Goal: Task Accomplishment & Management: Manage account settings

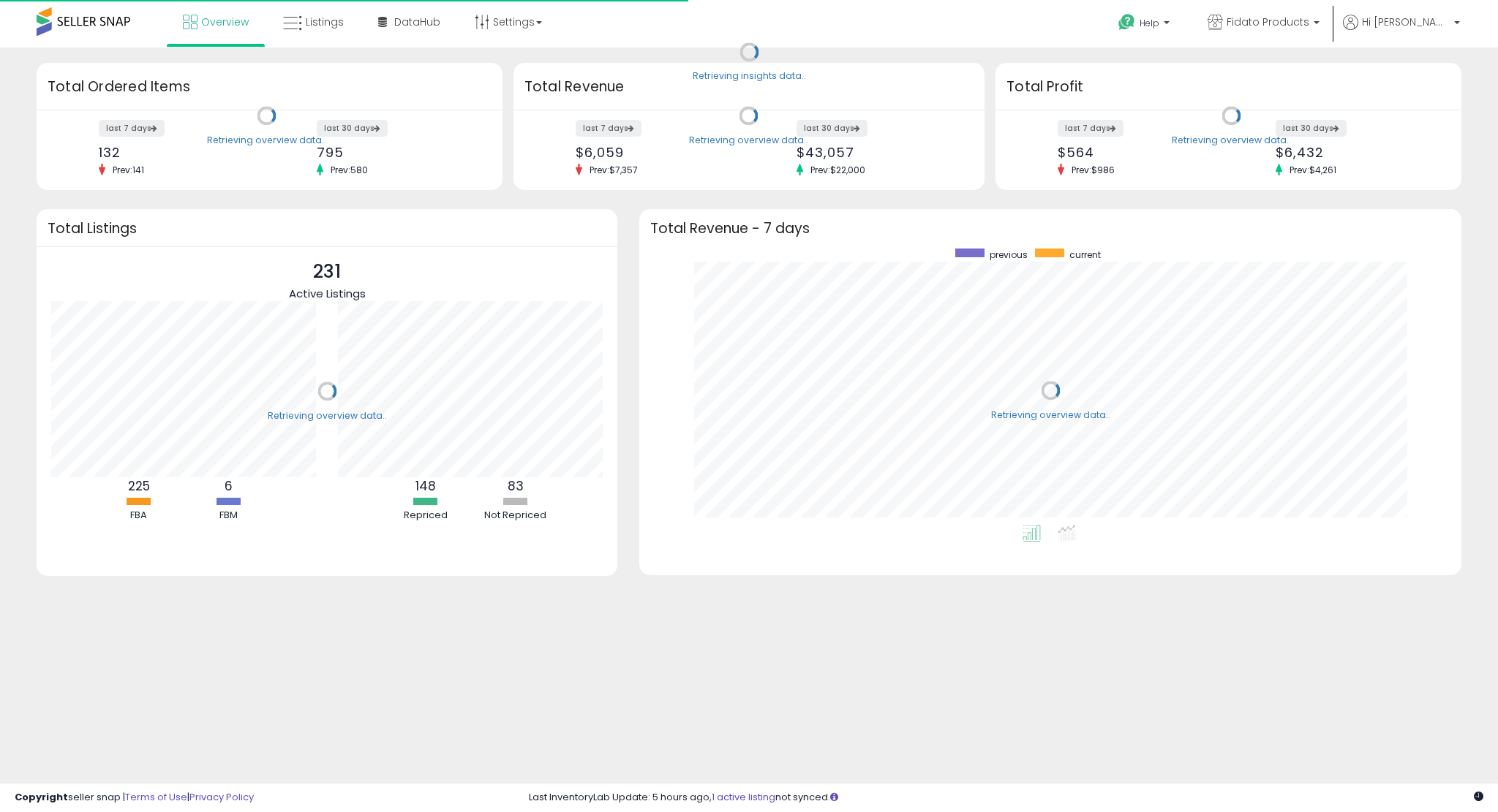
scroll to position [275, 793]
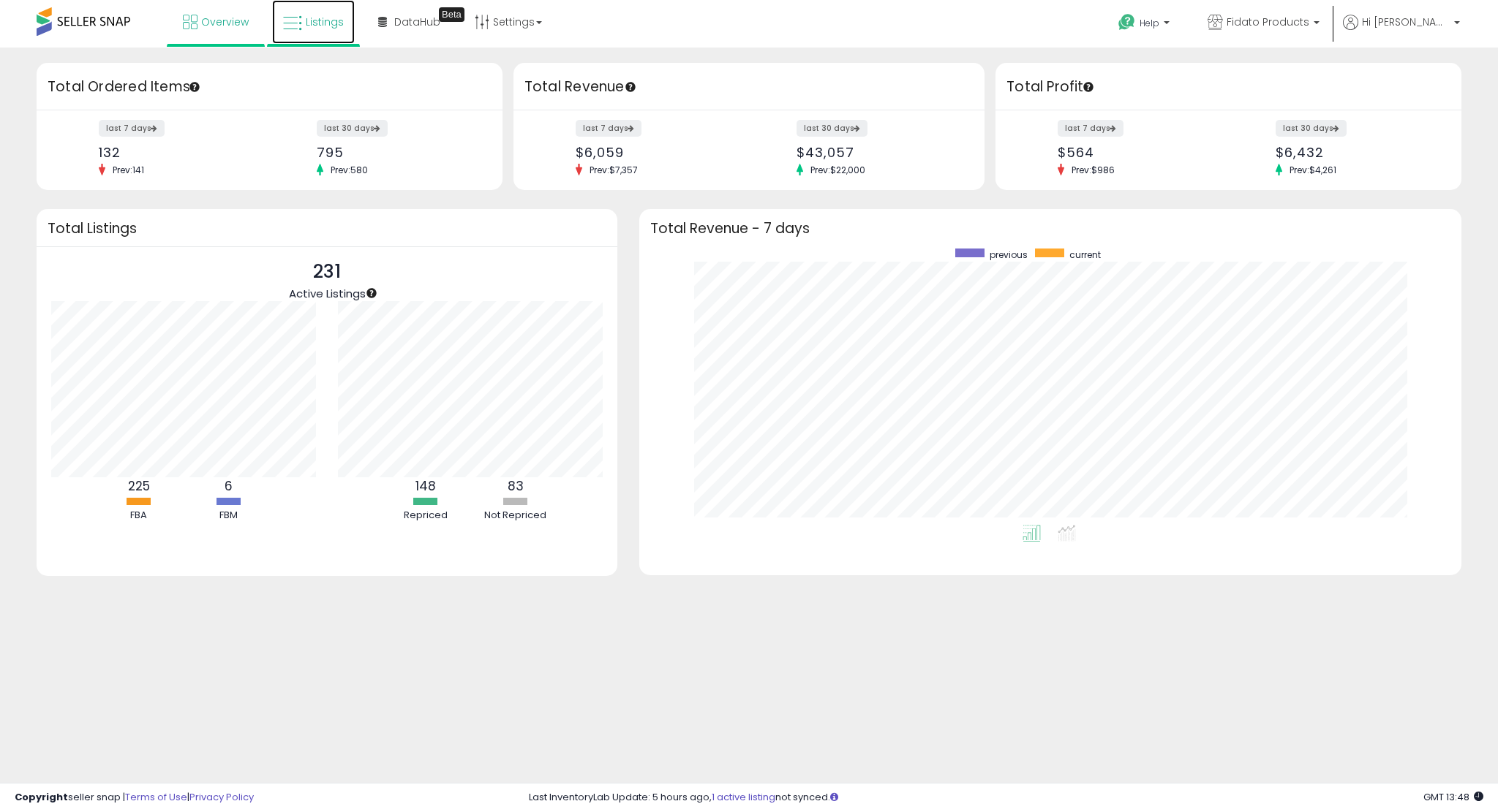
click at [303, 22] on link "Listings" at bounding box center [313, 22] width 82 height 44
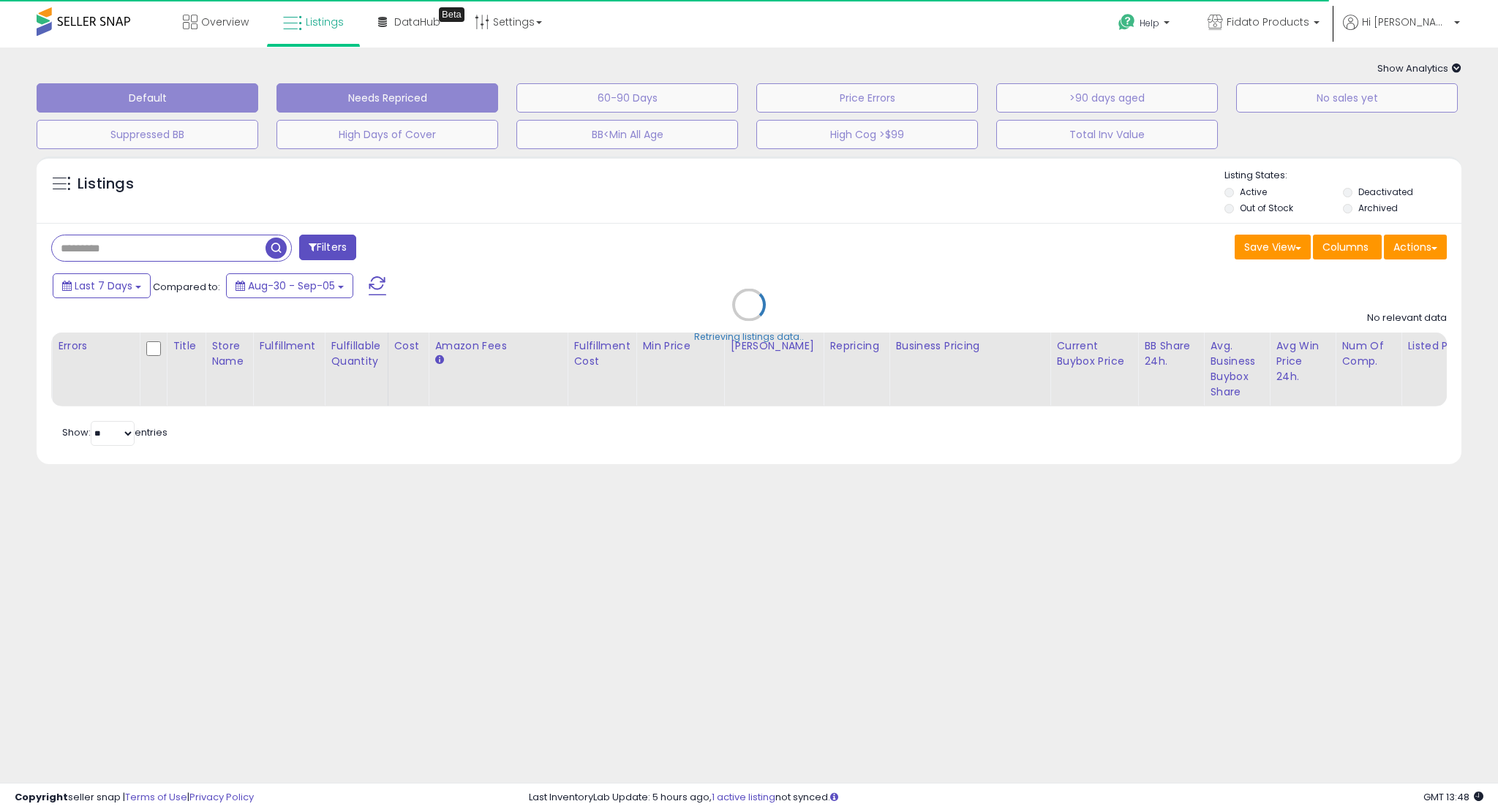
click at [456, 86] on button "Needs Repriced" at bounding box center [387, 98] width 222 height 29
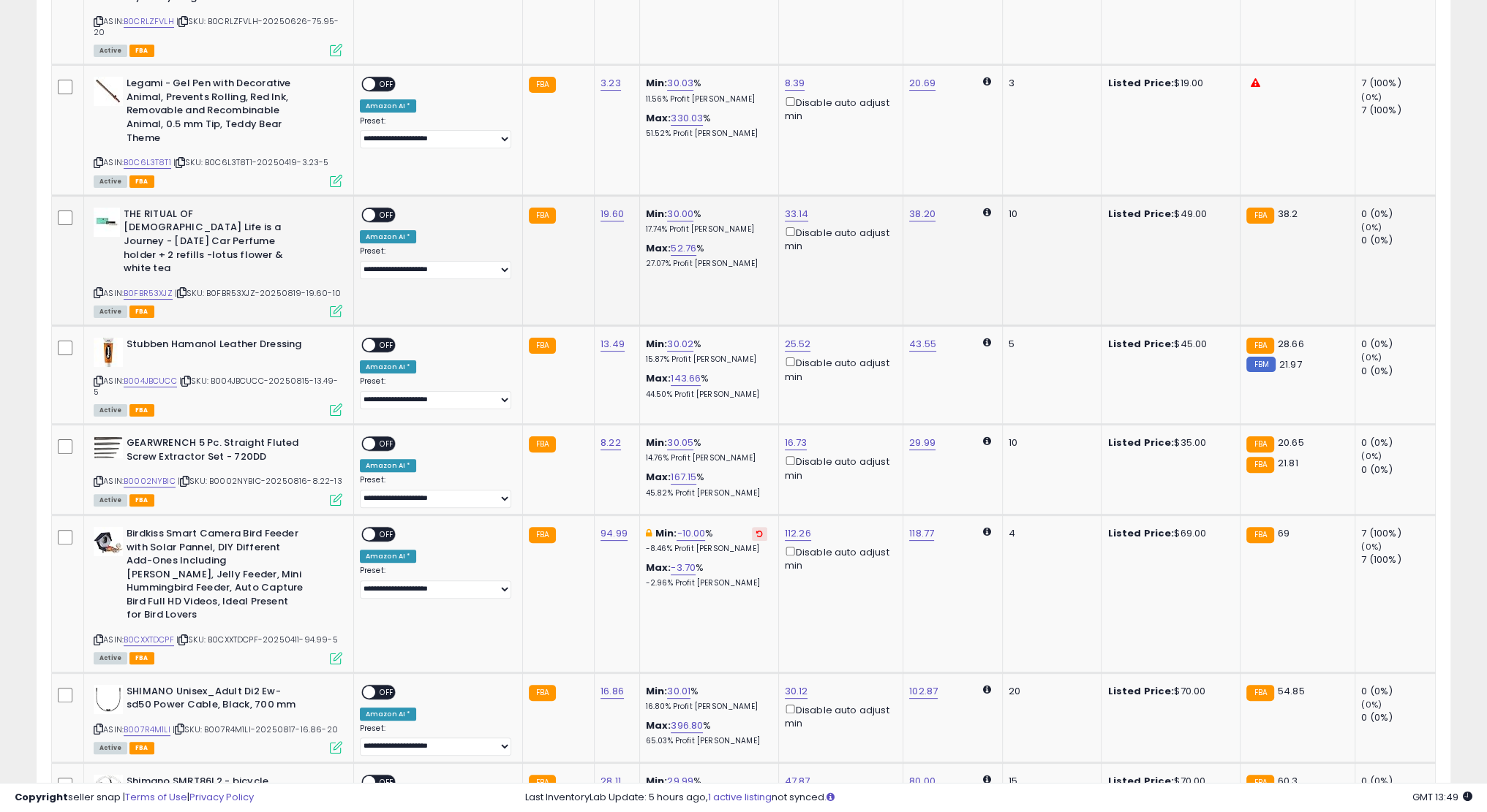
scroll to position [478, 0]
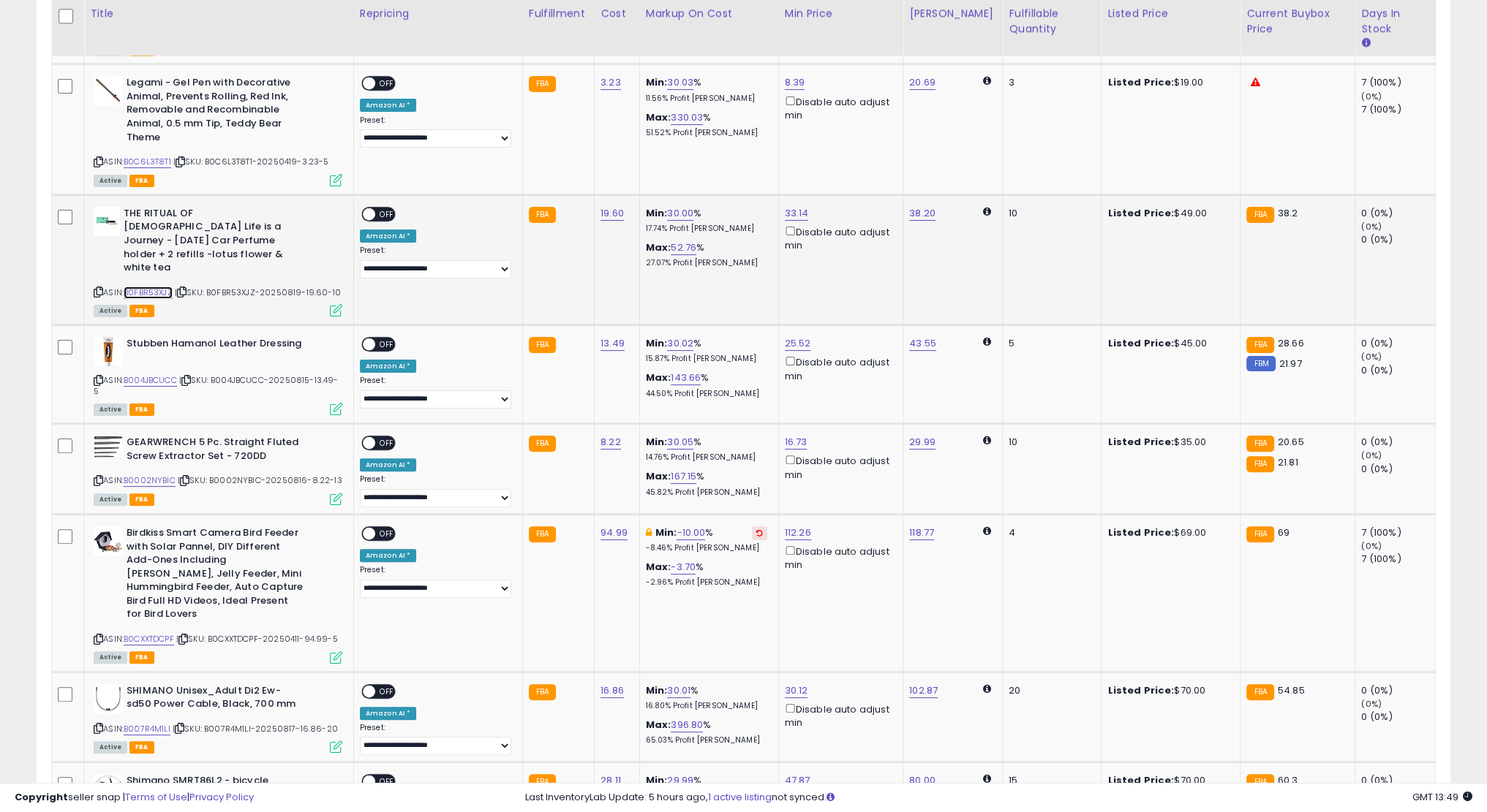
click at [147, 287] on link "B0FBR53XJZ" at bounding box center [148, 293] width 49 height 12
click at [796, 213] on link "33.14" at bounding box center [796, 213] width 24 height 15
type input "**"
click button "submit" at bounding box center [834, 161] width 25 height 22
click at [372, 215] on span at bounding box center [369, 214] width 12 height 12
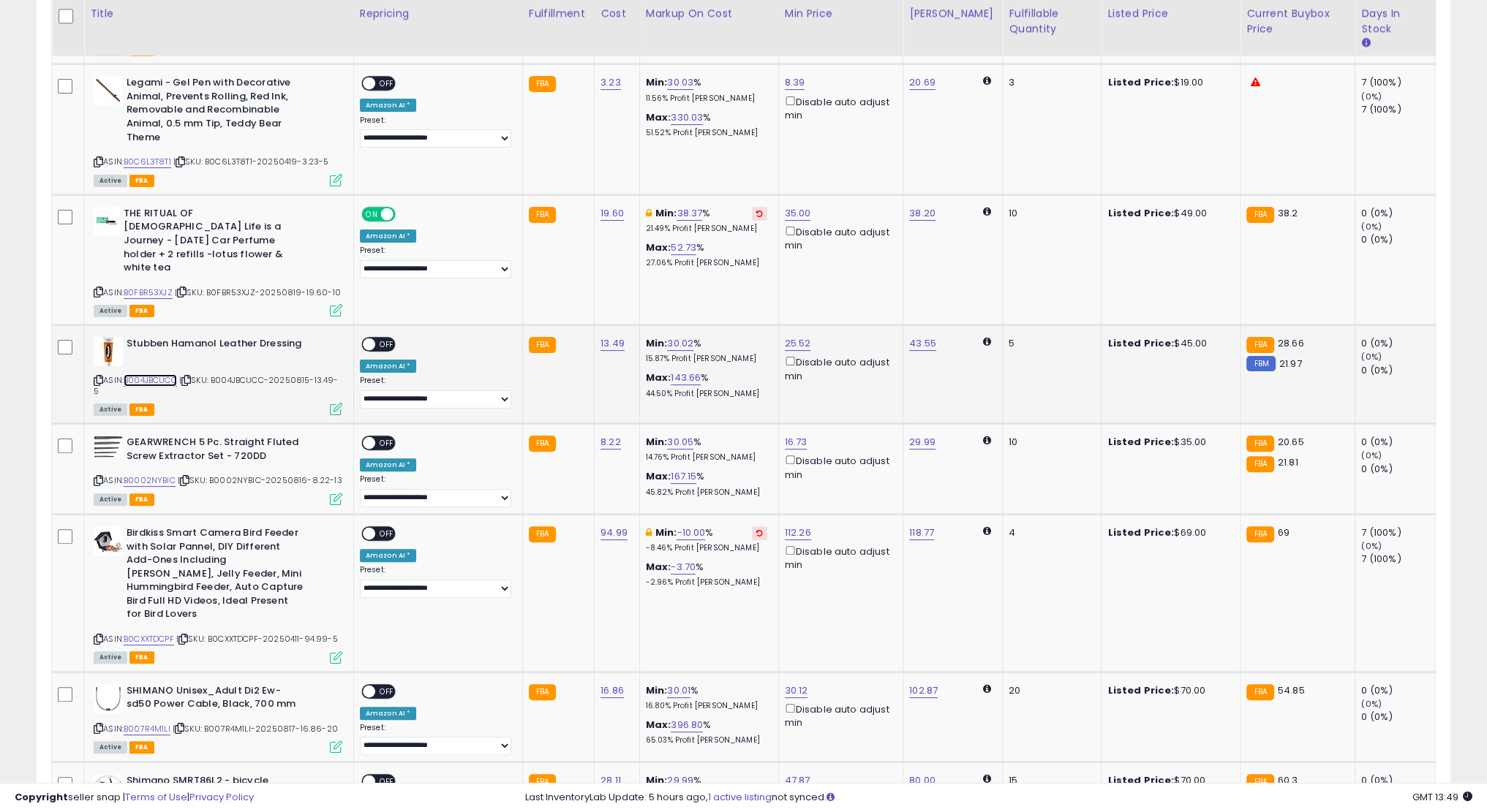
click at [164, 374] on link "B004JBCUCC" at bounding box center [150, 381] width 53 height 12
click at [792, 336] on link "25.52" at bounding box center [798, 343] width 26 height 15
type input "*****"
click button "submit" at bounding box center [835, 278] width 25 height 22
click at [377, 338] on span "OFF" at bounding box center [387, 344] width 23 height 12
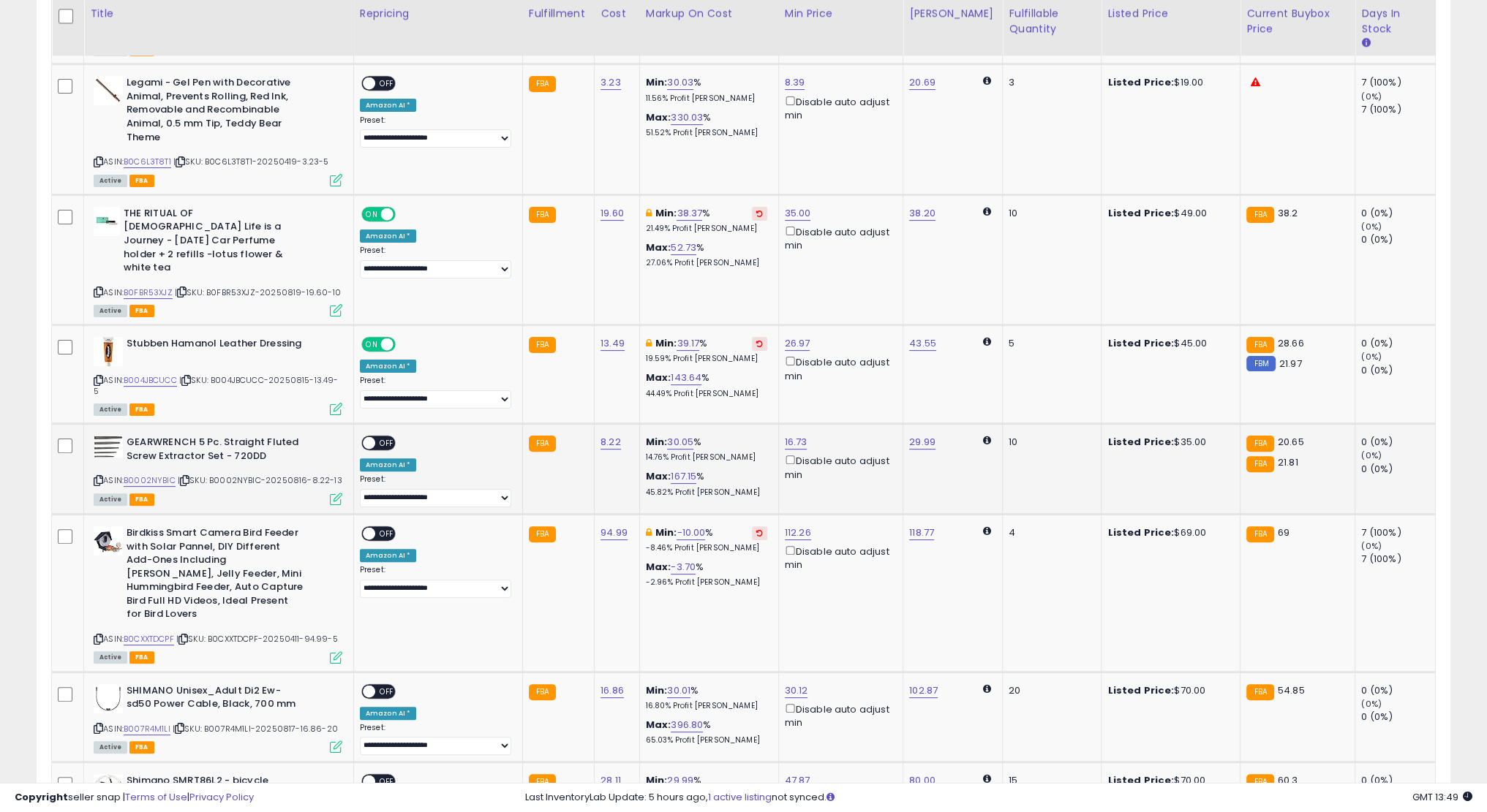
click at [152, 458] on div "ASIN: B0002NYBIC | SKU: B0002NYBIC-20250816-8.22-13 Active FBA" at bounding box center [218, 470] width 248 height 68
click at [152, 474] on link "B0002NYBIC" at bounding box center [150, 481] width 52 height 12
click at [790, 435] on link "16.73" at bounding box center [795, 442] width 22 height 15
type input "*****"
click button "submit" at bounding box center [833, 376] width 25 height 22
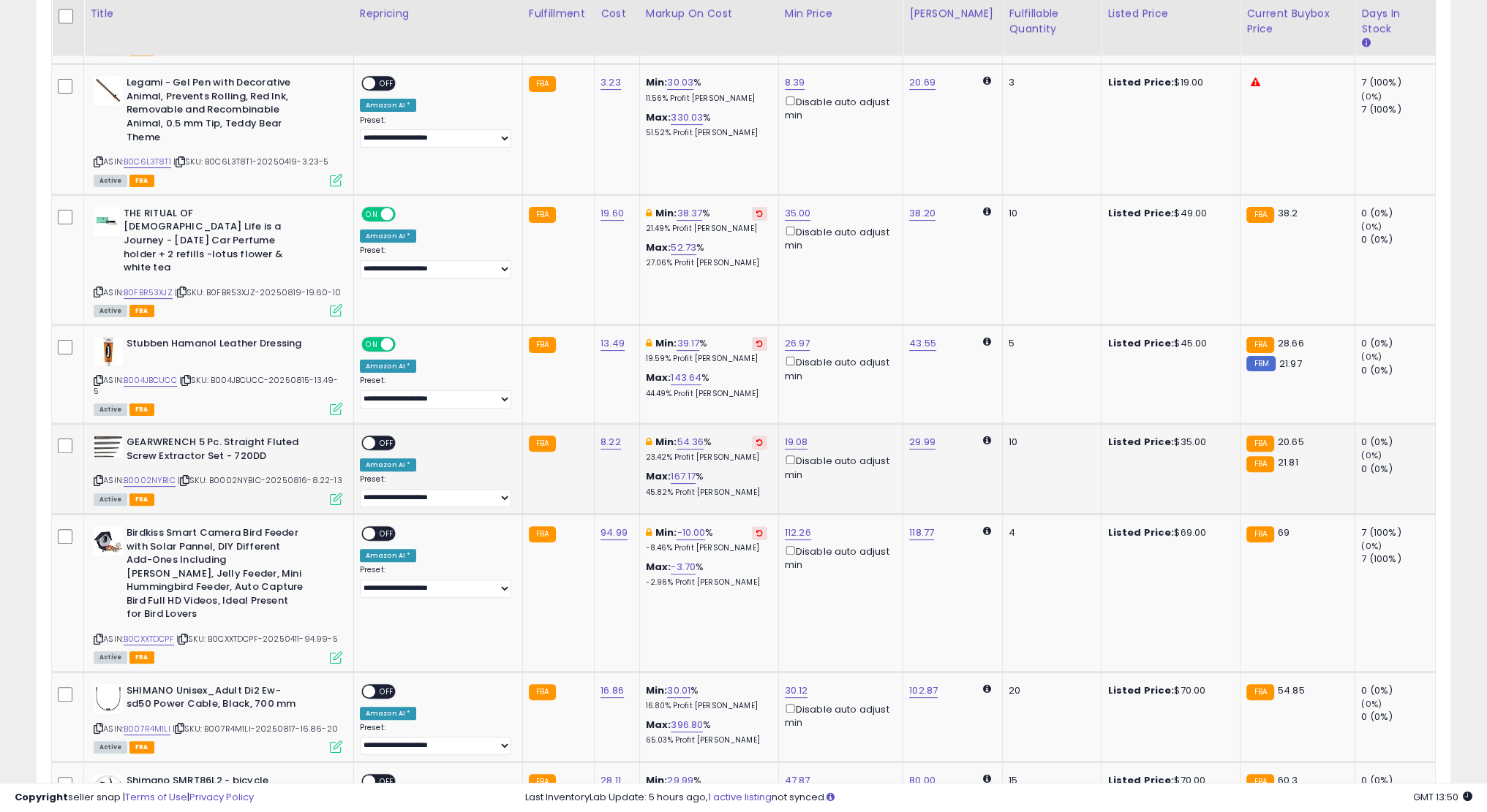
click at [376, 438] on div "**********" at bounding box center [435, 471] width 152 height 72
click at [381, 438] on span "OFF" at bounding box center [387, 444] width 23 height 12
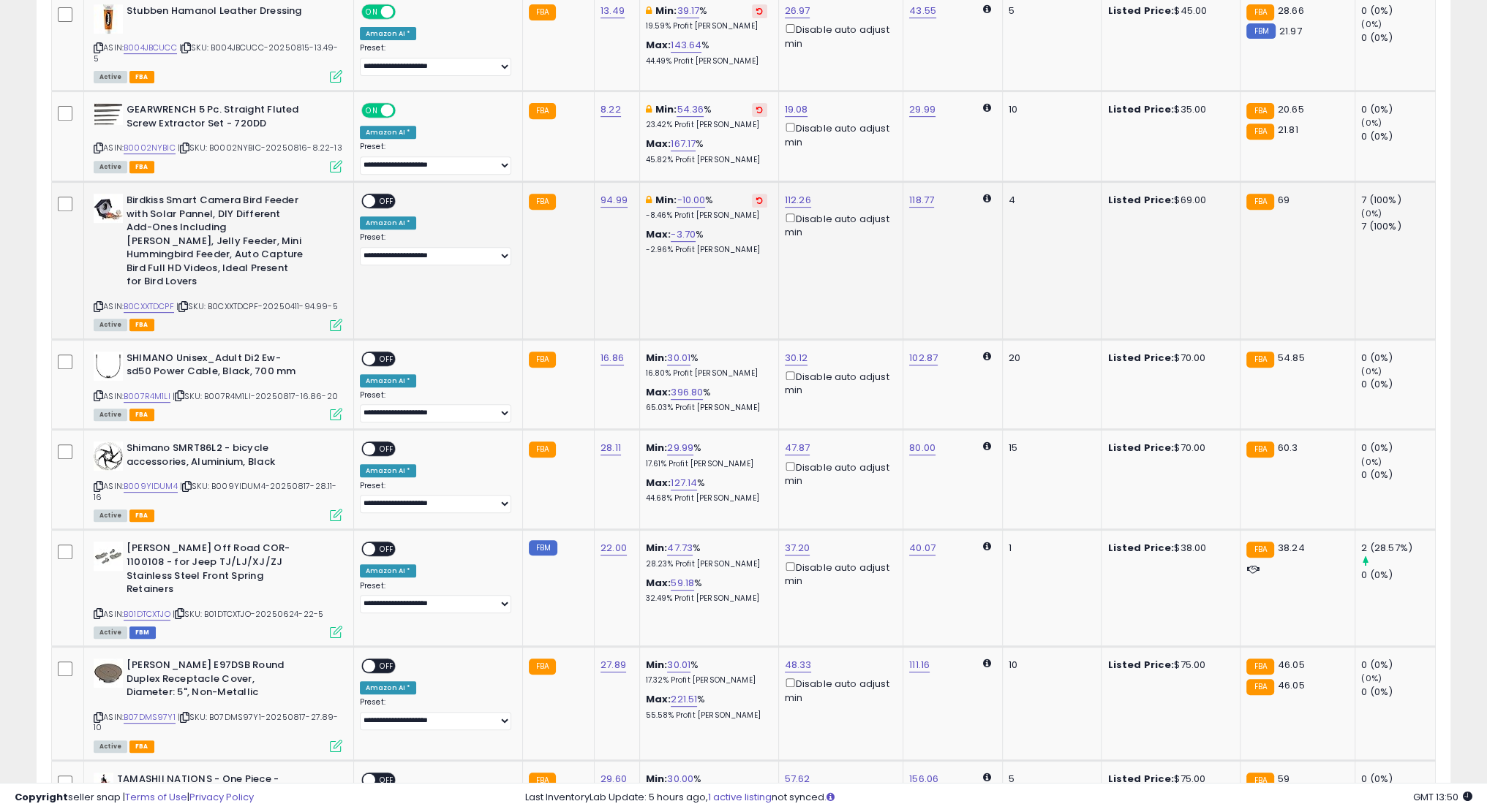
scroll to position [887, 0]
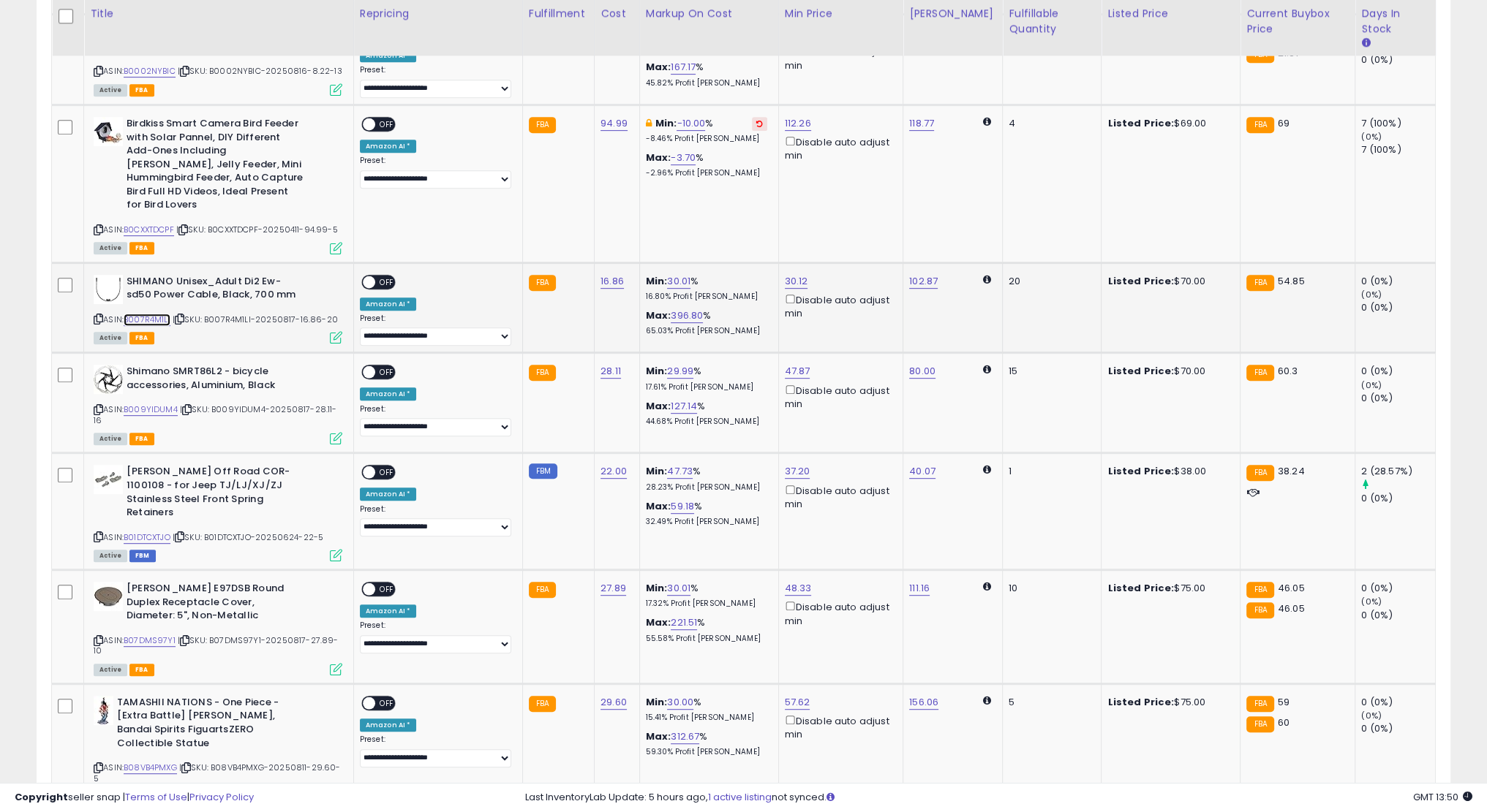
click at [146, 314] on link "B007R4M1LI" at bounding box center [147, 320] width 47 height 12
click at [799, 275] on link "30.12" at bounding box center [796, 281] width 23 height 15
type input "*****"
click button "submit" at bounding box center [833, 200] width 25 height 22
click at [924, 275] on link "102.87" at bounding box center [923, 281] width 28 height 15
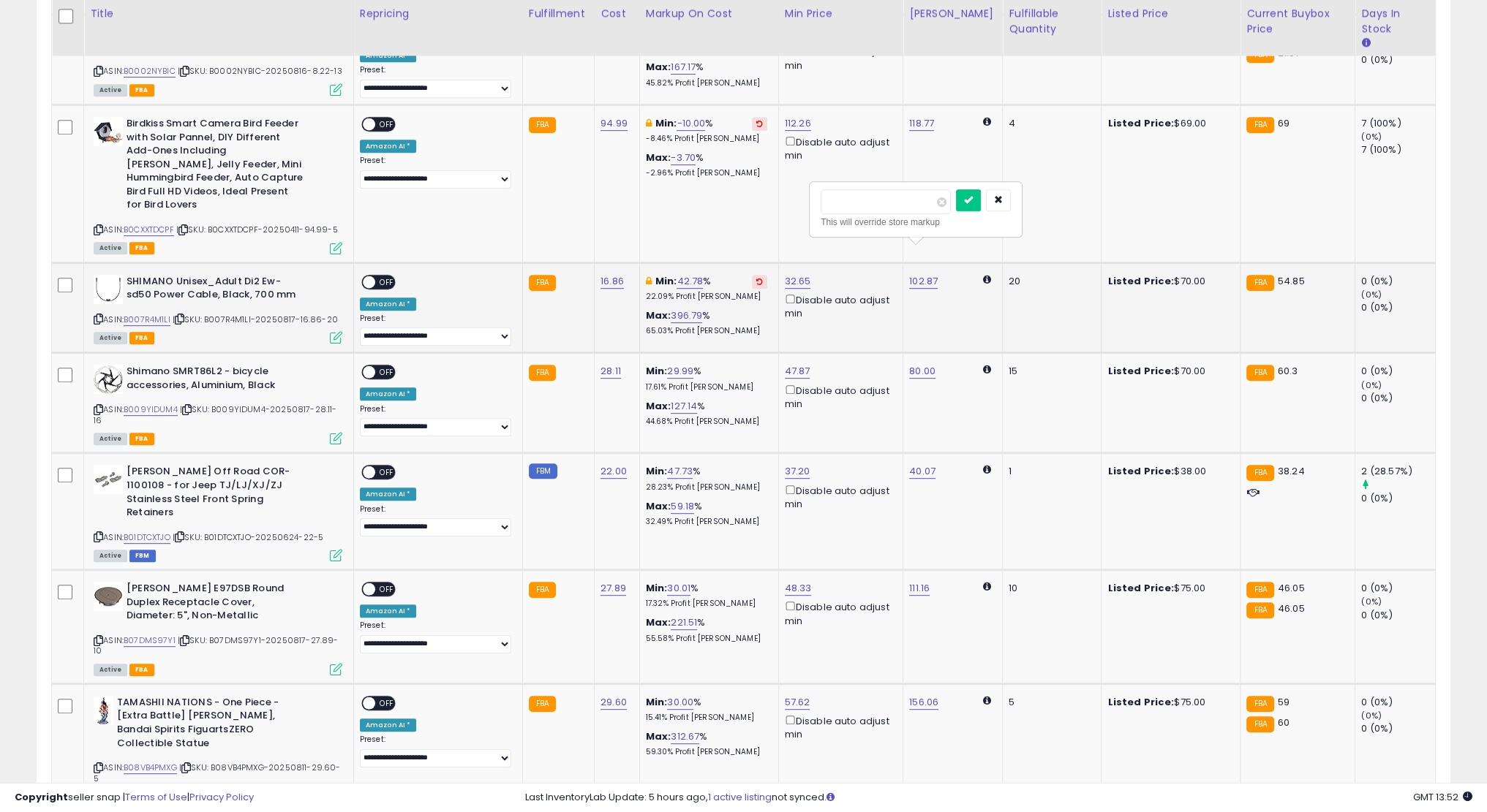
type input "**"
click button "submit" at bounding box center [969, 200] width 25 height 22
click at [366, 275] on span at bounding box center [369, 281] width 12 height 12
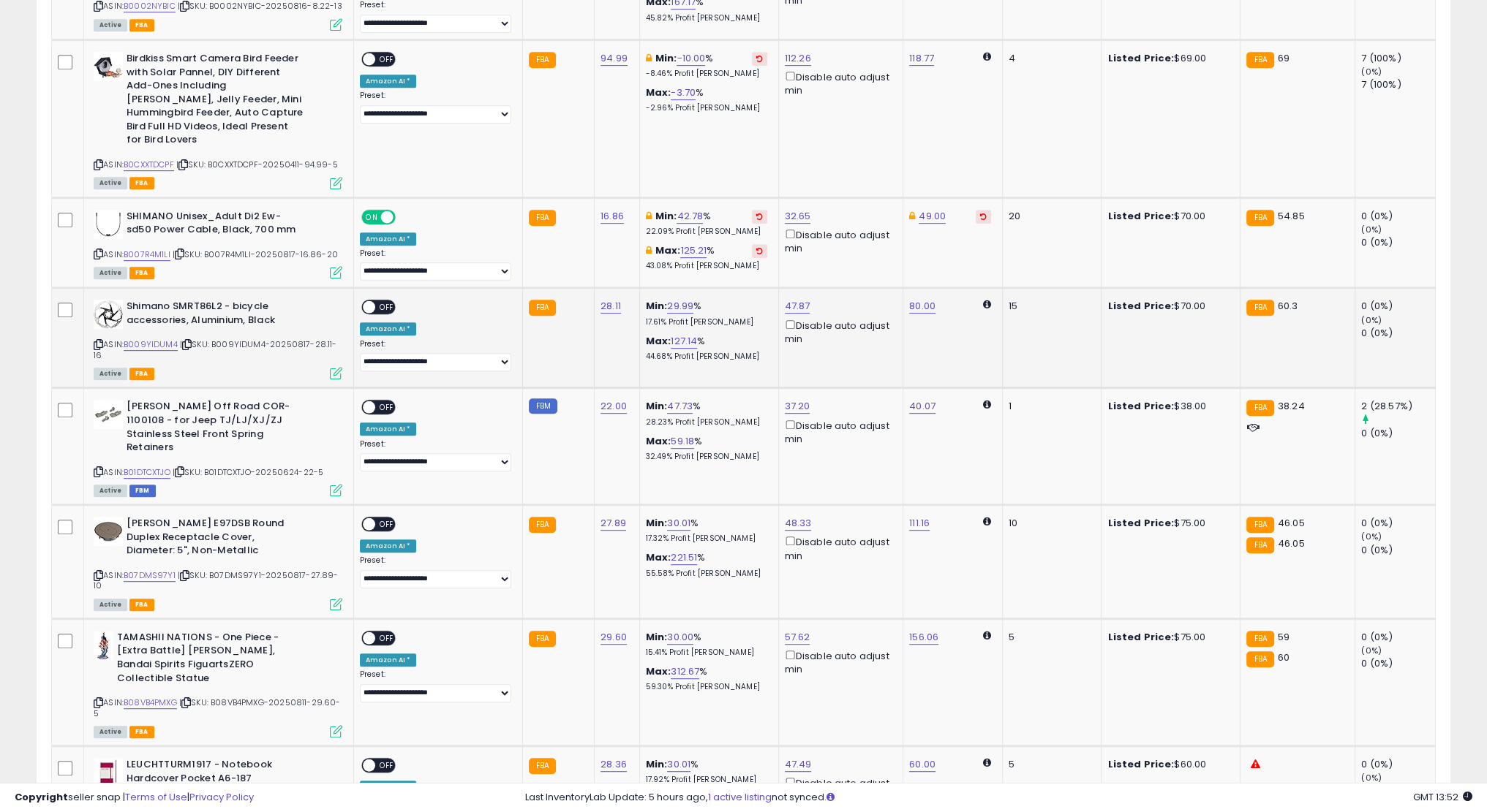
scroll to position [955, 0]
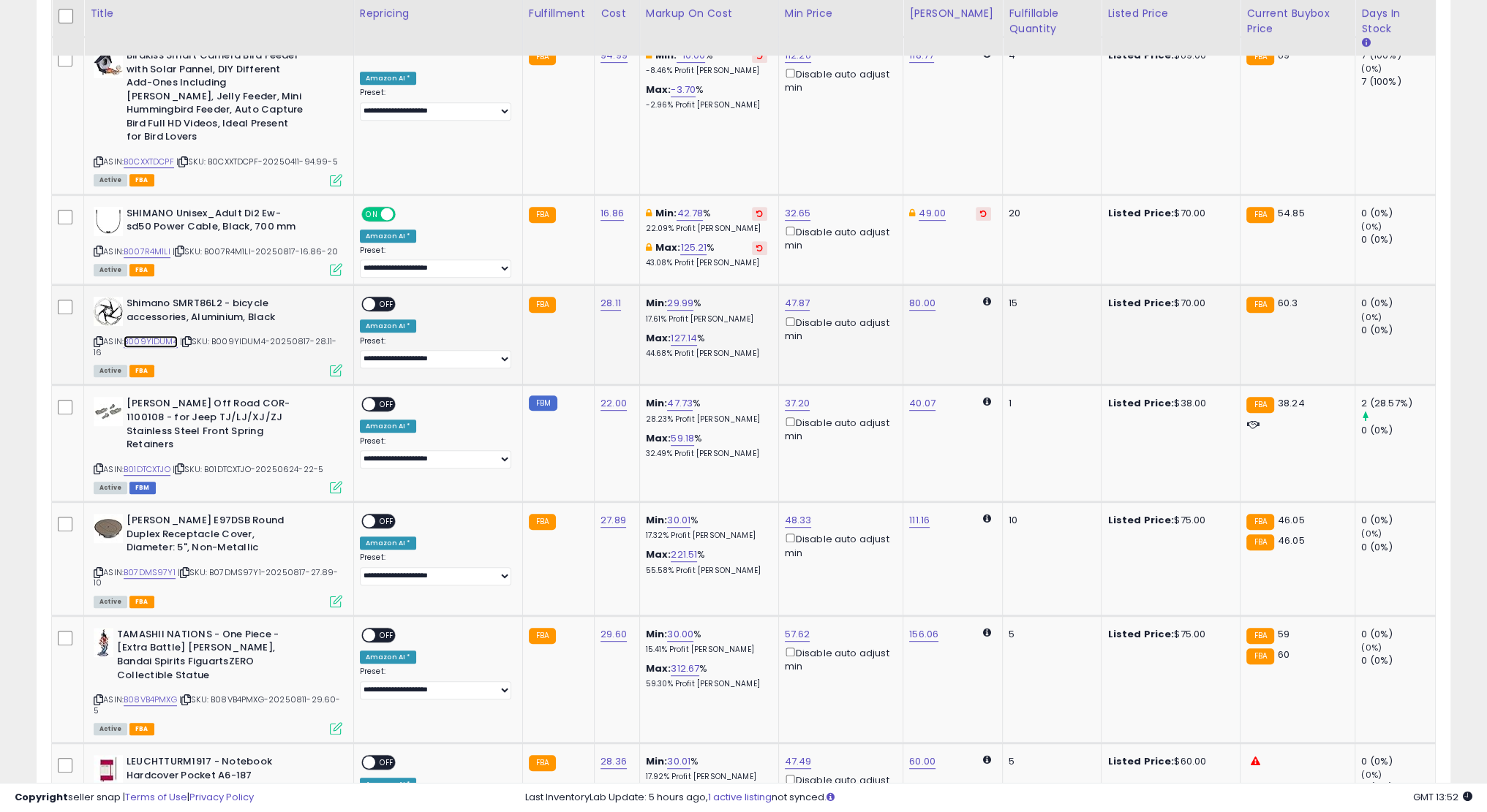
click at [149, 335] on link "B009YIDUM4" at bounding box center [151, 341] width 54 height 12
click at [785, 296] on link "47.87" at bounding box center [797, 303] width 25 height 15
type input "**"
click button "submit" at bounding box center [835, 222] width 25 height 22
click at [387, 298] on span "OFF" at bounding box center [387, 304] width 23 height 12
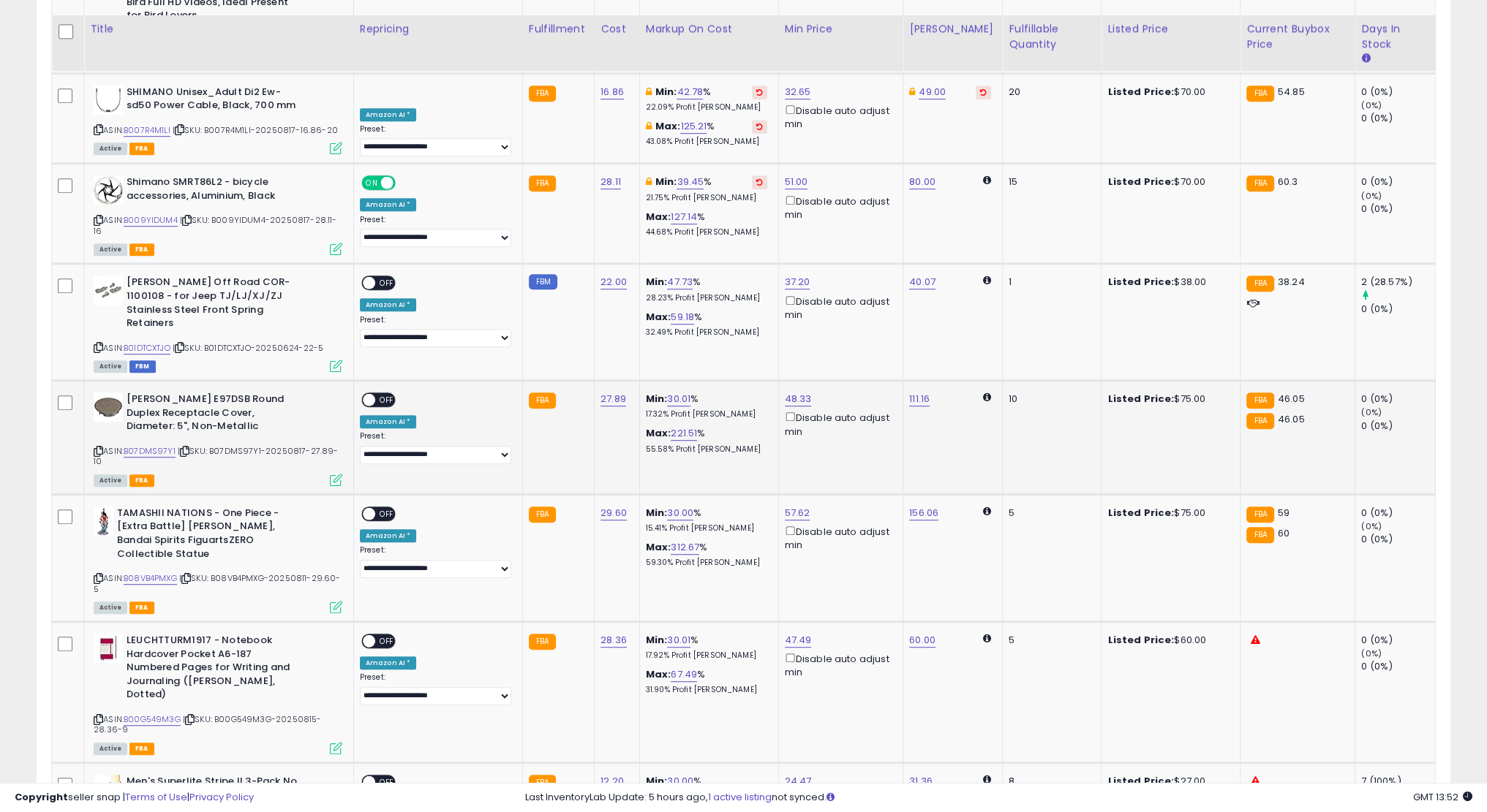
scroll to position [1092, 0]
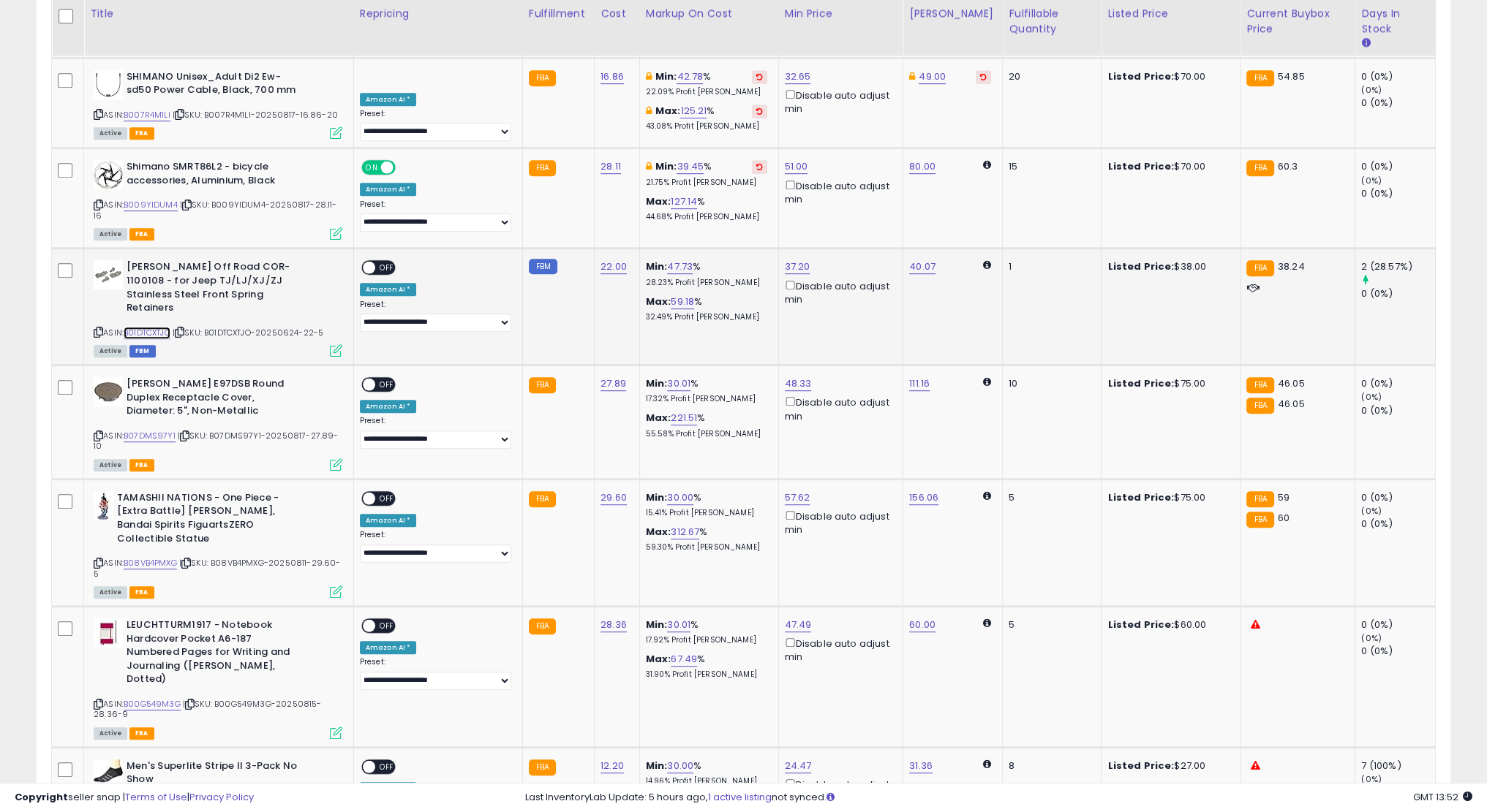
click at [146, 327] on link "B01DTCXTJO" at bounding box center [147, 333] width 47 height 12
click at [803, 260] on link "37.20" at bounding box center [797, 267] width 25 height 15
type input "**"
click button "submit" at bounding box center [835, 175] width 25 height 22
click at [383, 261] on span "OFF" at bounding box center [387, 268] width 23 height 12
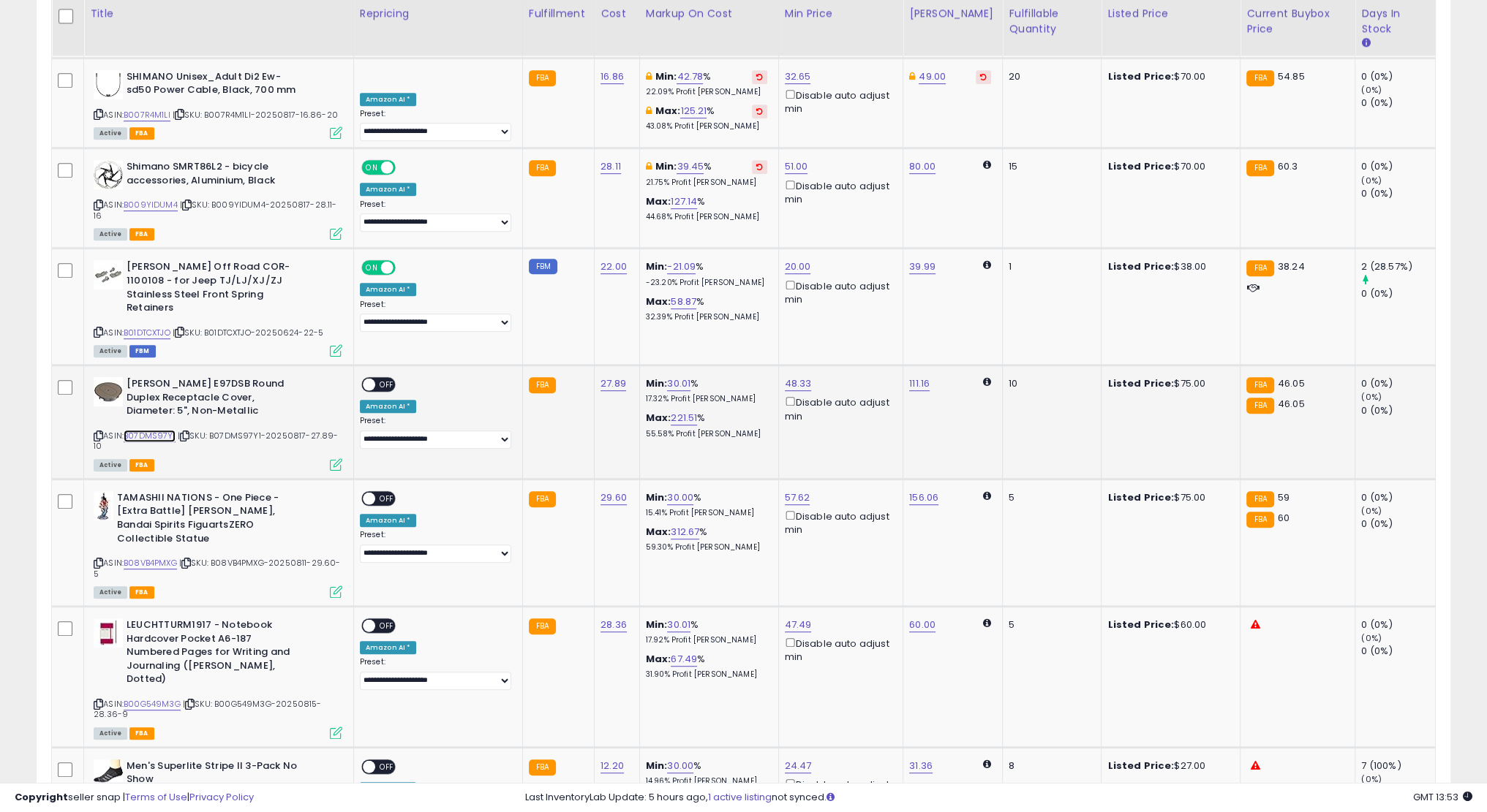
click at [152, 430] on link "B07DMS97Y1" at bounding box center [150, 436] width 52 height 12
click at [799, 377] on link "48.33" at bounding box center [798, 384] width 27 height 15
type input "**"
click button "submit" at bounding box center [835, 278] width 25 height 22
click at [377, 379] on span "OFF" at bounding box center [387, 385] width 23 height 12
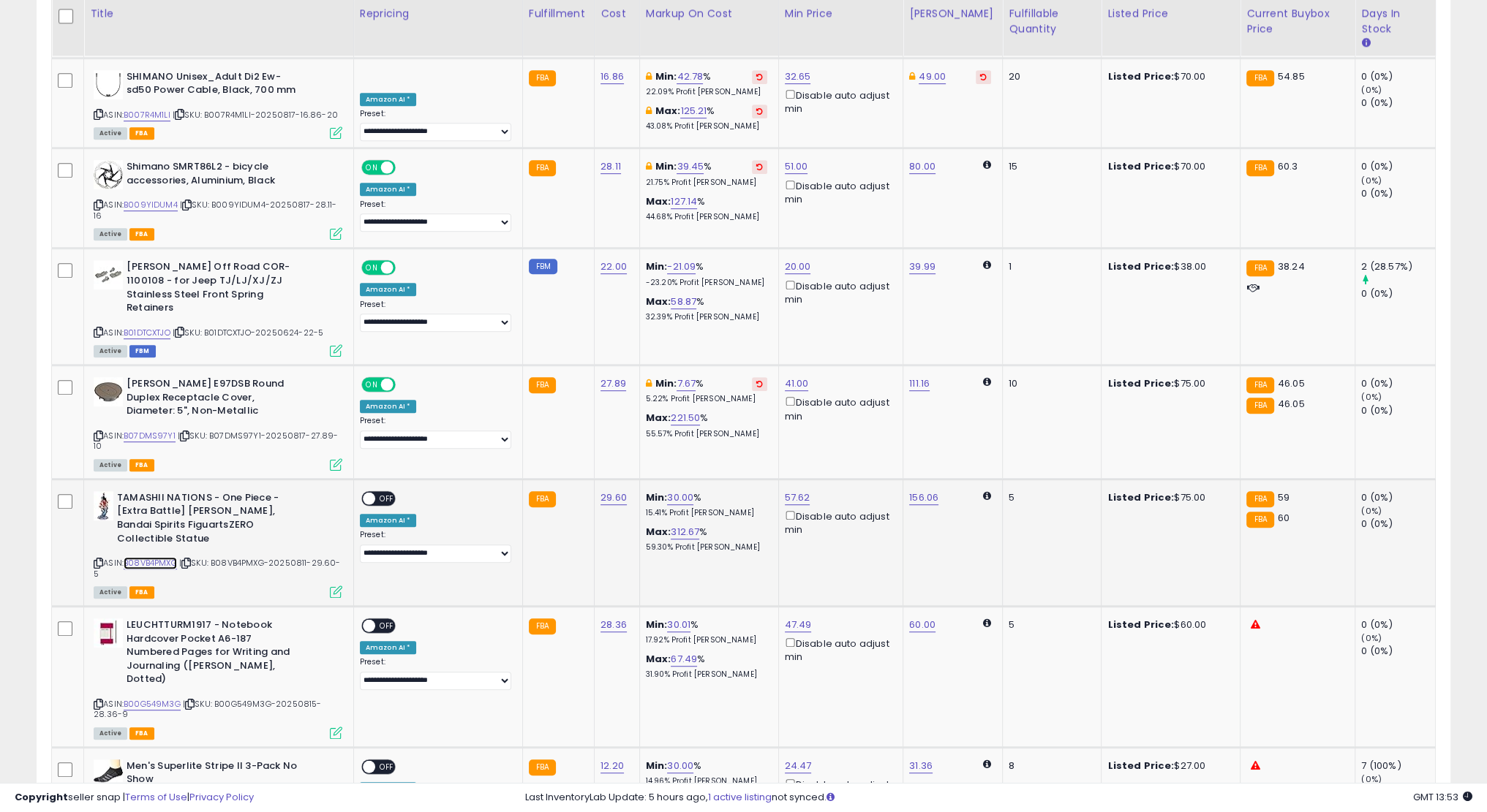
click at [162, 557] on link "B08VB4PMXG" at bounding box center [150, 564] width 53 height 12
click at [796, 491] on link "57.62" at bounding box center [797, 498] width 25 height 15
type input "**"
click button "submit" at bounding box center [835, 381] width 25 height 22
click at [385, 493] on span "OFF" at bounding box center [387, 499] width 23 height 12
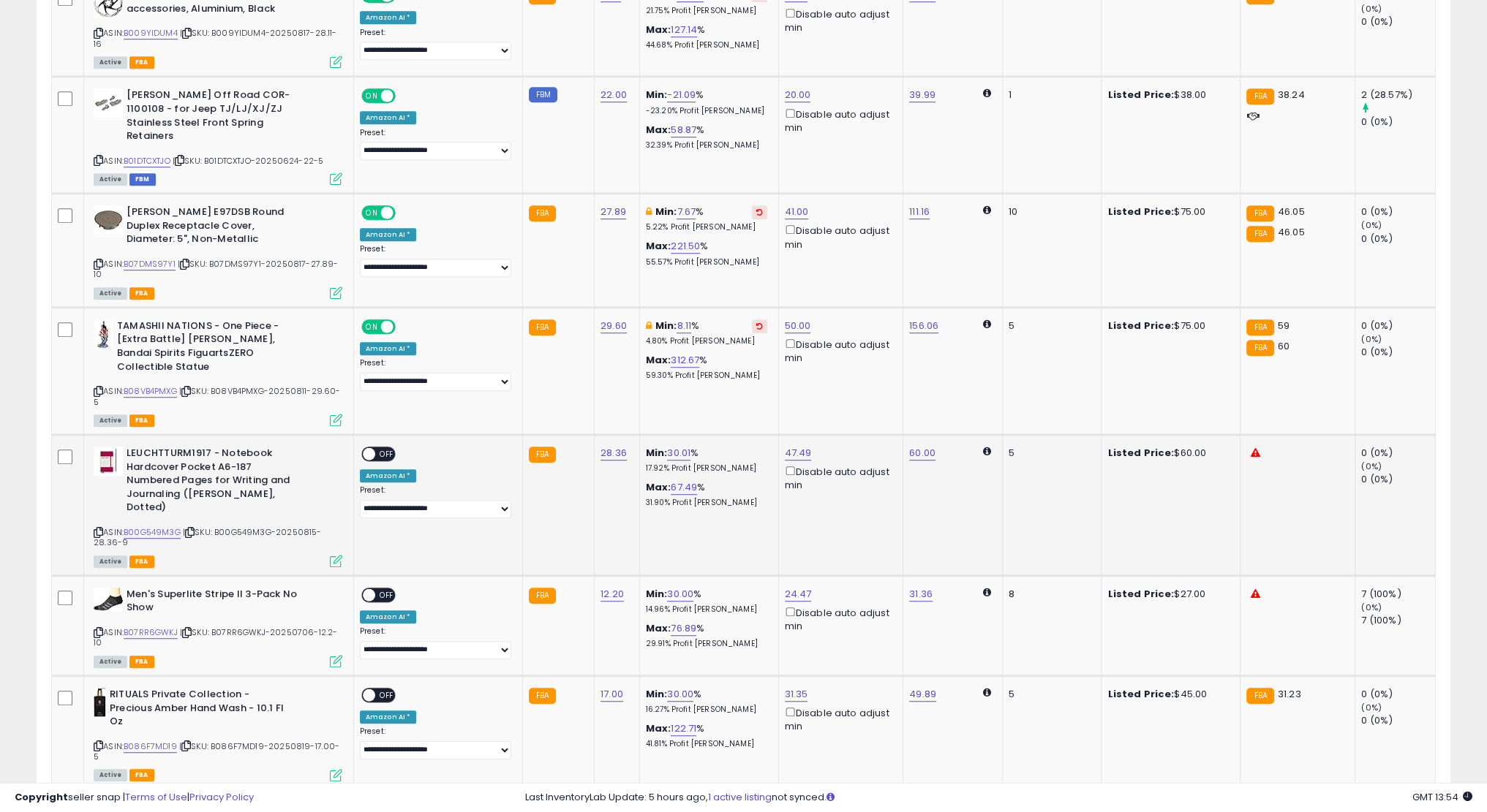
scroll to position [1364, 0]
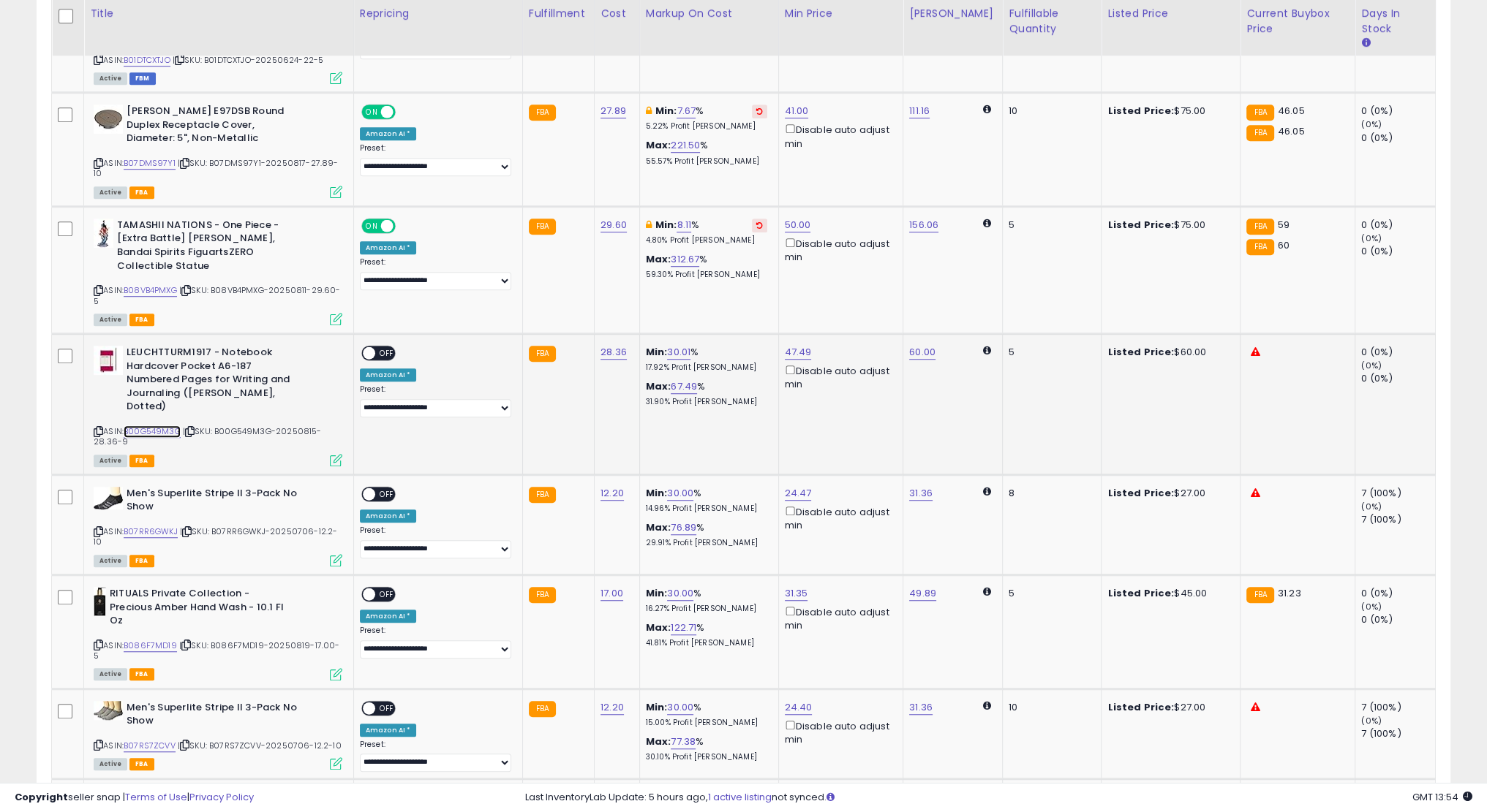
click at [152, 425] on link "B00G549M3G" at bounding box center [152, 431] width 57 height 12
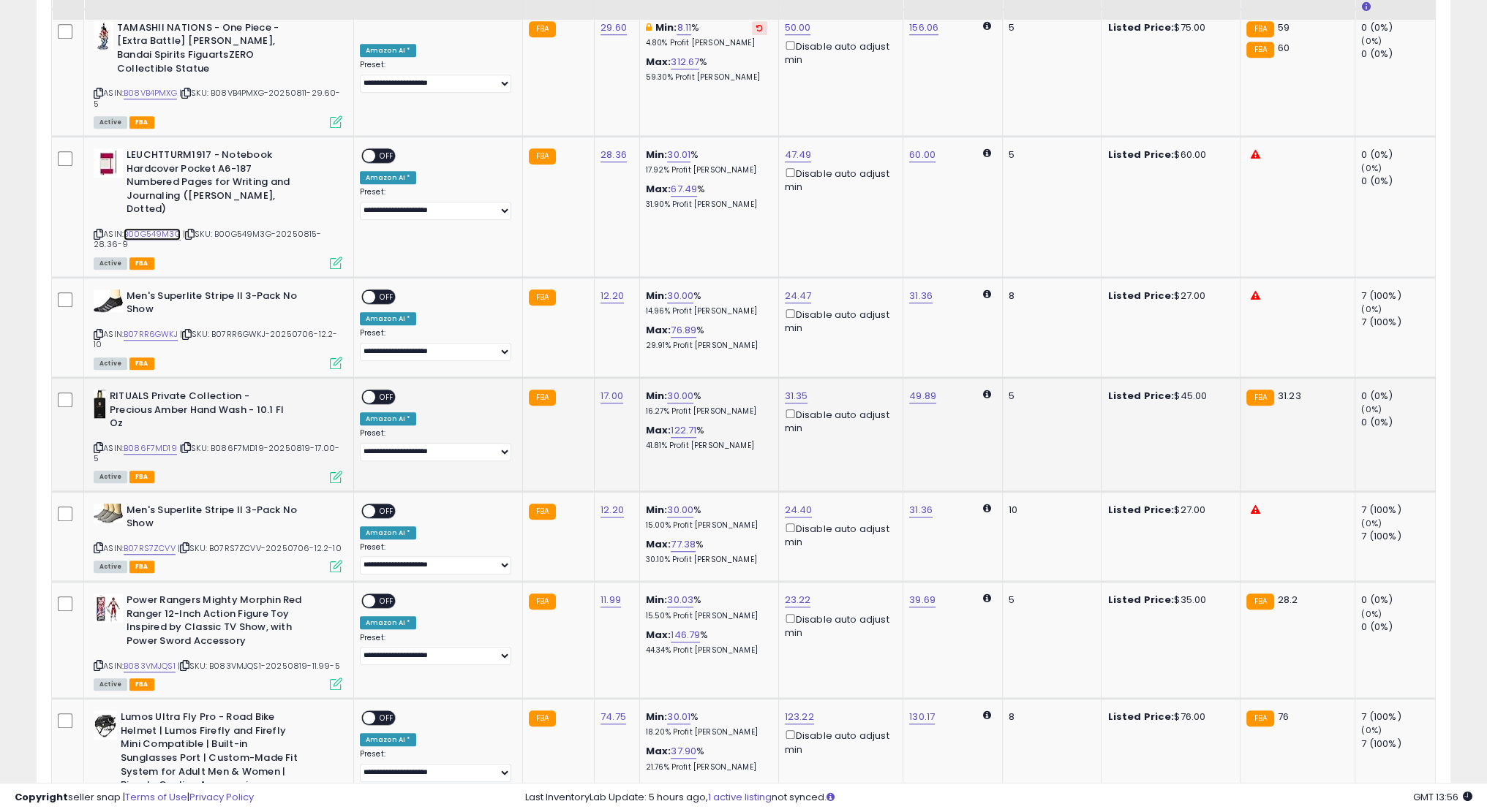
scroll to position [1569, 0]
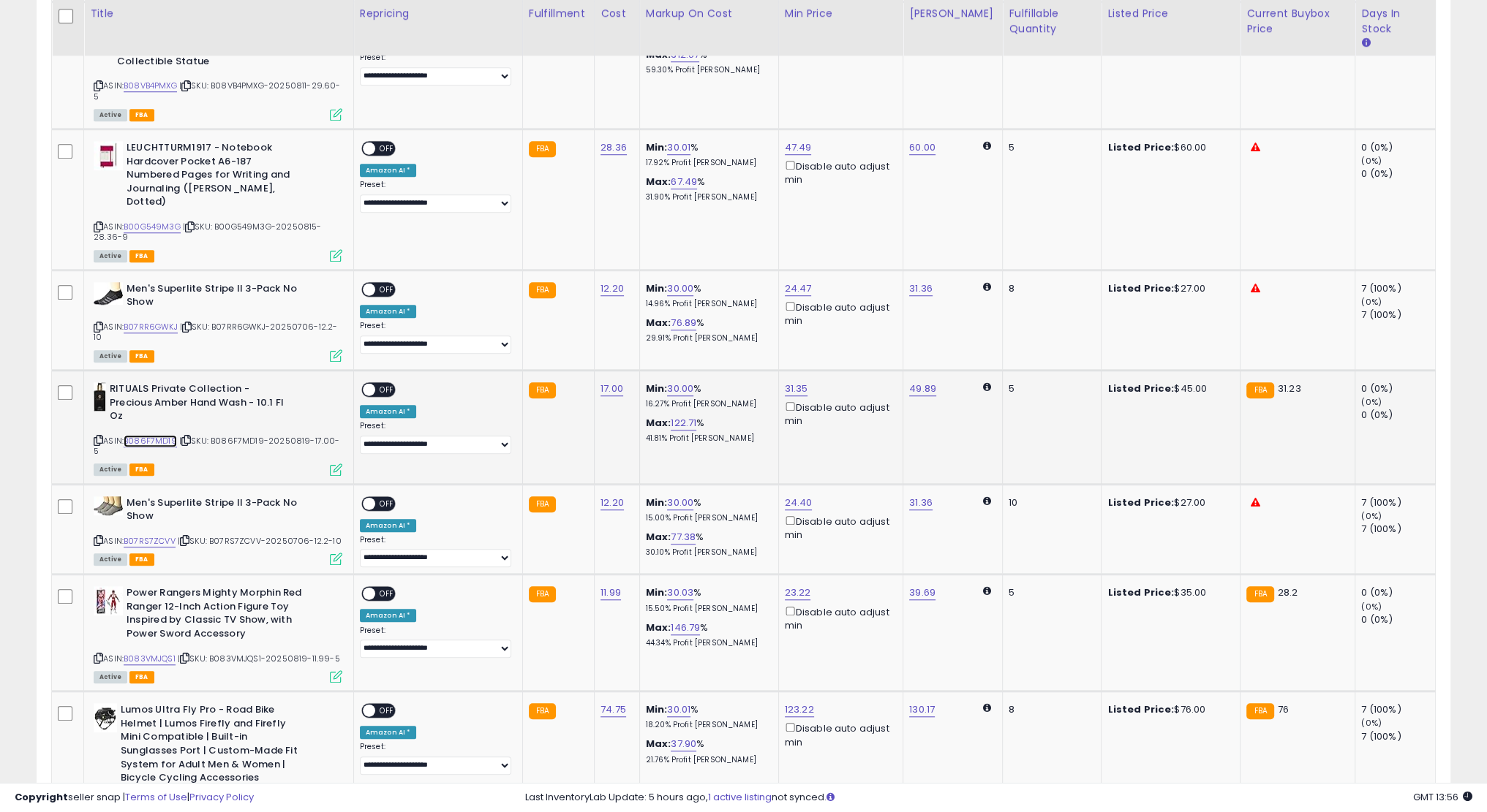
click at [165, 435] on link "B086F7MD19" at bounding box center [150, 441] width 53 height 12
click at [790, 381] on link "31.35" at bounding box center [796, 388] width 23 height 15
type input "**"
click button "submit" at bounding box center [834, 257] width 25 height 22
click at [379, 384] on span "OFF" at bounding box center [387, 390] width 23 height 12
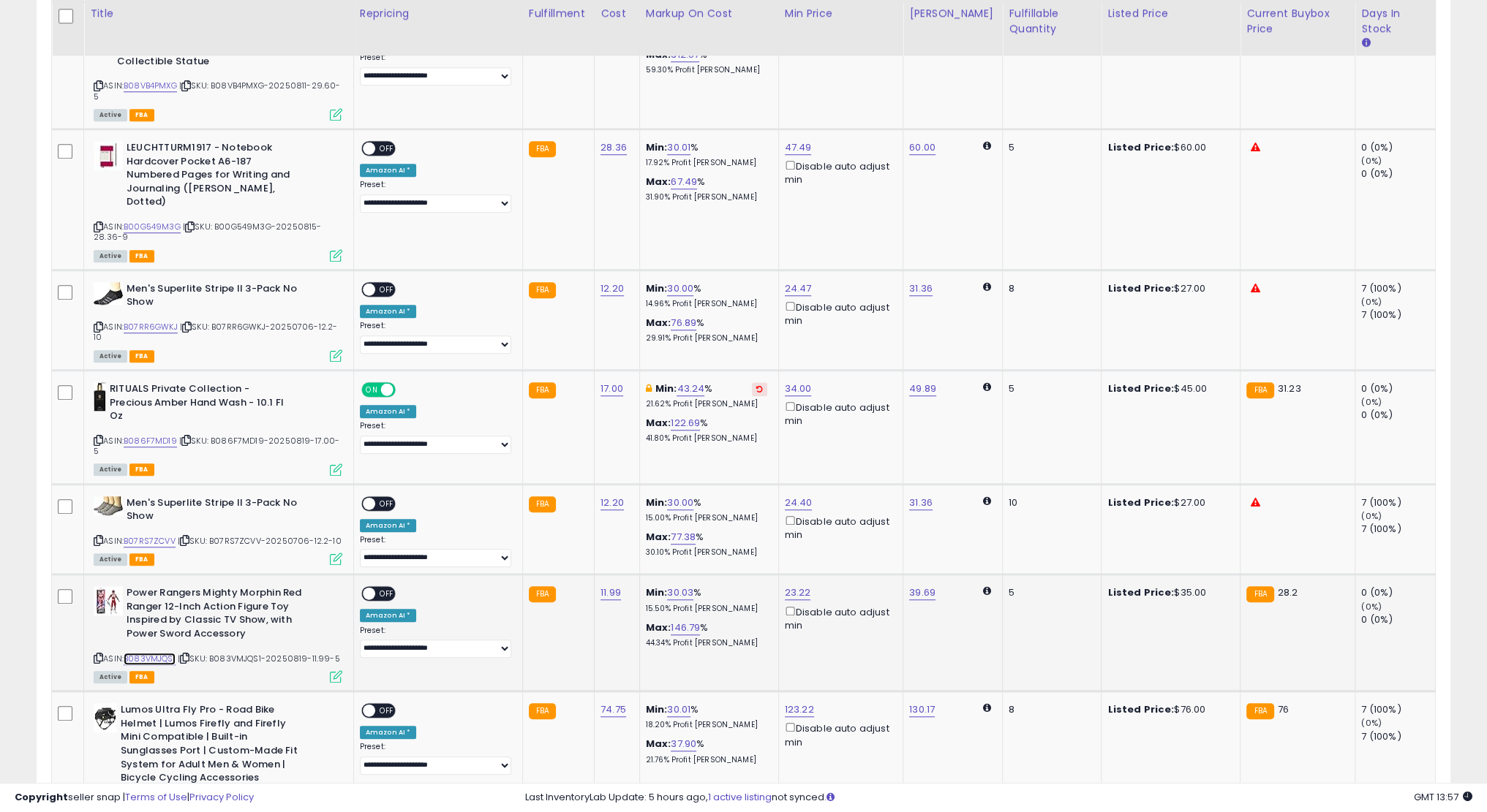
click at [152, 653] on link "B083VMJQS1" at bounding box center [150, 659] width 52 height 12
click at [793, 586] on link "23.22" at bounding box center [798, 593] width 26 height 15
type input "*****"
click button "submit" at bounding box center [835, 450] width 25 height 22
click at [388, 587] on span "OFF" at bounding box center [387, 594] width 23 height 12
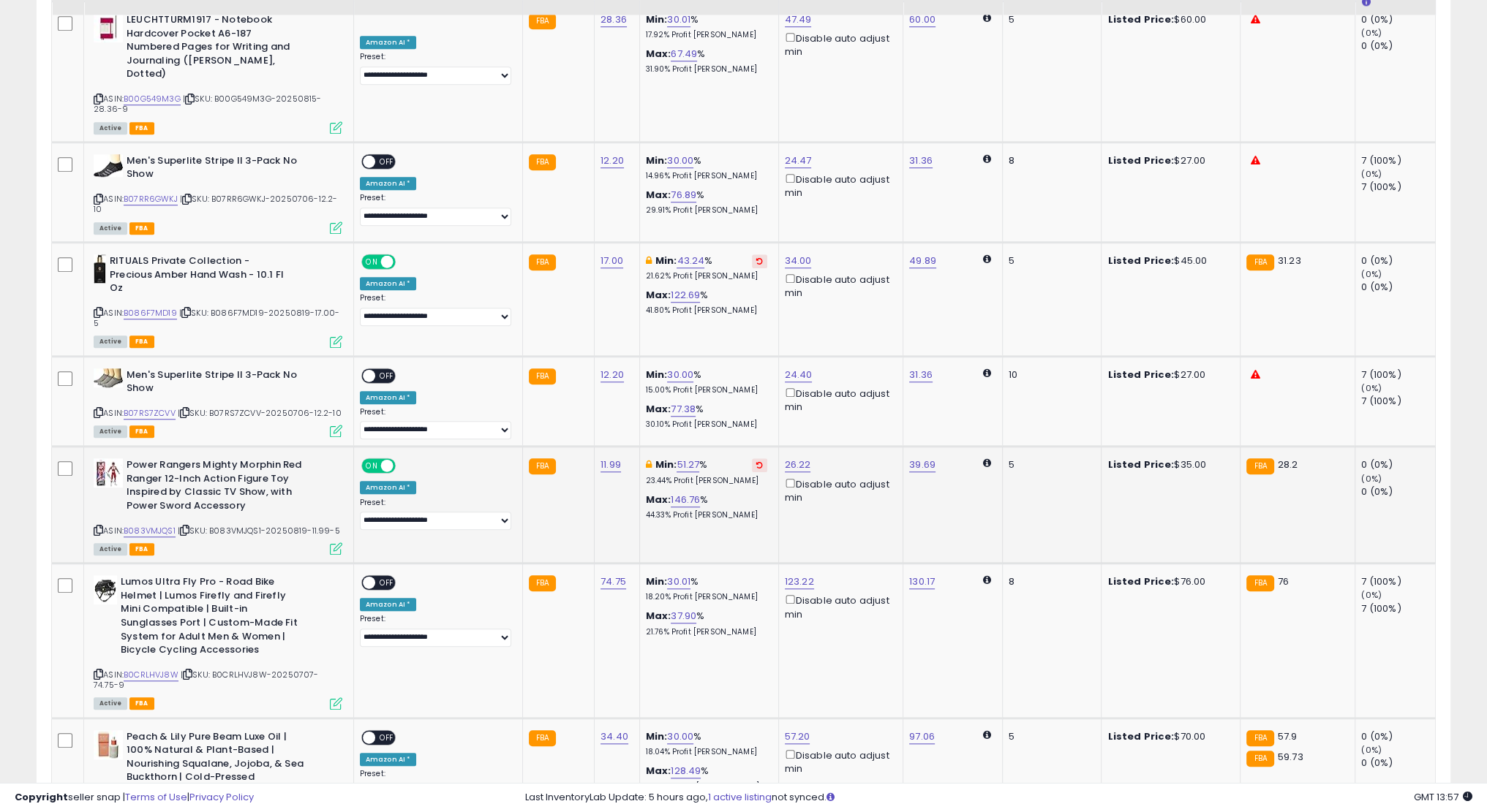
scroll to position [1778, 0]
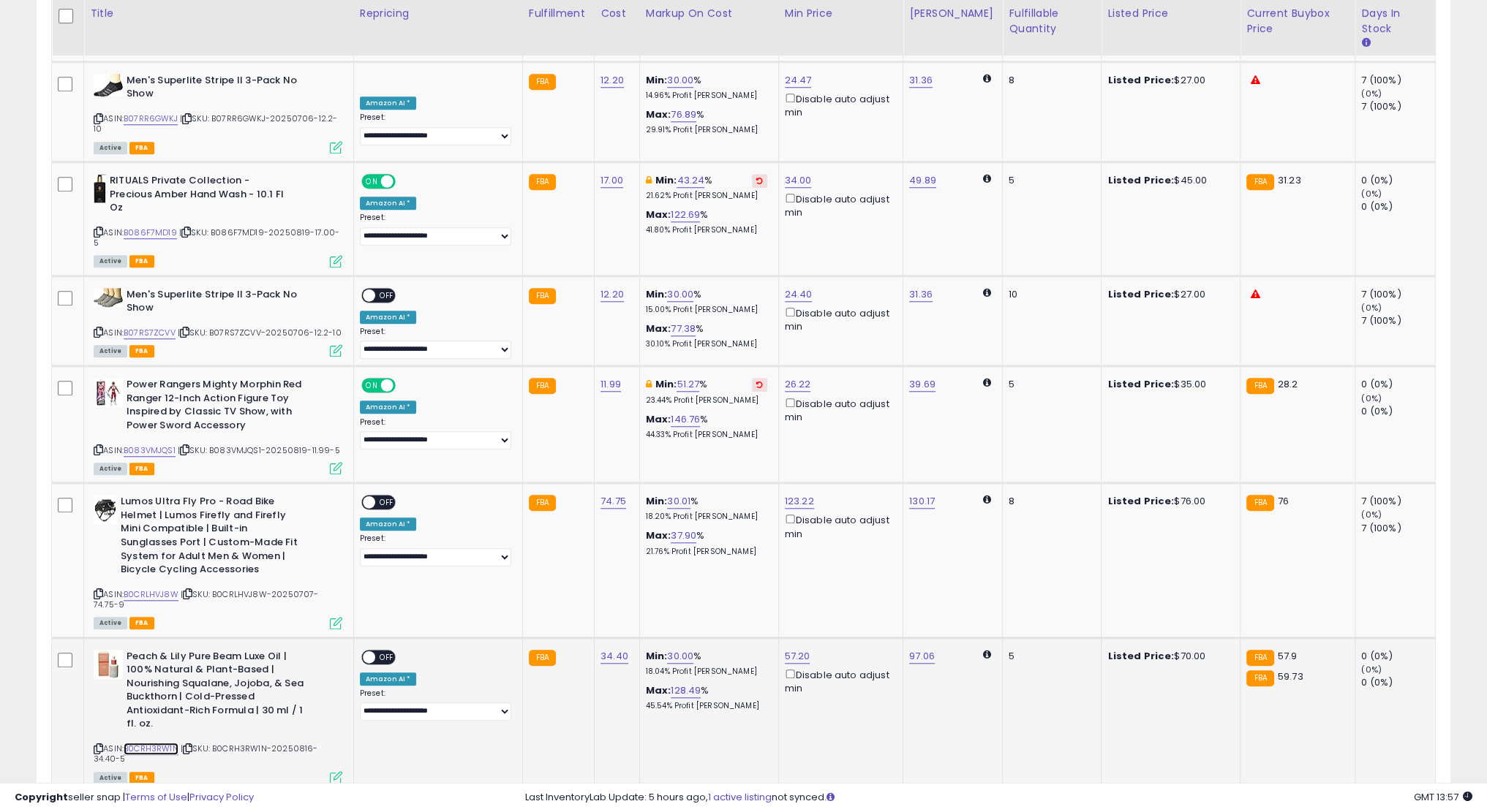
click at [163, 743] on link "B0CRH3RW1N" at bounding box center [151, 749] width 55 height 12
click at [785, 649] on link "57.20" at bounding box center [797, 656] width 25 height 15
type input "**"
click button "submit" at bounding box center [835, 511] width 25 height 22
click at [367, 651] on span at bounding box center [369, 657] width 12 height 12
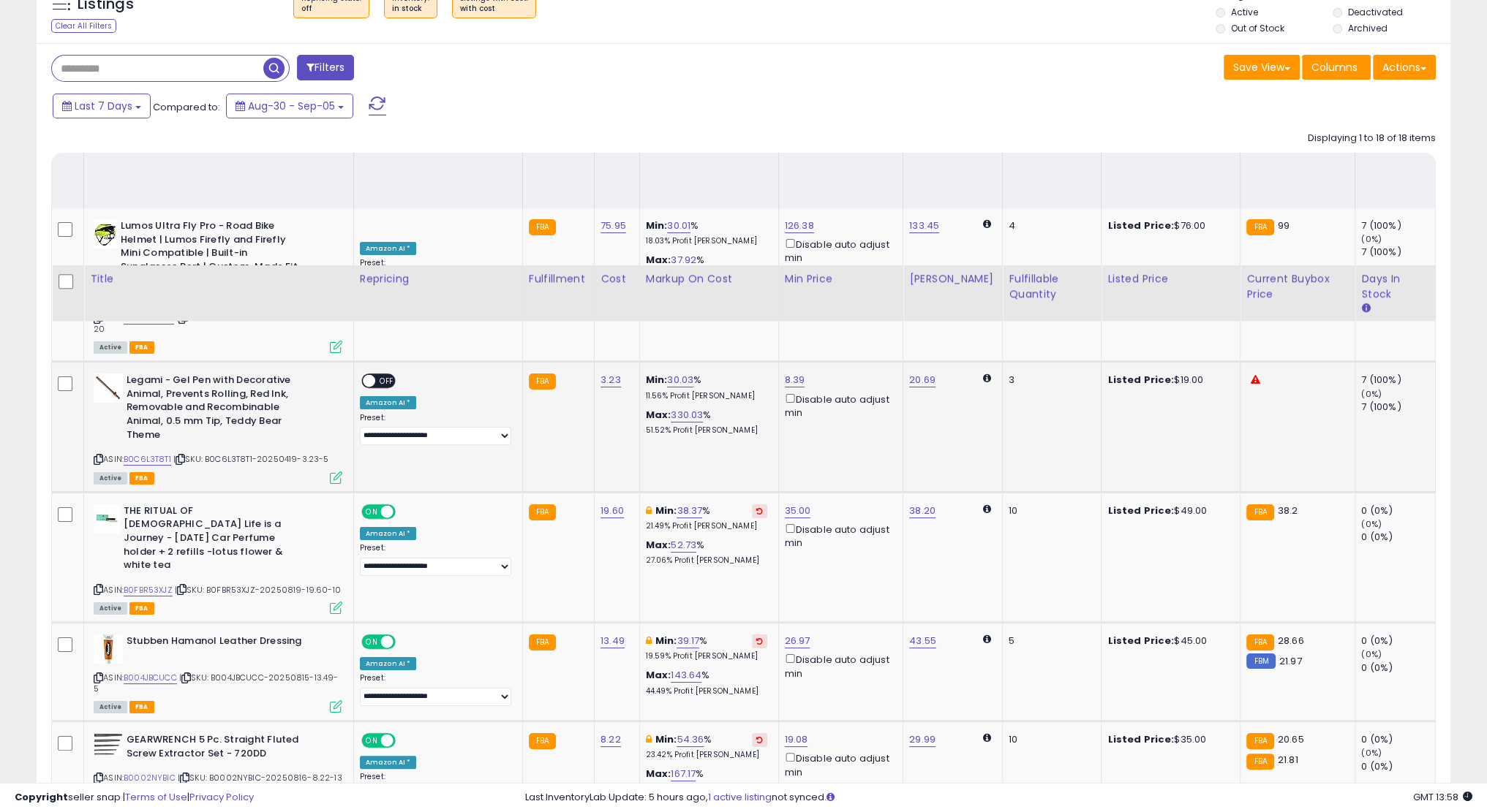
scroll to position [0, 0]
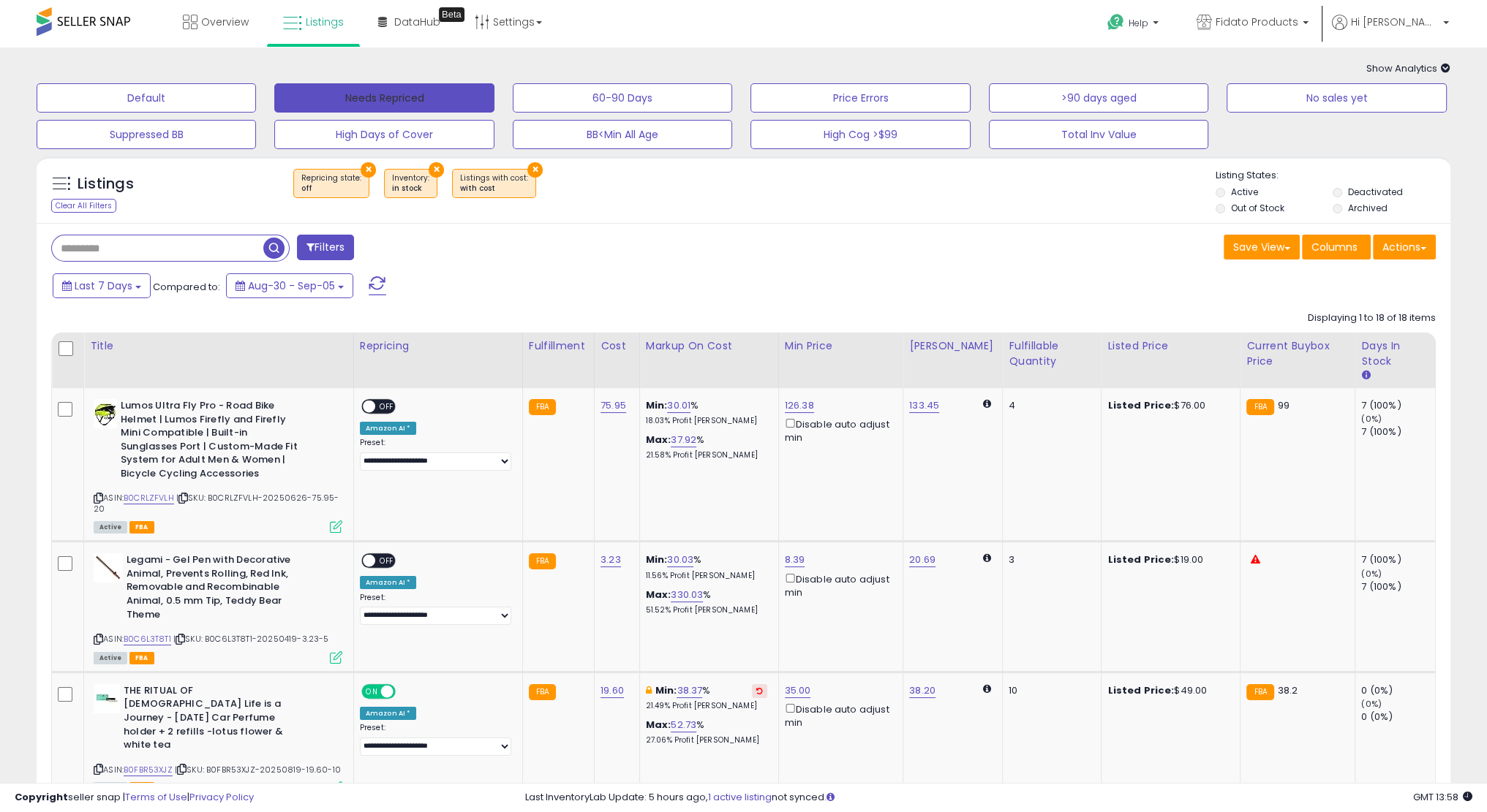
click at [343, 107] on button "Needs Repriced" at bounding box center [384, 98] width 219 height 29
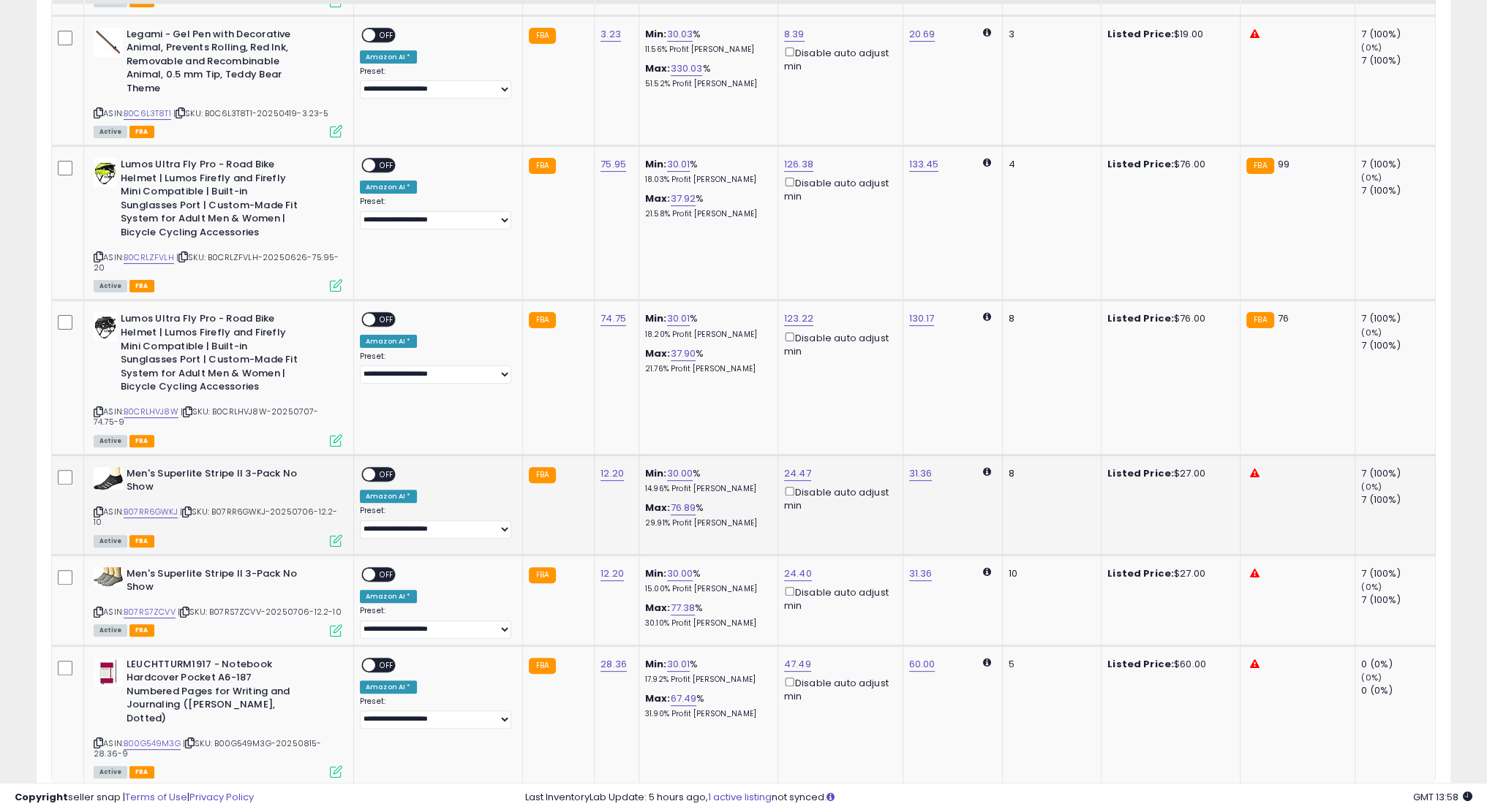
scroll to position [587, 0]
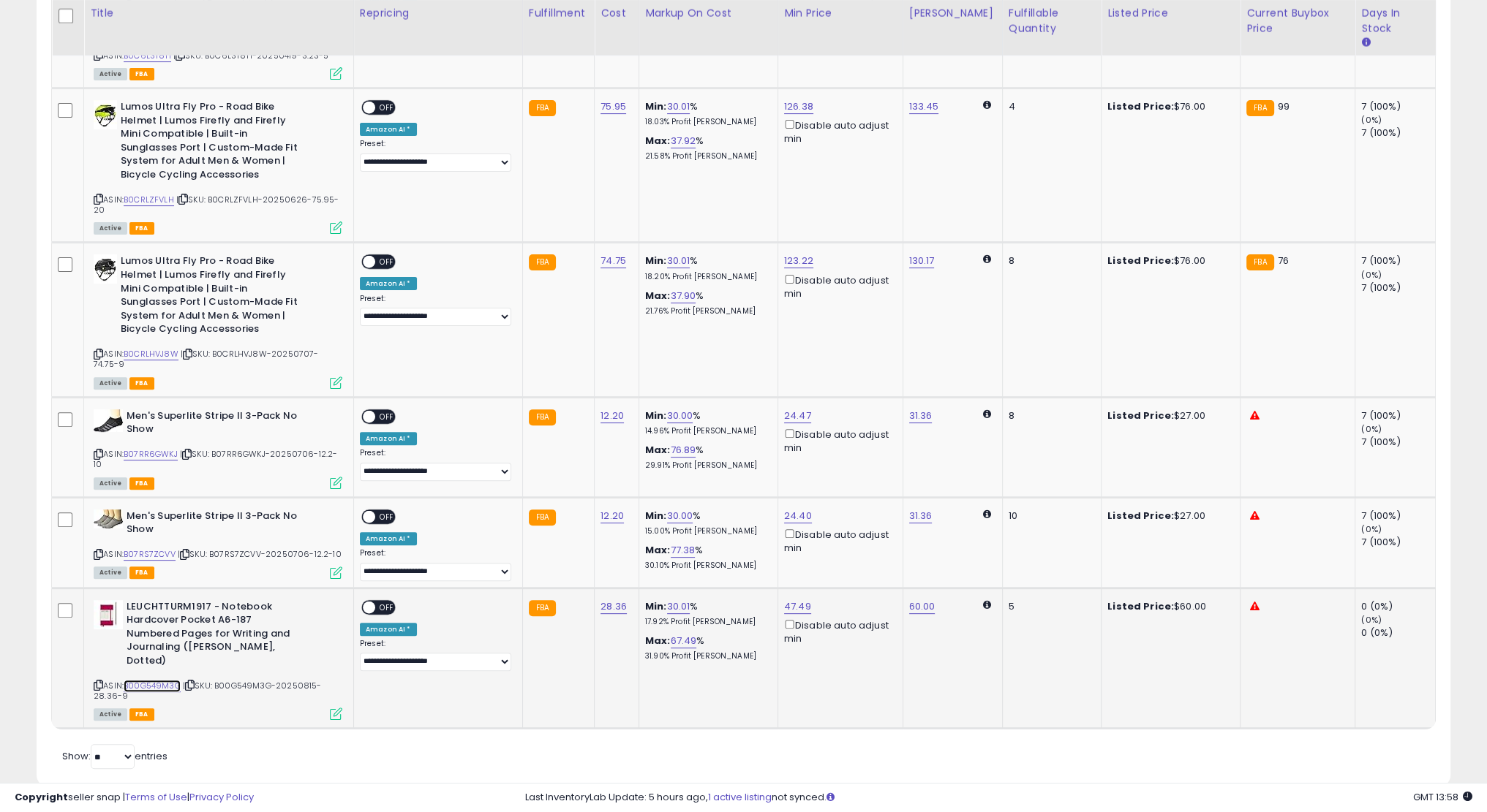
click at [164, 680] on link "B00G549M3G" at bounding box center [152, 686] width 57 height 12
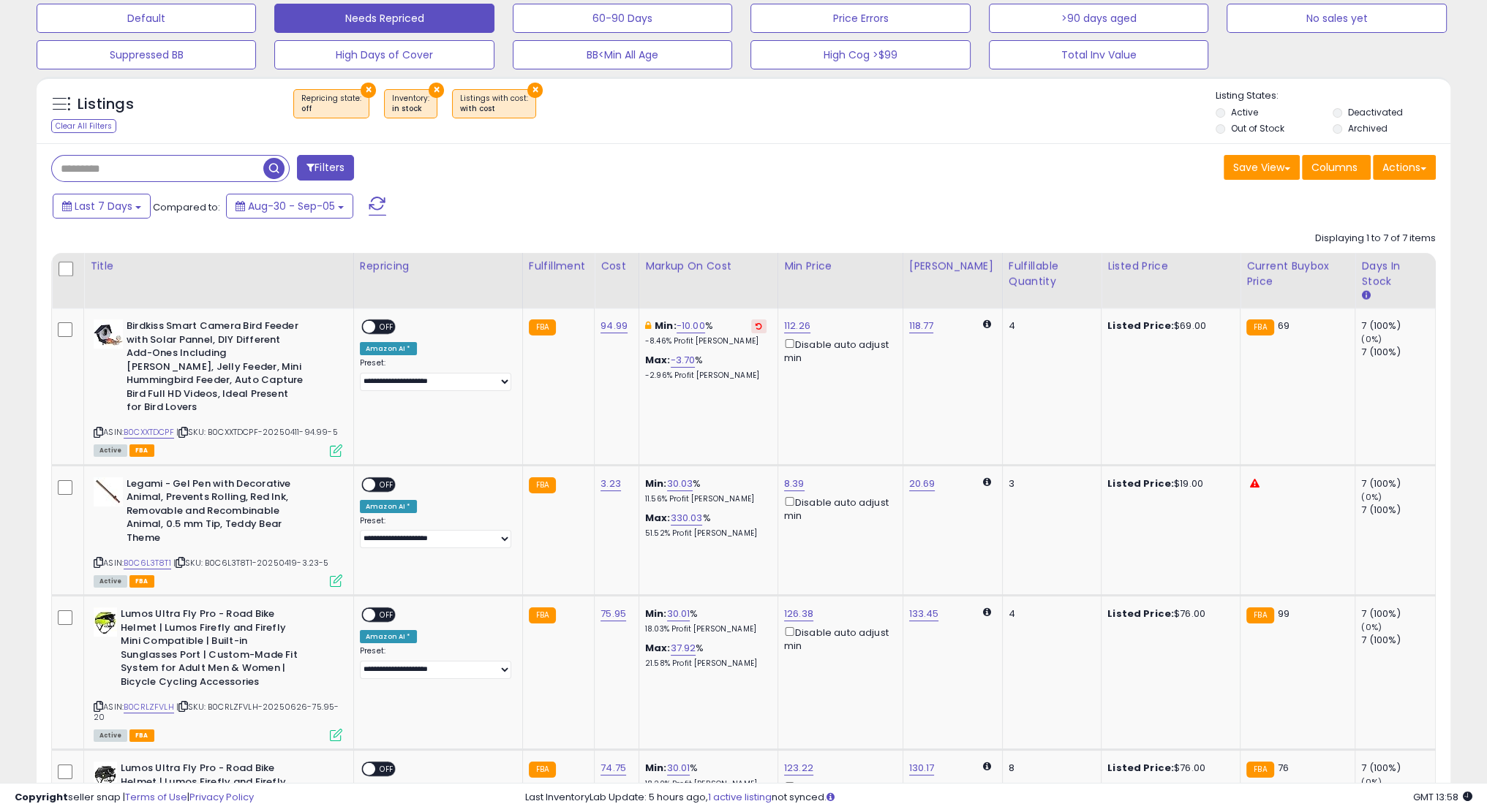
scroll to position [0, 0]
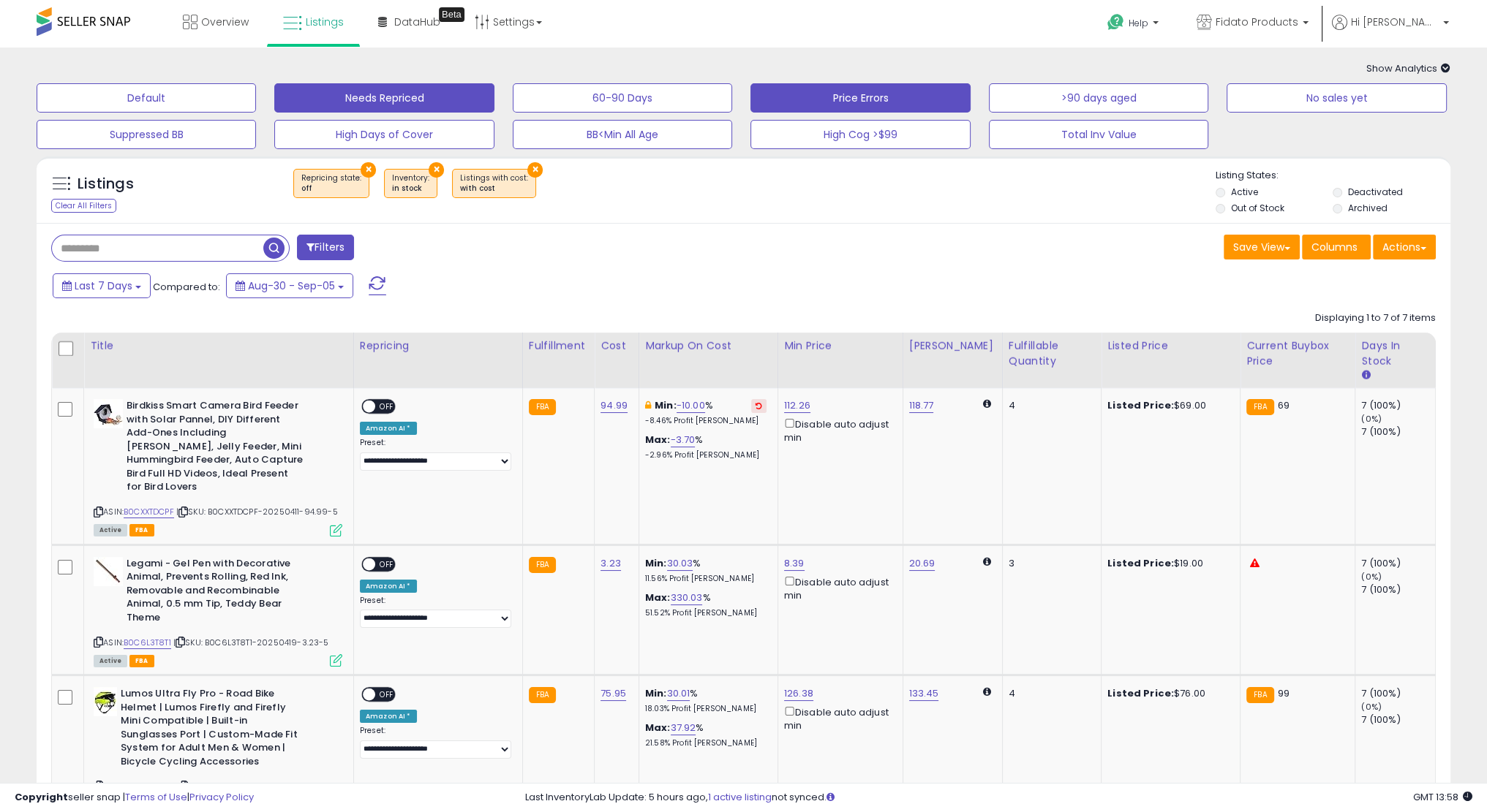
click at [955, 105] on button "Price Errors" at bounding box center [860, 98] width 219 height 29
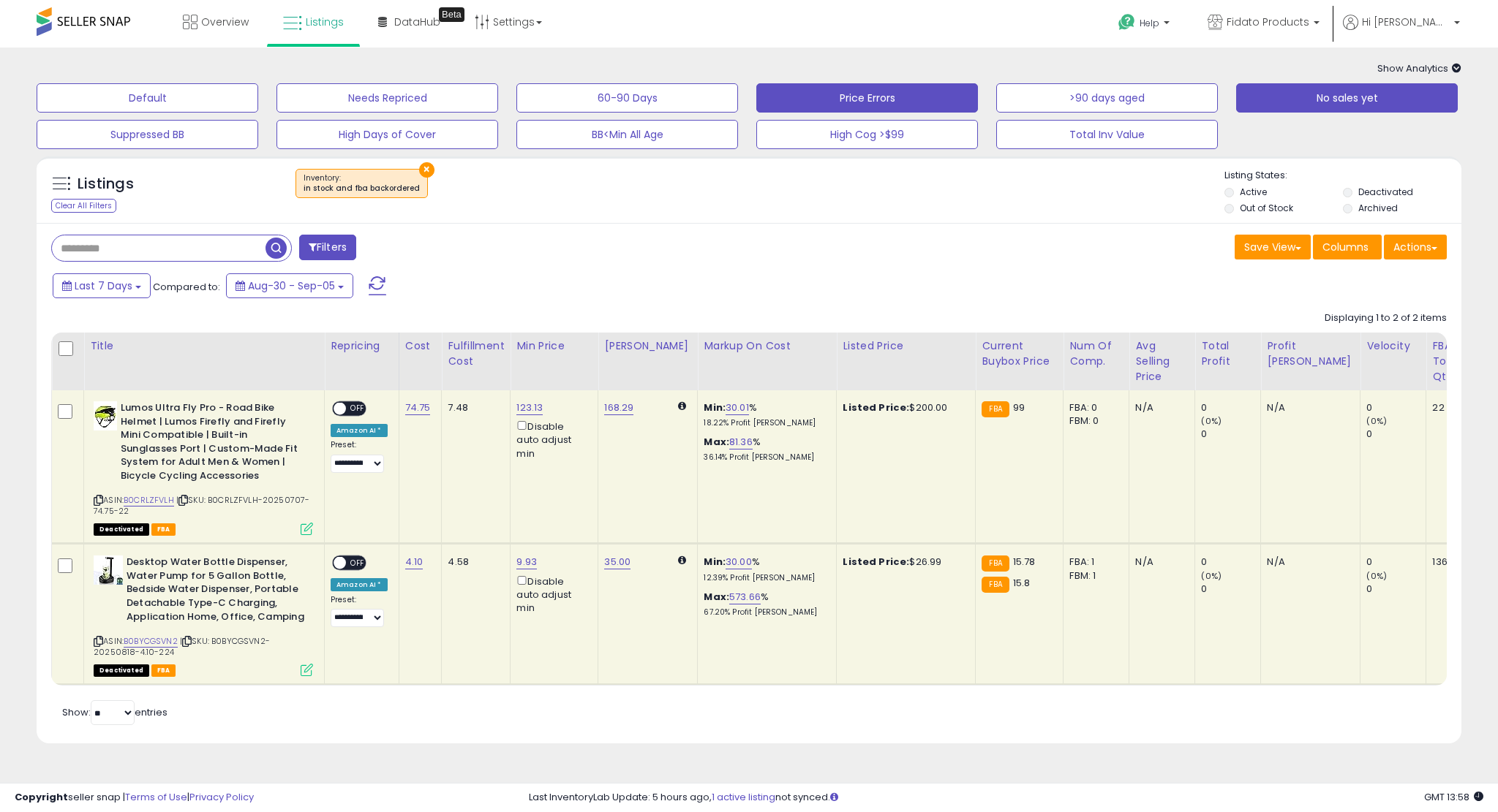
click at [1324, 105] on button "No sales yet" at bounding box center [1347, 98] width 222 height 29
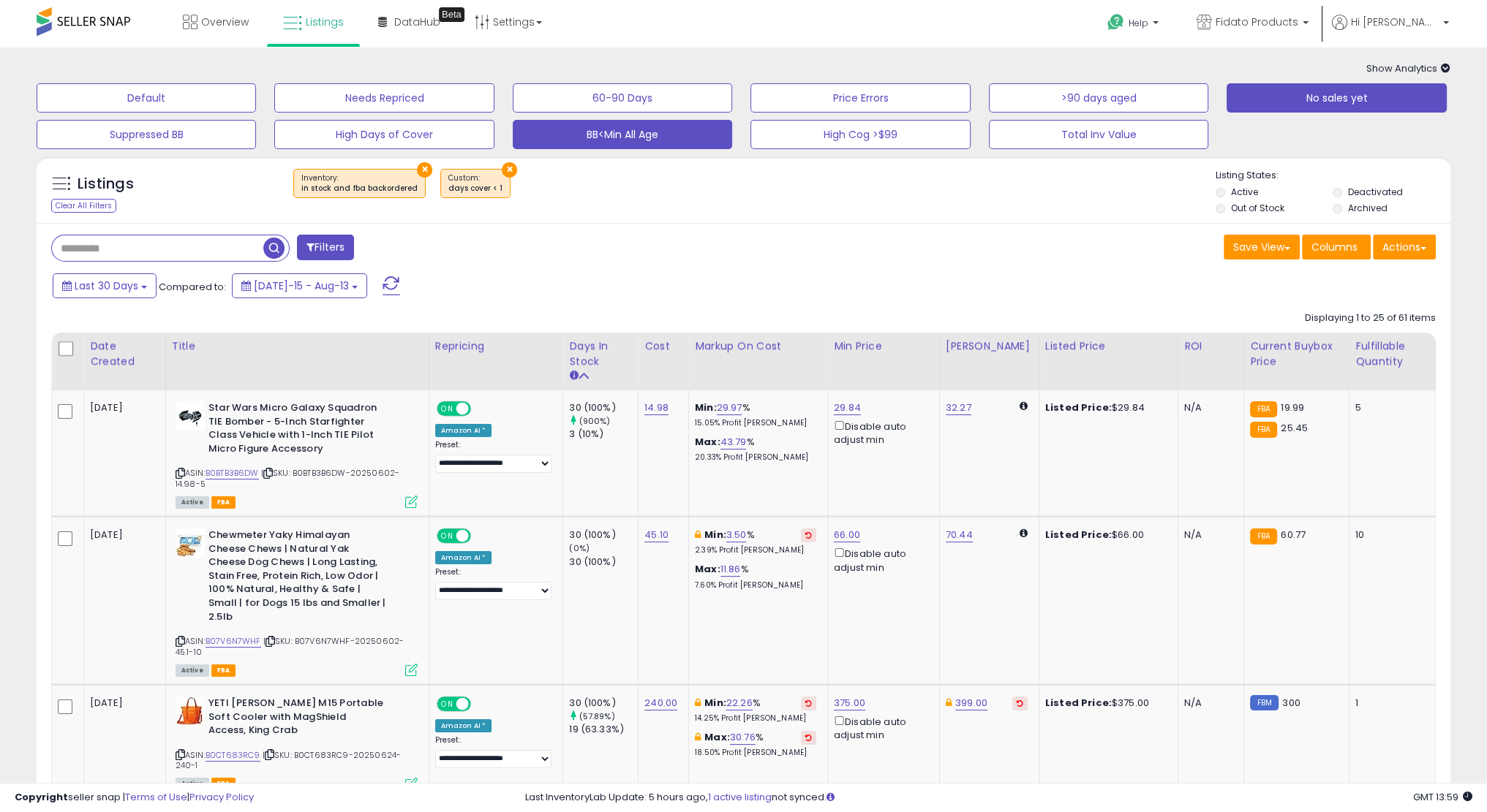
click at [649, 142] on button "BB<Min All Age" at bounding box center [622, 135] width 219 height 29
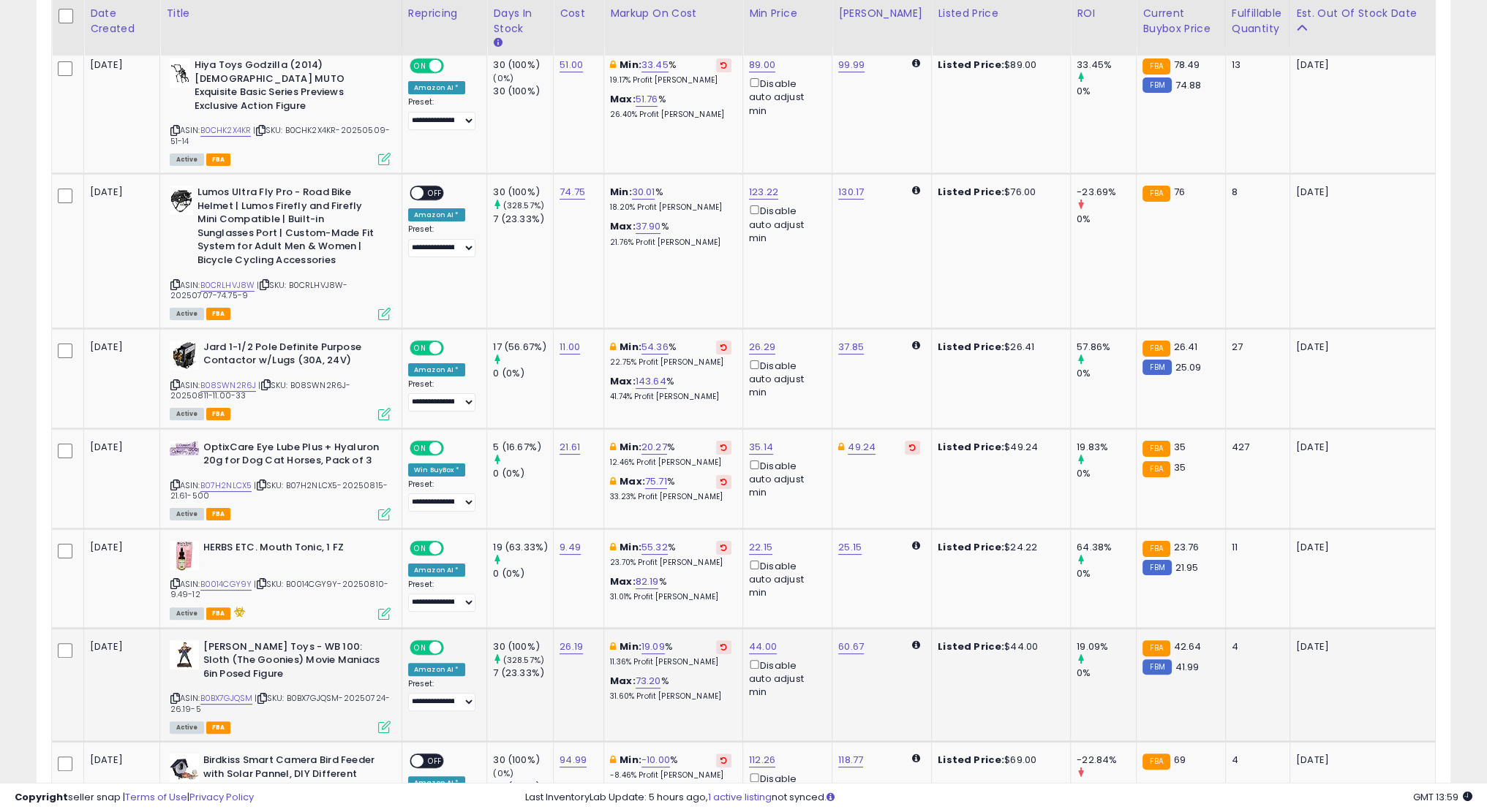
scroll to position [614, 0]
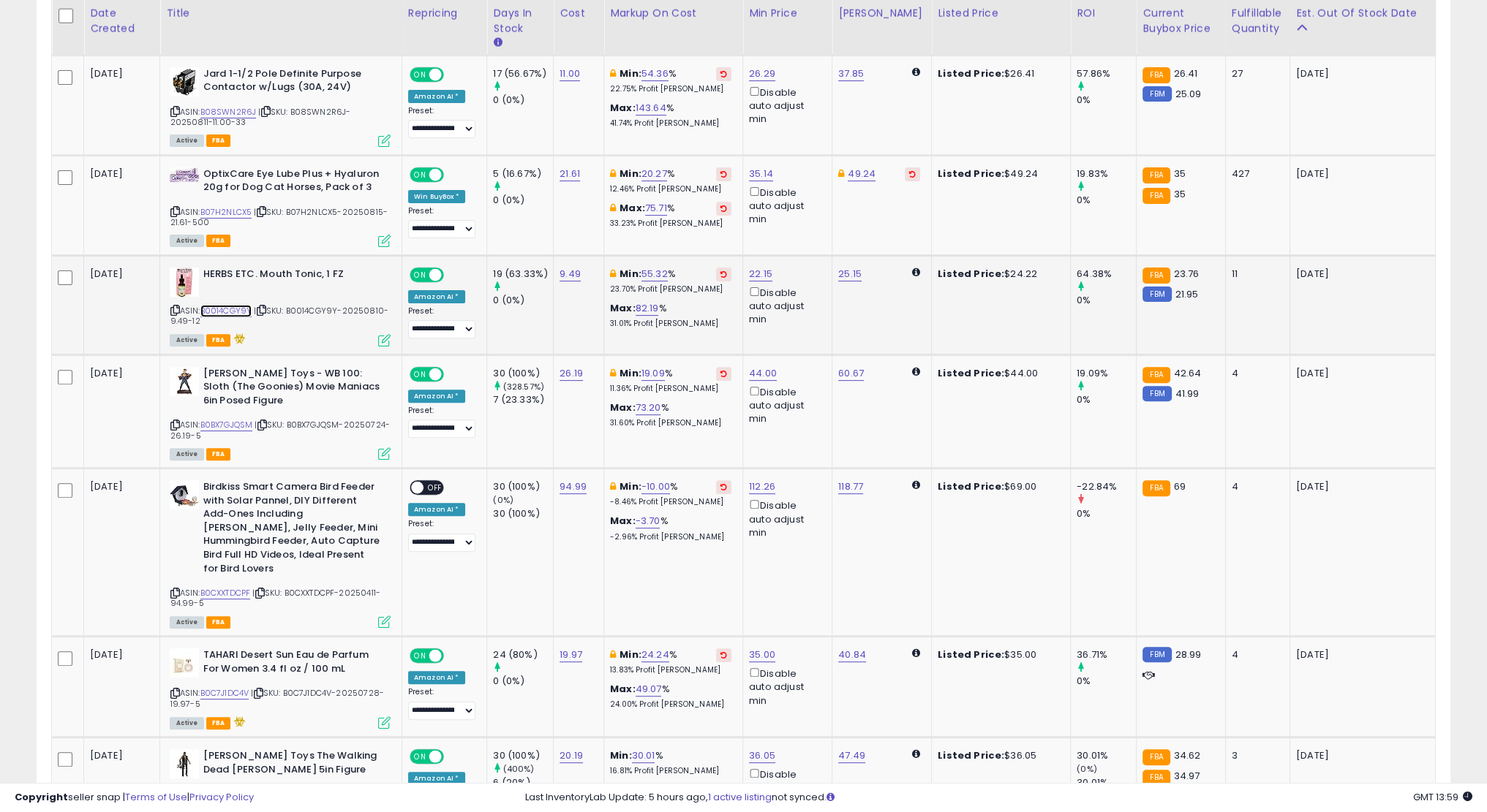
click at [214, 305] on link "B0014CGY9Y" at bounding box center [227, 311] width 52 height 12
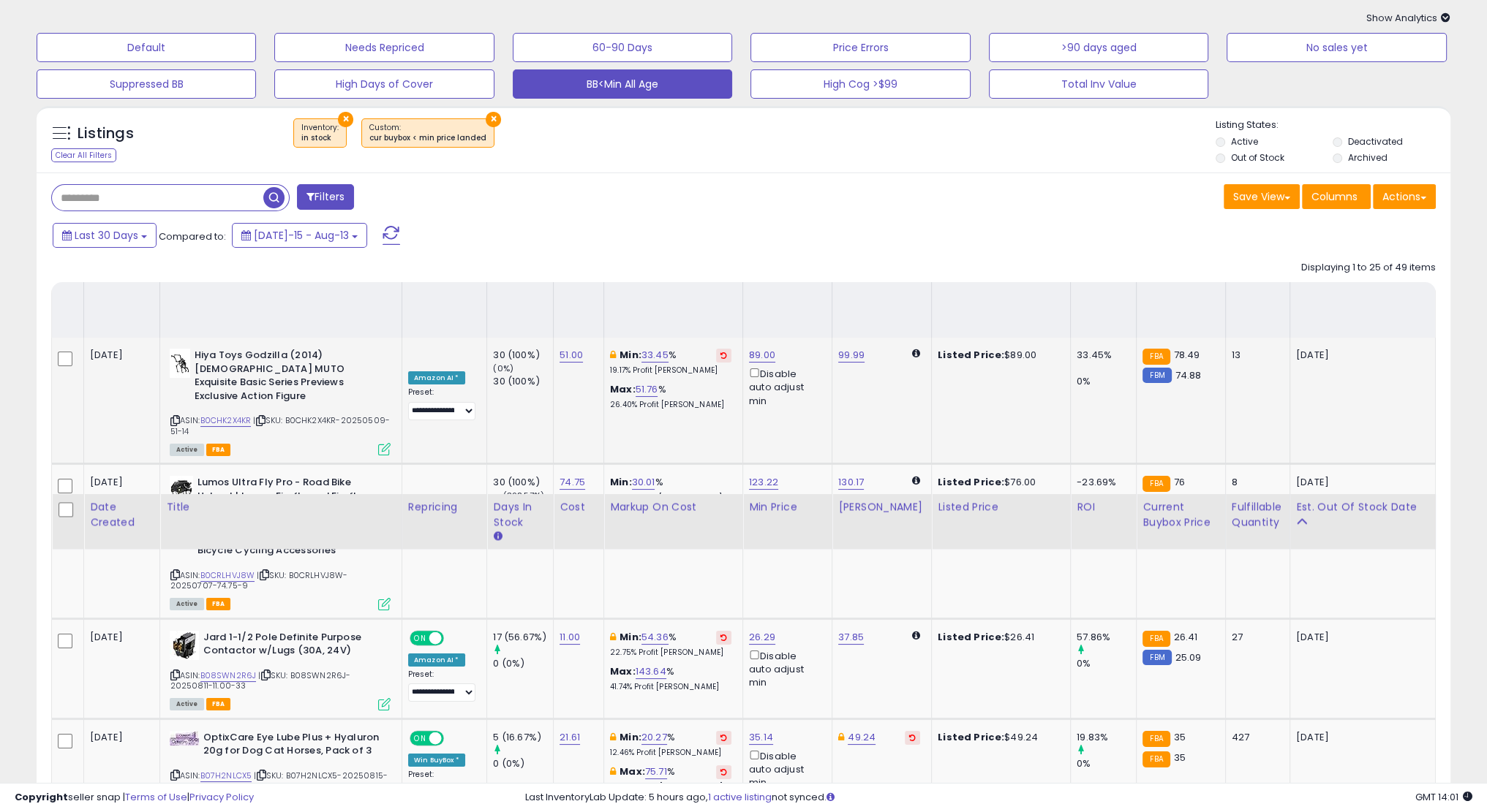
scroll to position [0, 0]
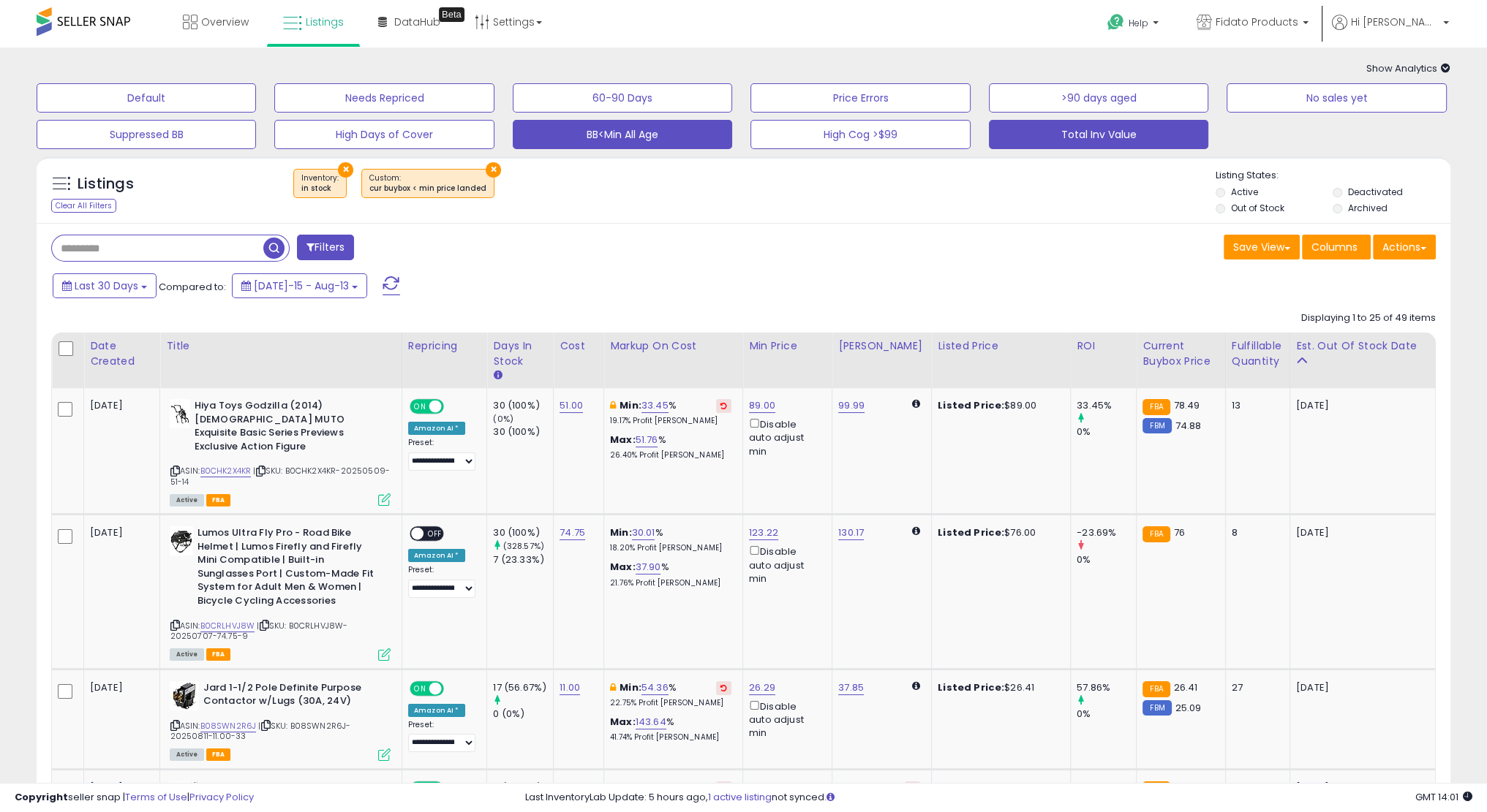
click at [1079, 138] on button "Total Inv Value" at bounding box center [1099, 135] width 219 height 29
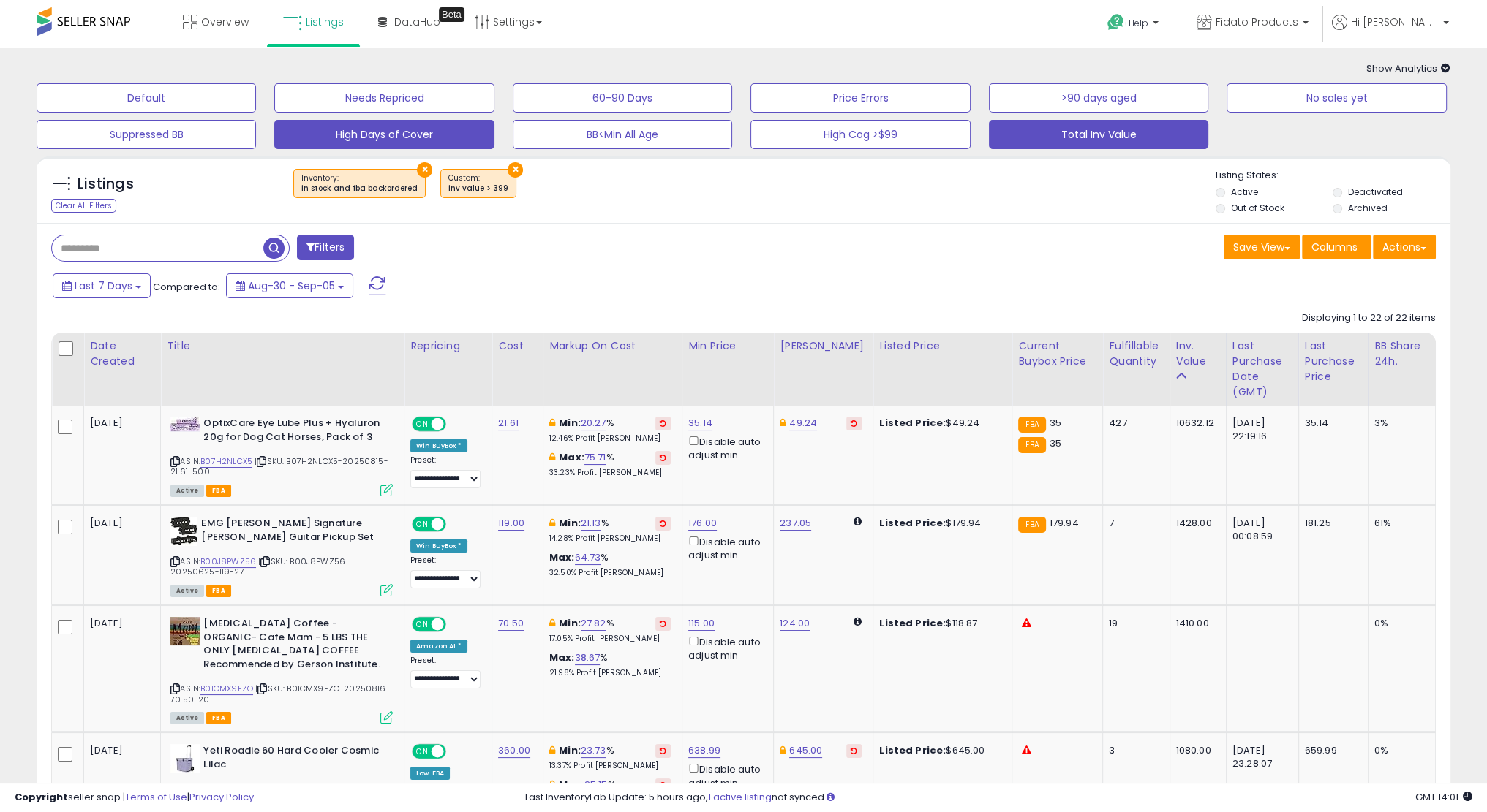
click at [298, 131] on button "High Days of Cover" at bounding box center [384, 135] width 219 height 29
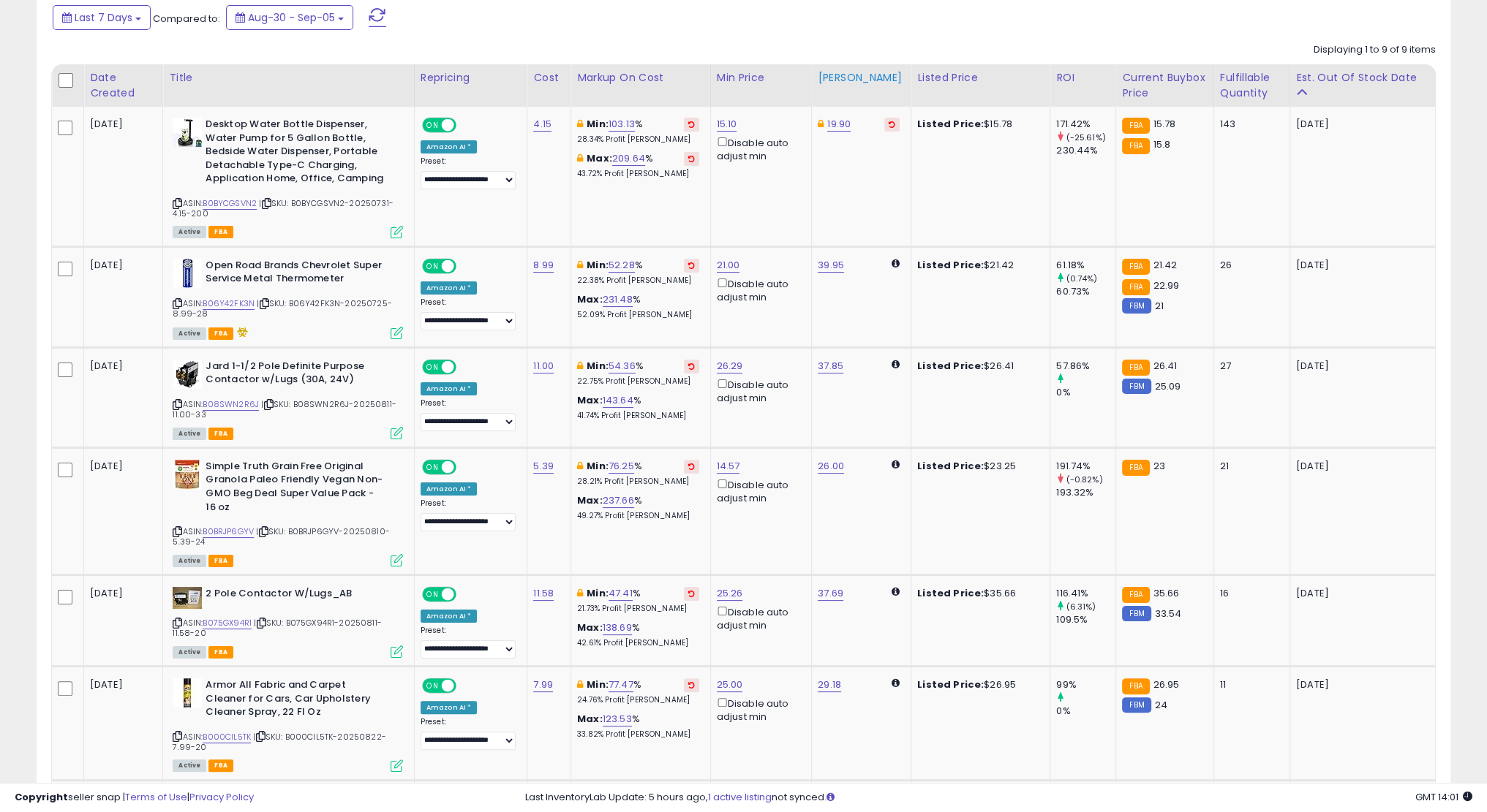
scroll to position [273, 0]
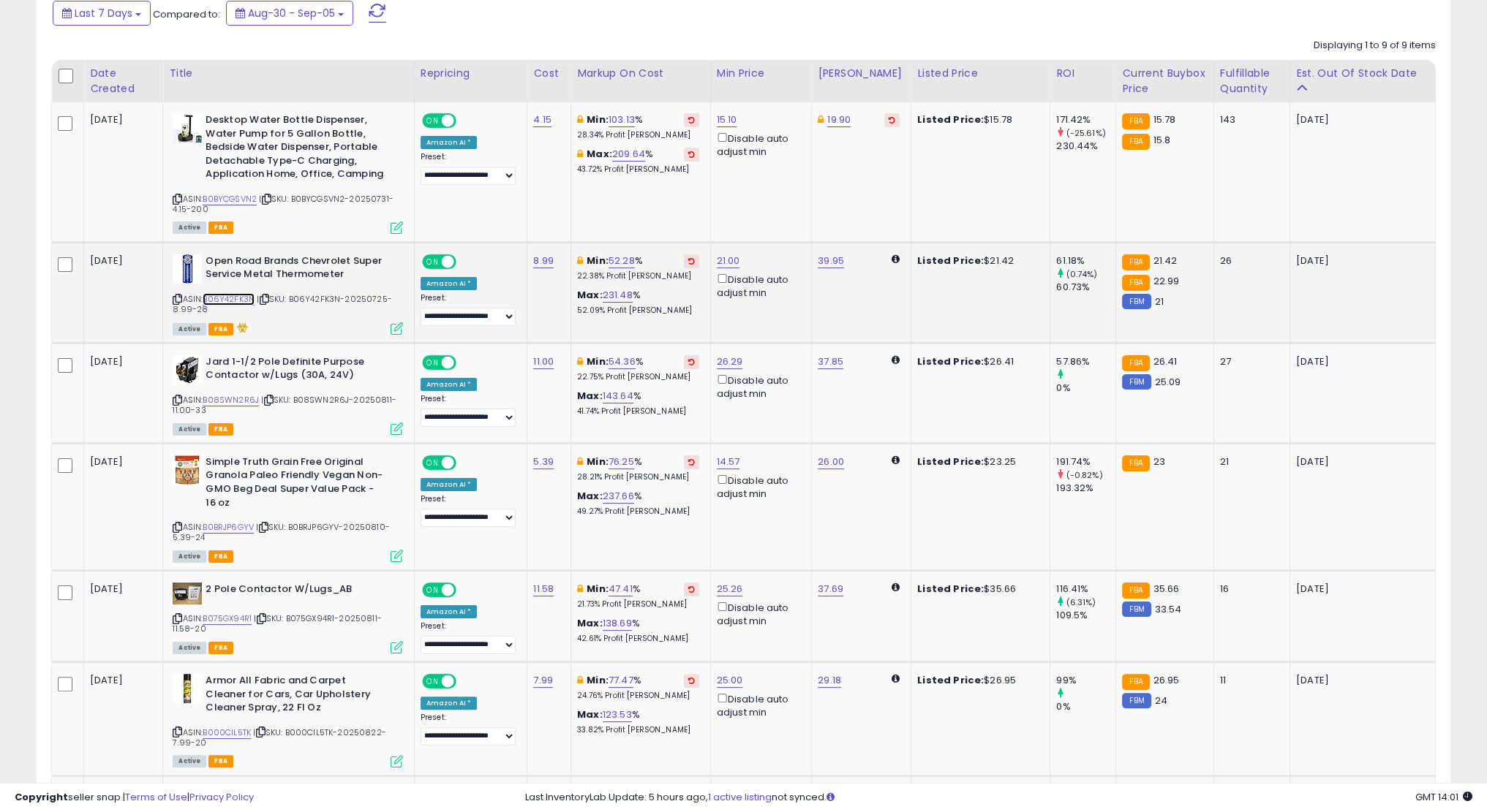
click at [245, 298] on link "B06Y42FK3N" at bounding box center [228, 299] width 52 height 12
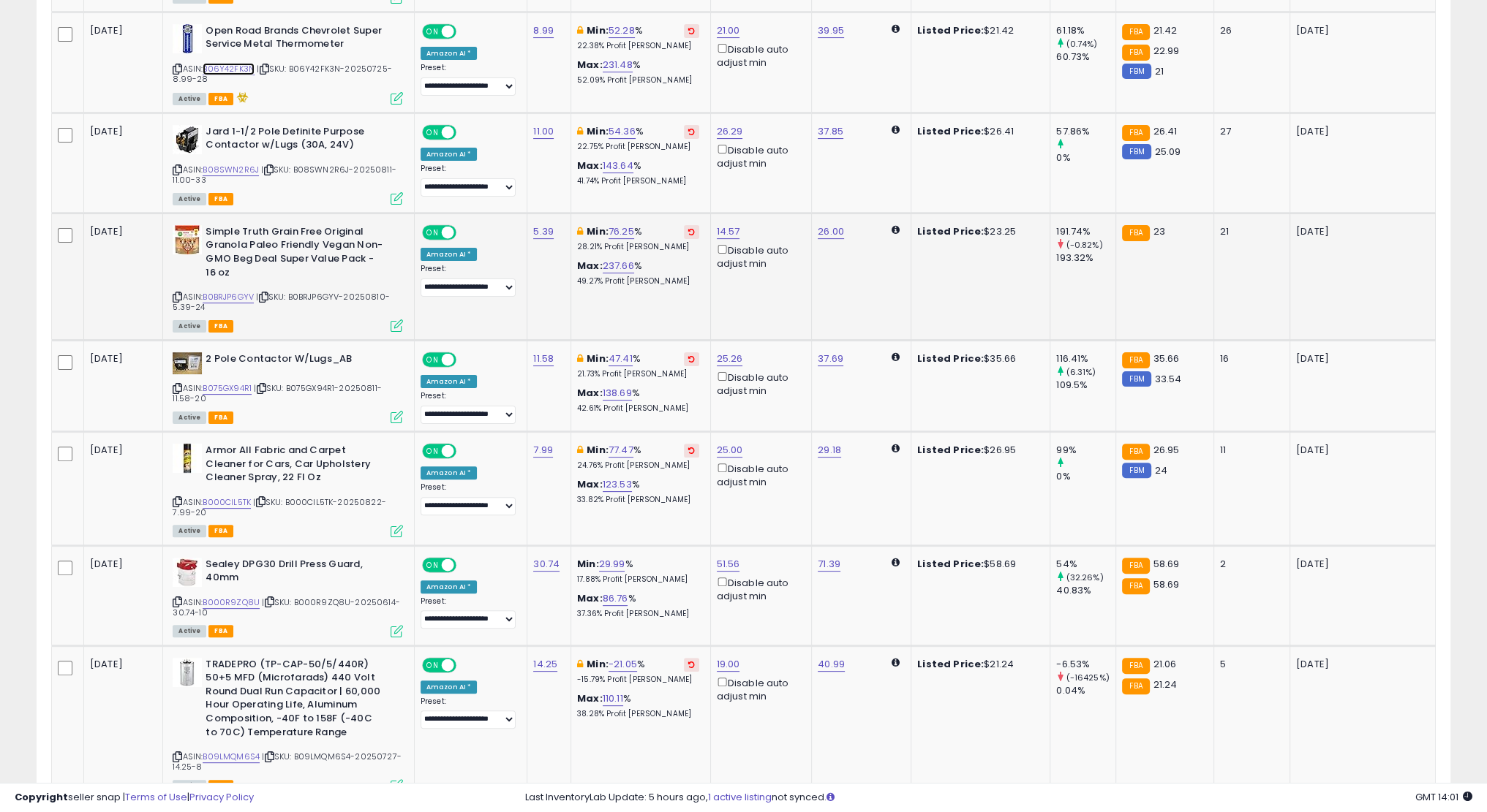
scroll to position [511, 0]
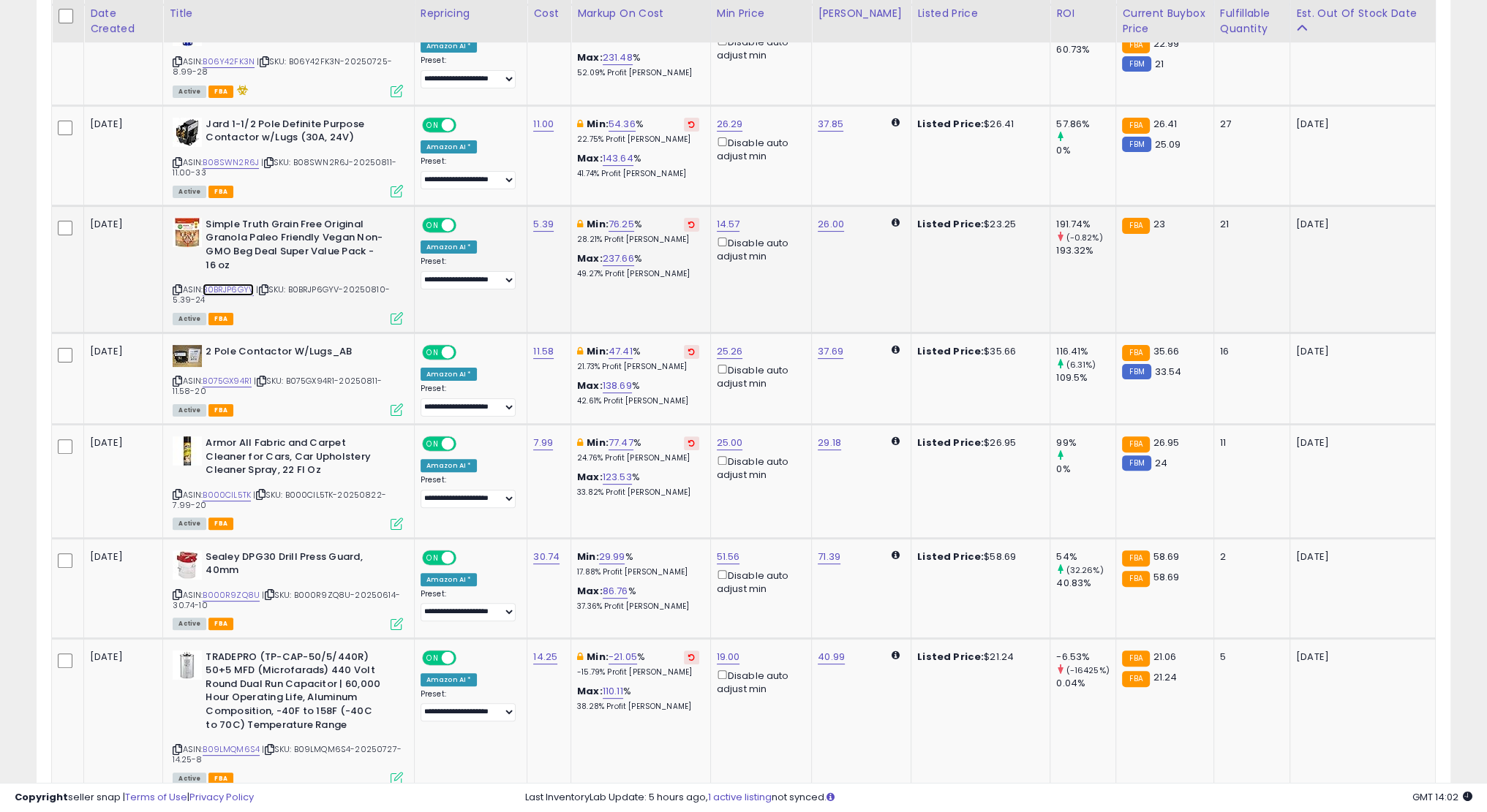
click at [240, 291] on link "B0BRJP6GYV" at bounding box center [228, 290] width 52 height 12
click at [728, 225] on link "14.57" at bounding box center [728, 224] width 23 height 15
type input "**"
click button "submit" at bounding box center [768, 172] width 25 height 22
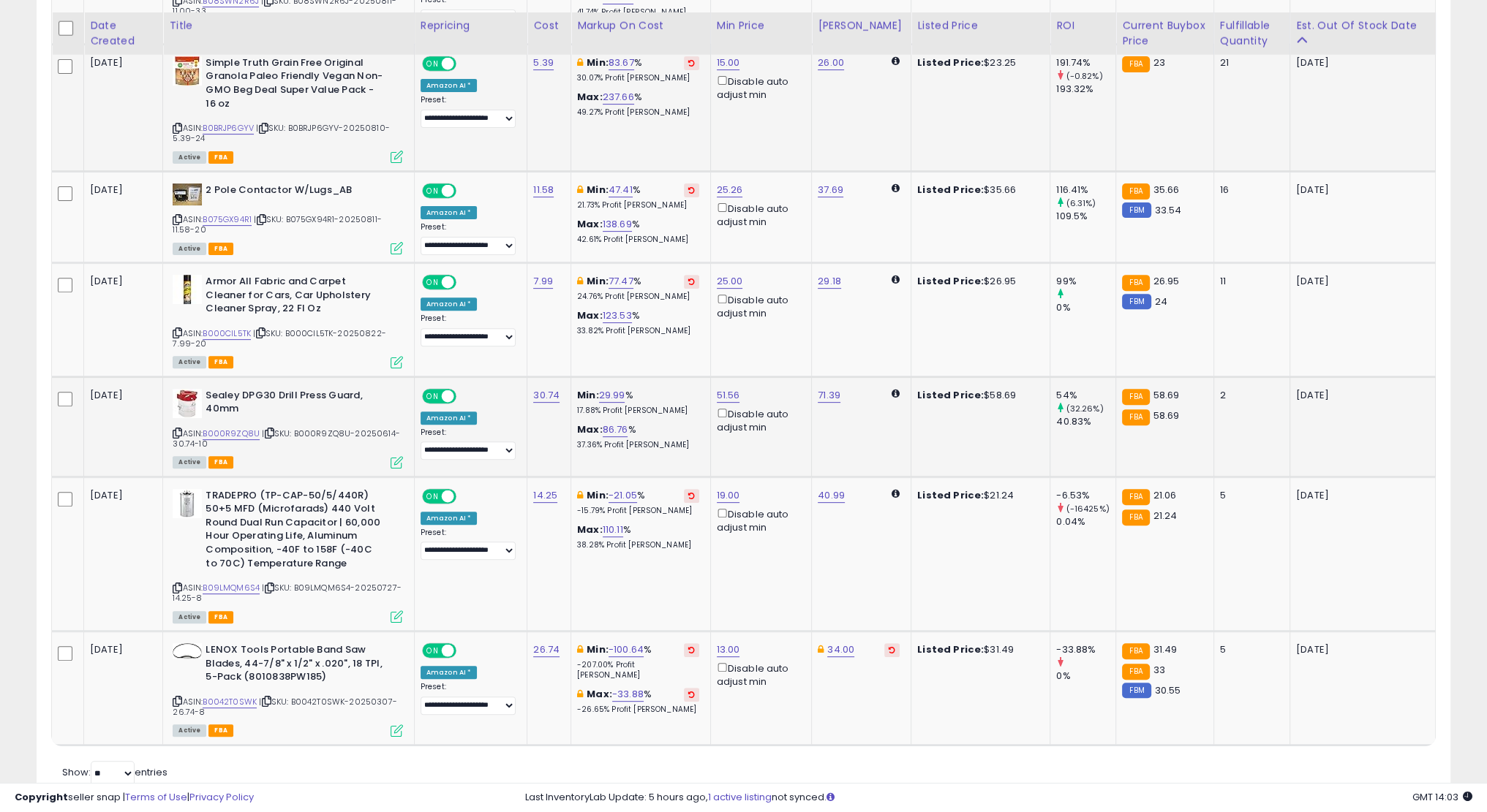
scroll to position [715, 0]
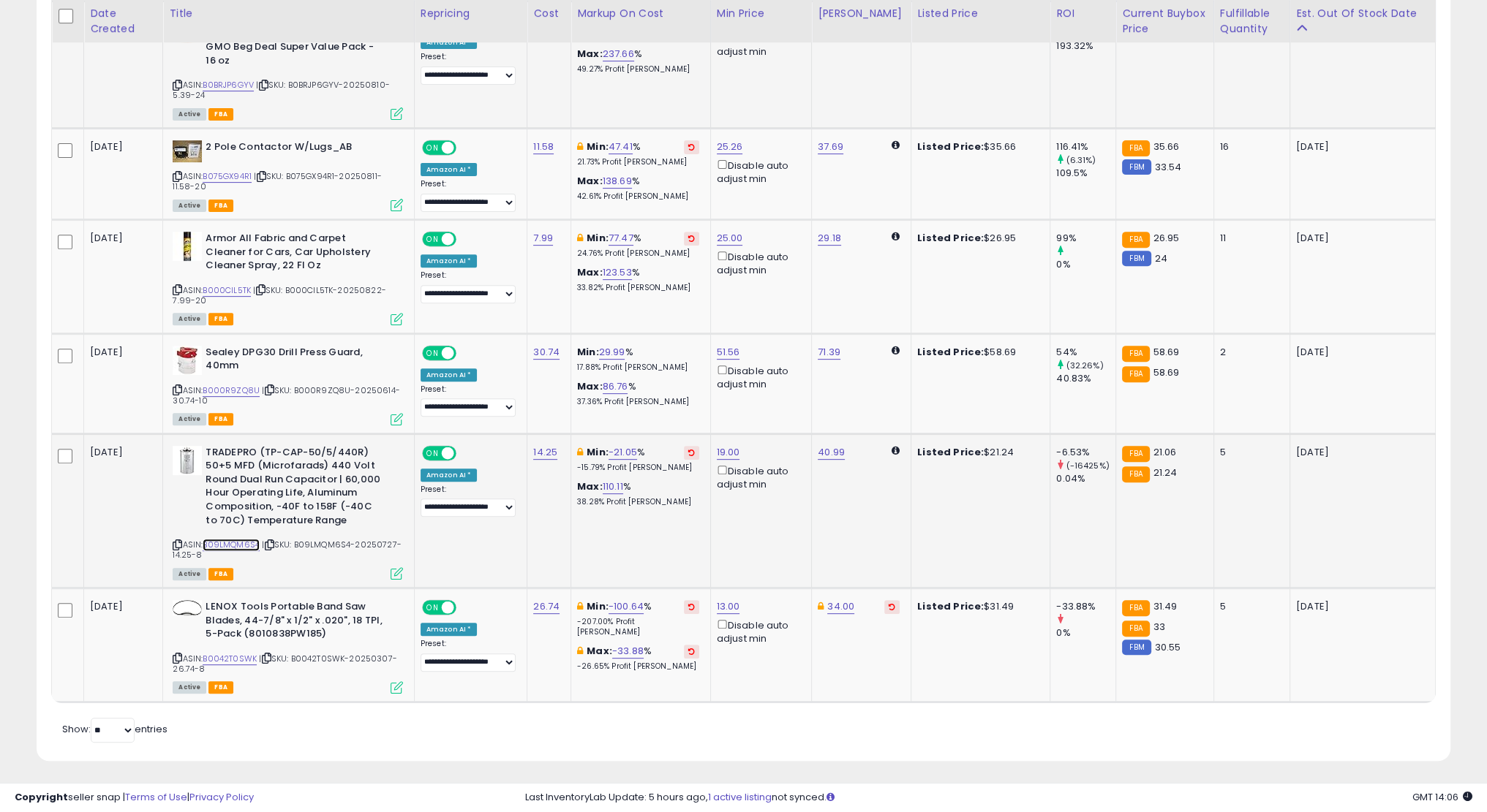
click at [240, 545] on link "B09LMQM6S4" at bounding box center [231, 545] width 57 height 12
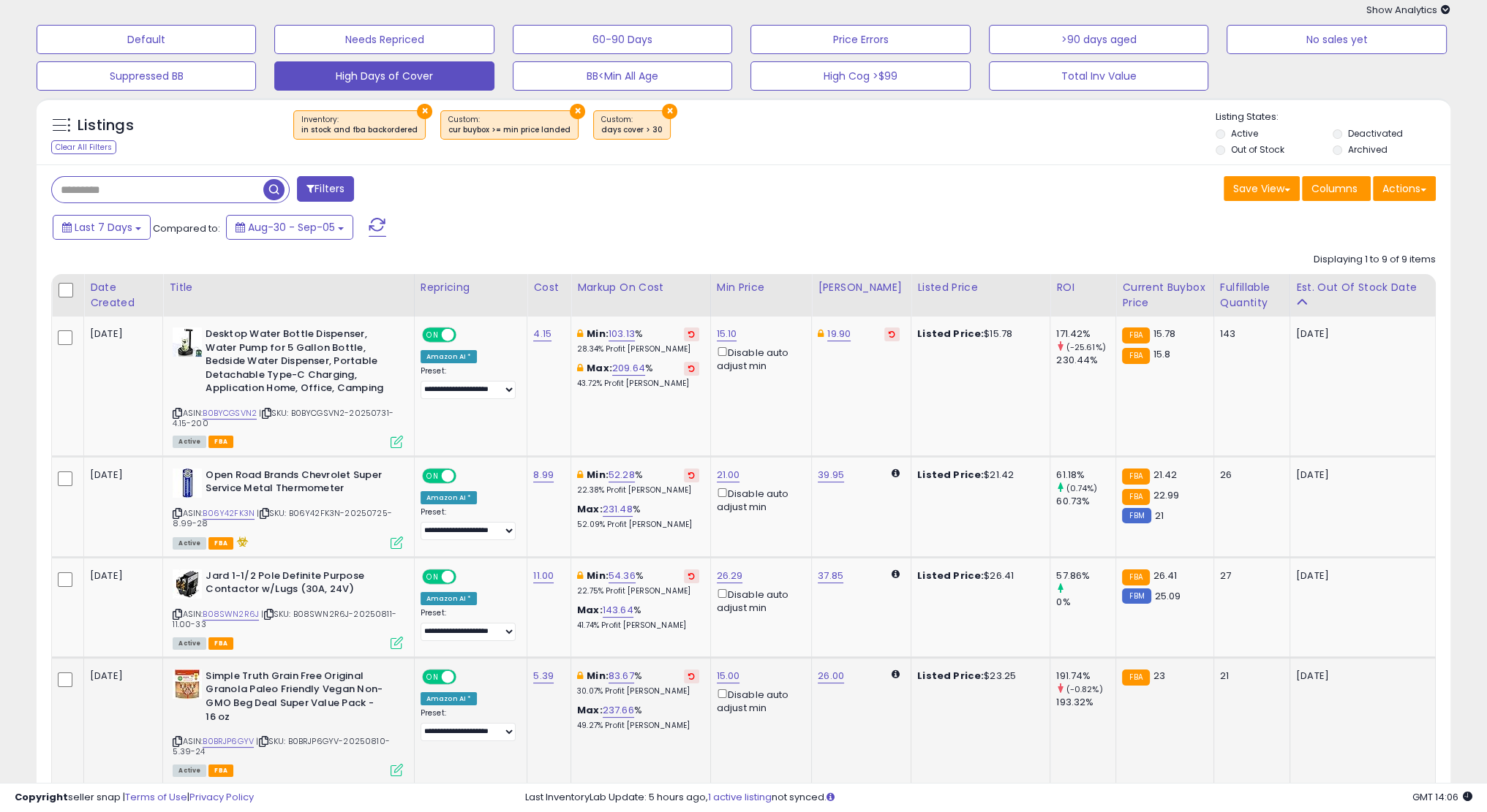
scroll to position [0, 0]
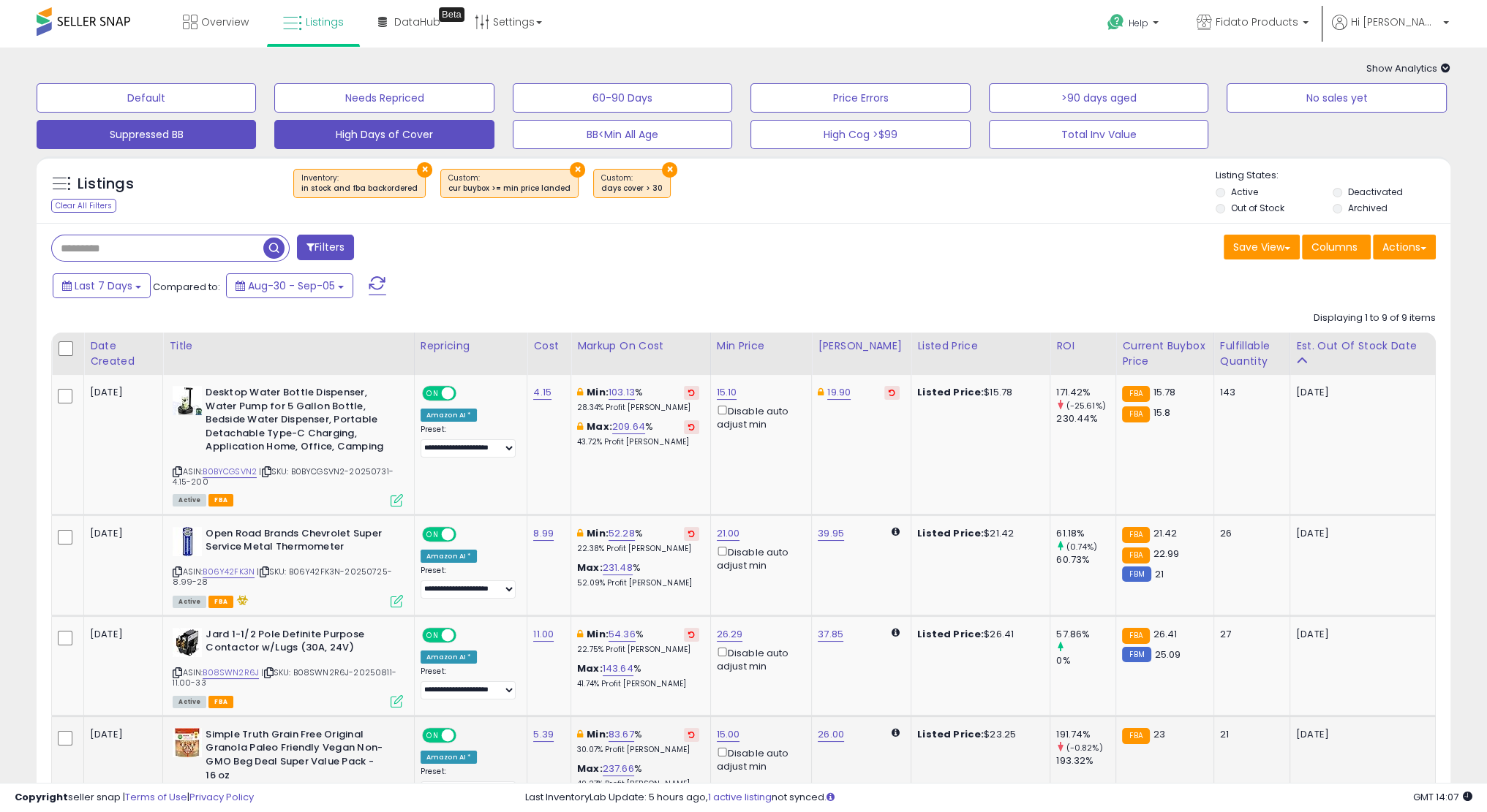
click at [178, 131] on button "Suppressed BB" at bounding box center [146, 135] width 219 height 29
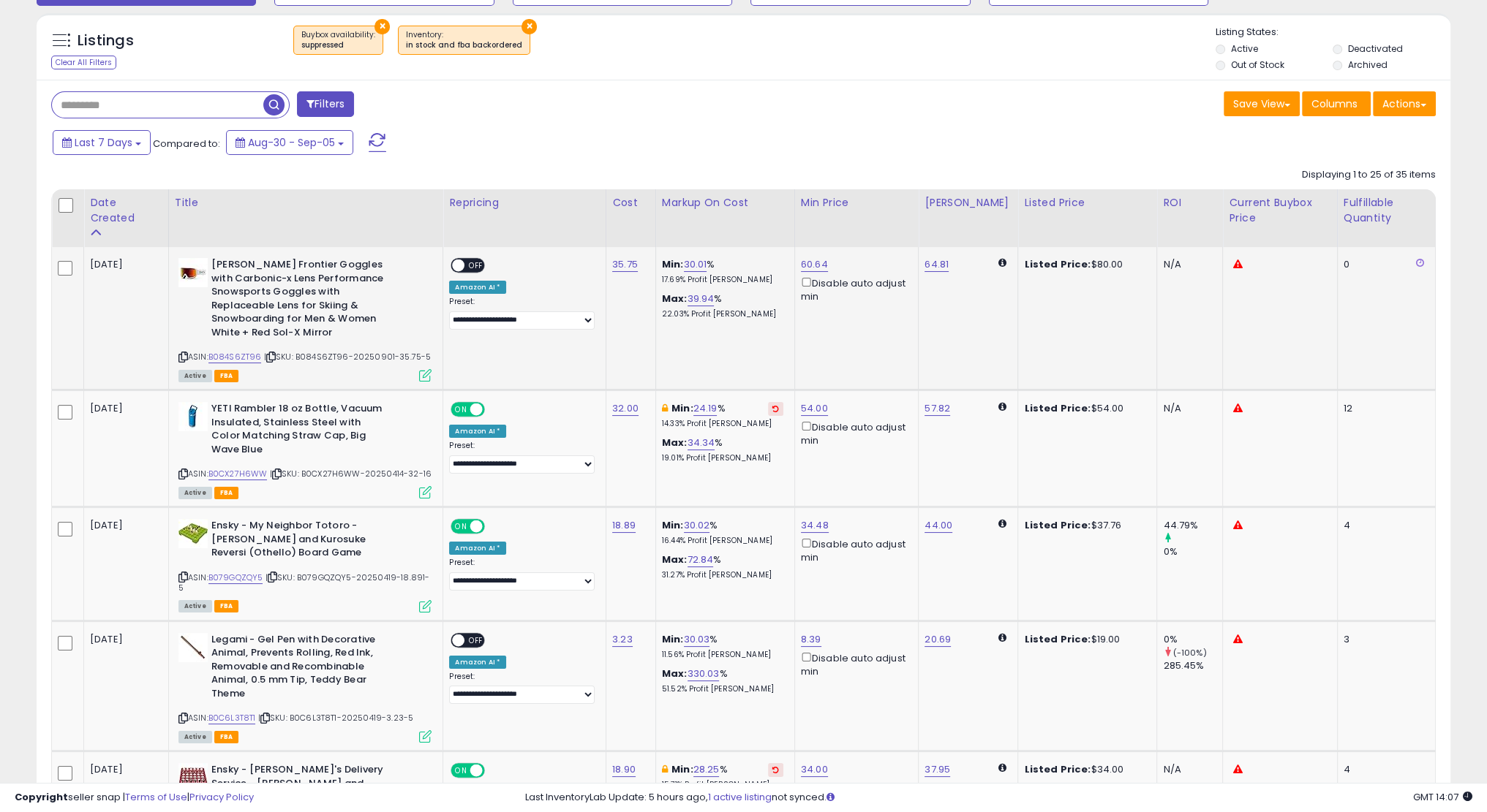
scroll to position [205, 0]
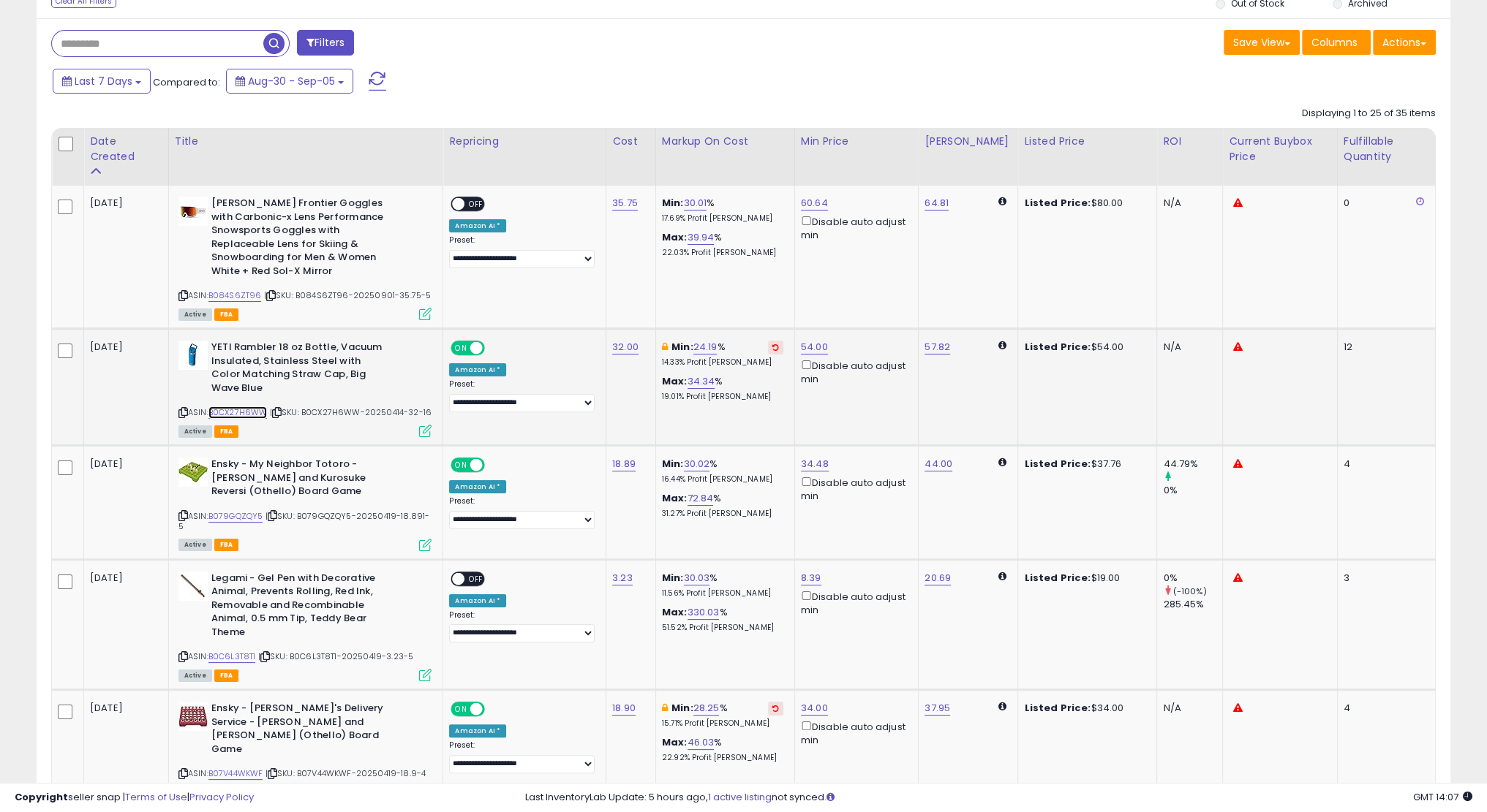
click at [252, 407] on link "B0CX27H6WW" at bounding box center [238, 413] width 59 height 12
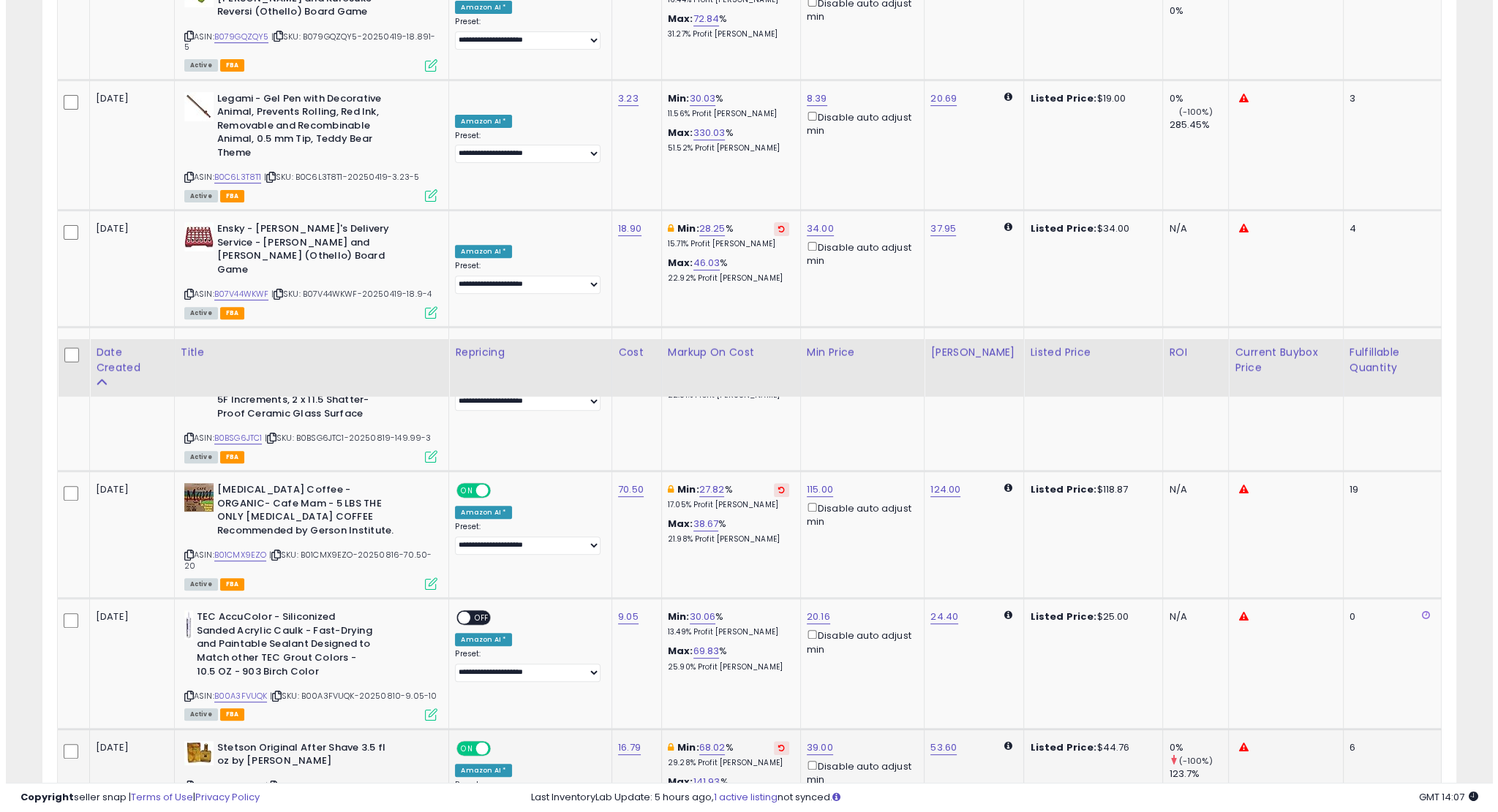
scroll to position [0, 0]
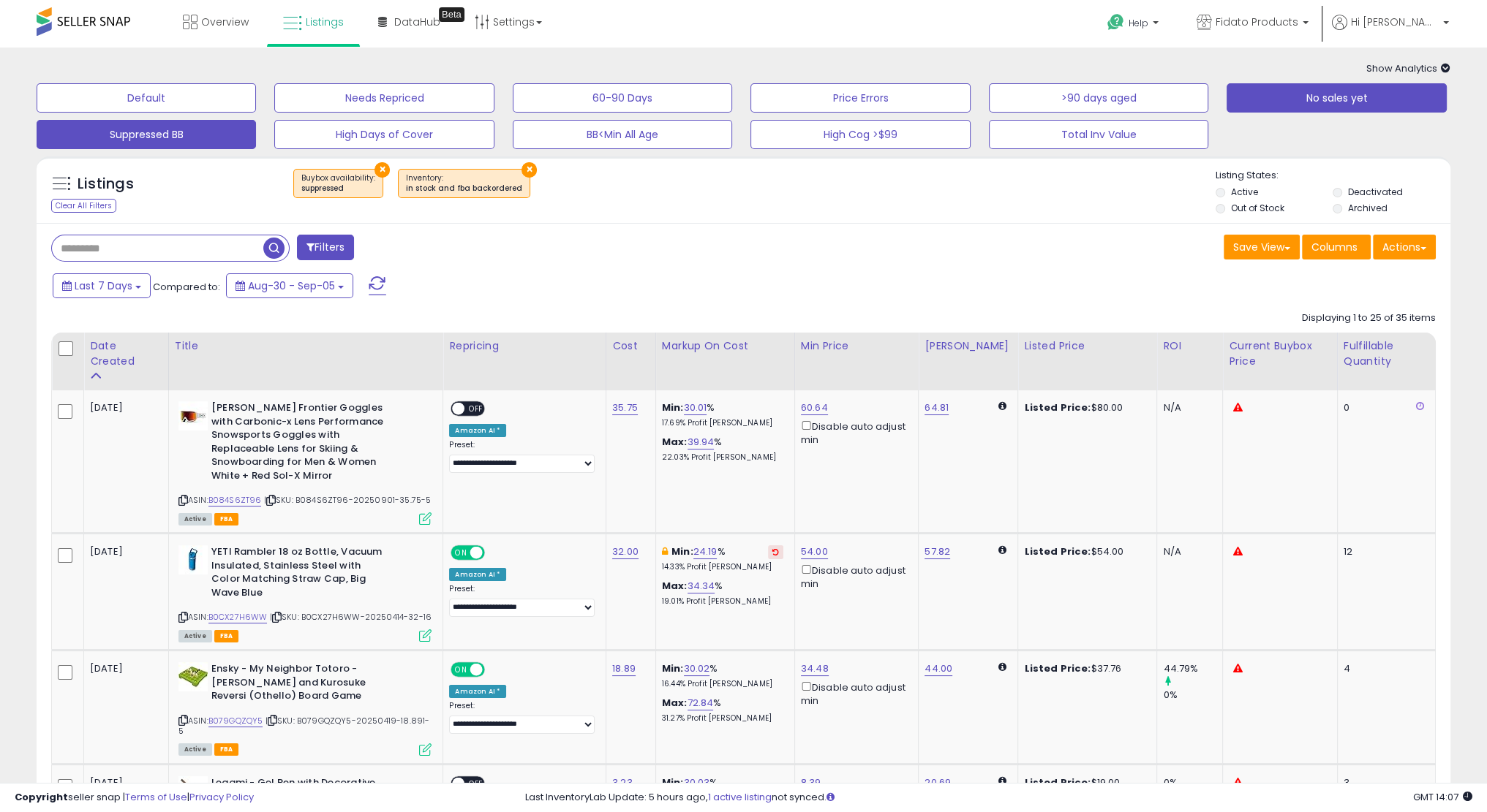
click at [1273, 93] on button "No sales yet" at bounding box center [1336, 98] width 219 height 29
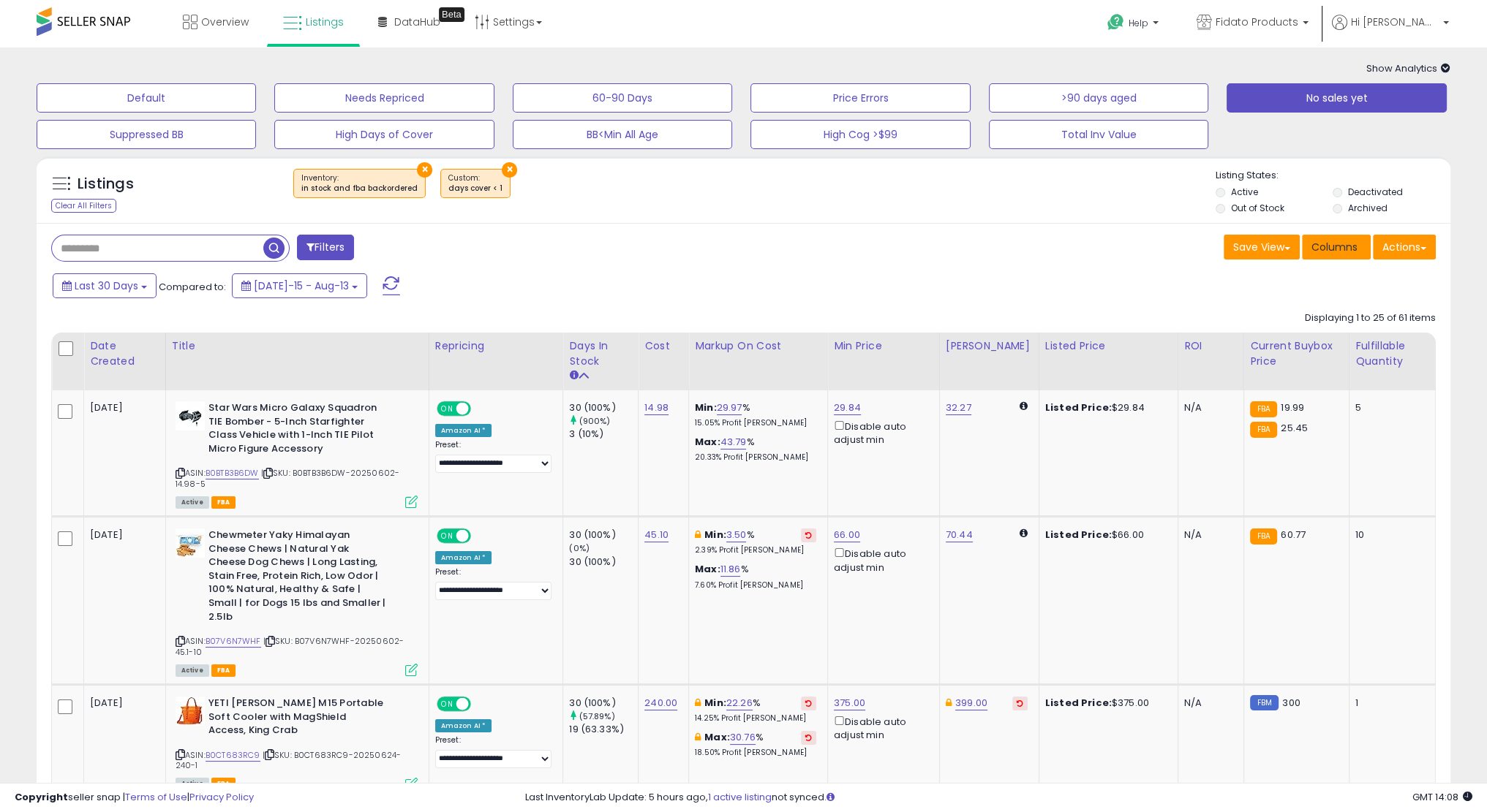
click at [1332, 251] on span "Columns" at bounding box center [1335, 247] width 46 height 15
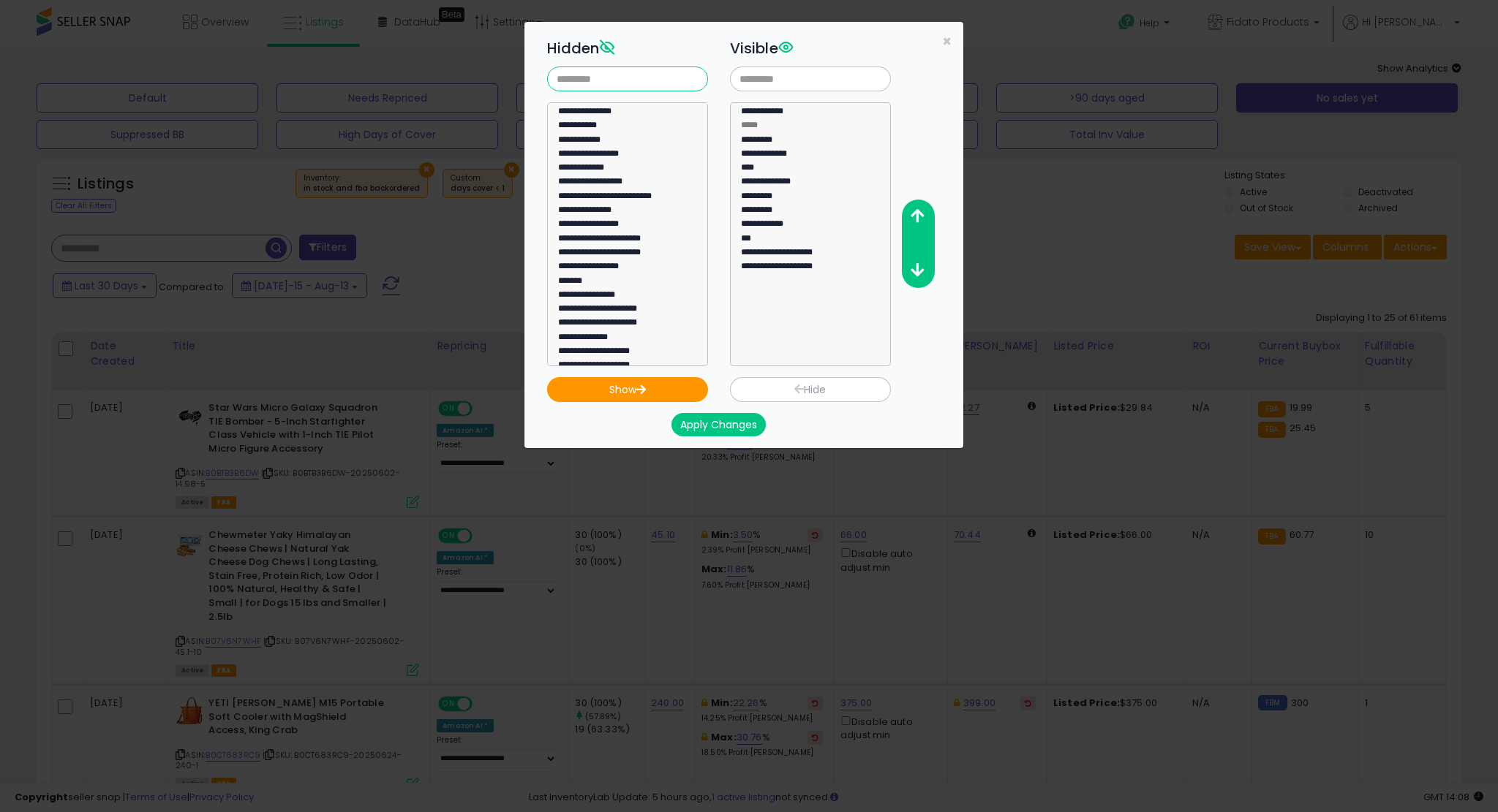
click at [609, 84] on input "text" at bounding box center [627, 79] width 161 height 25
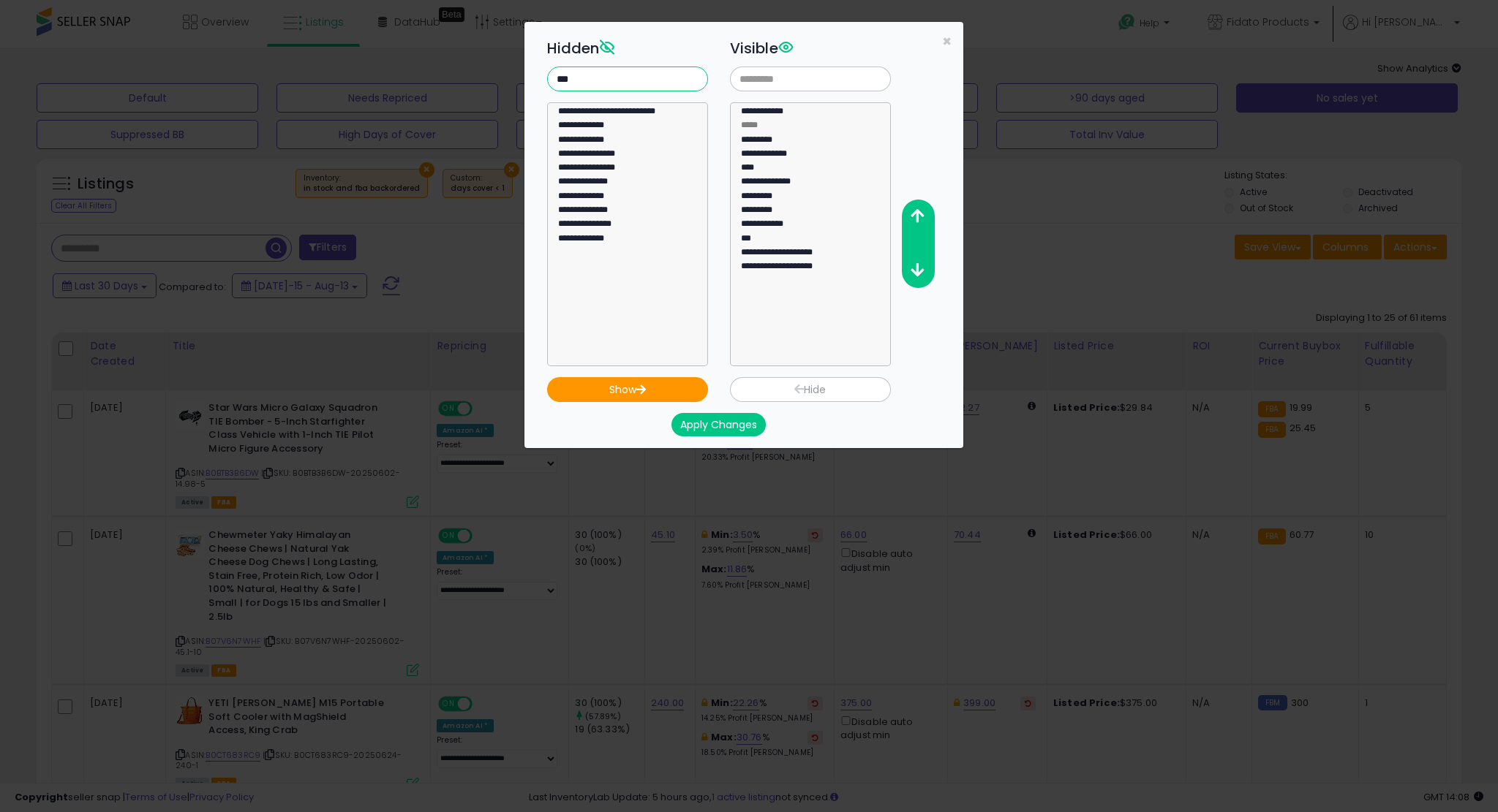
type input "***"
select select "**********"
click at [599, 241] on option "**********" at bounding box center [622, 241] width 131 height 14
click at [659, 388] on button "Show" at bounding box center [627, 390] width 161 height 25
select select "**********"
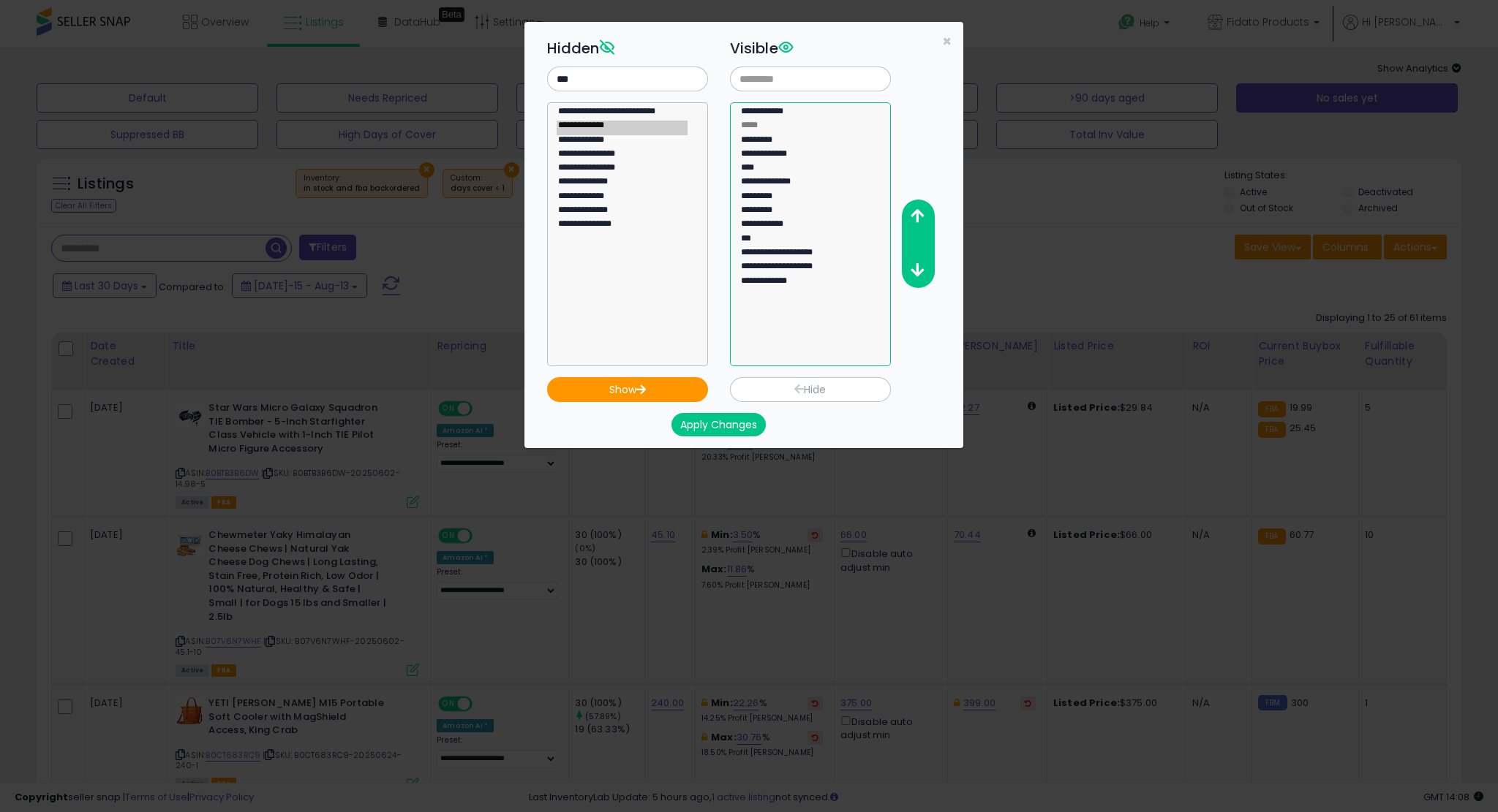
click at [813, 285] on option "**********" at bounding box center [805, 283] width 131 height 14
click at [915, 212] on icon "button" at bounding box center [917, 216] width 13 height 15
click at [724, 429] on button "Apply Changes" at bounding box center [719, 424] width 95 height 23
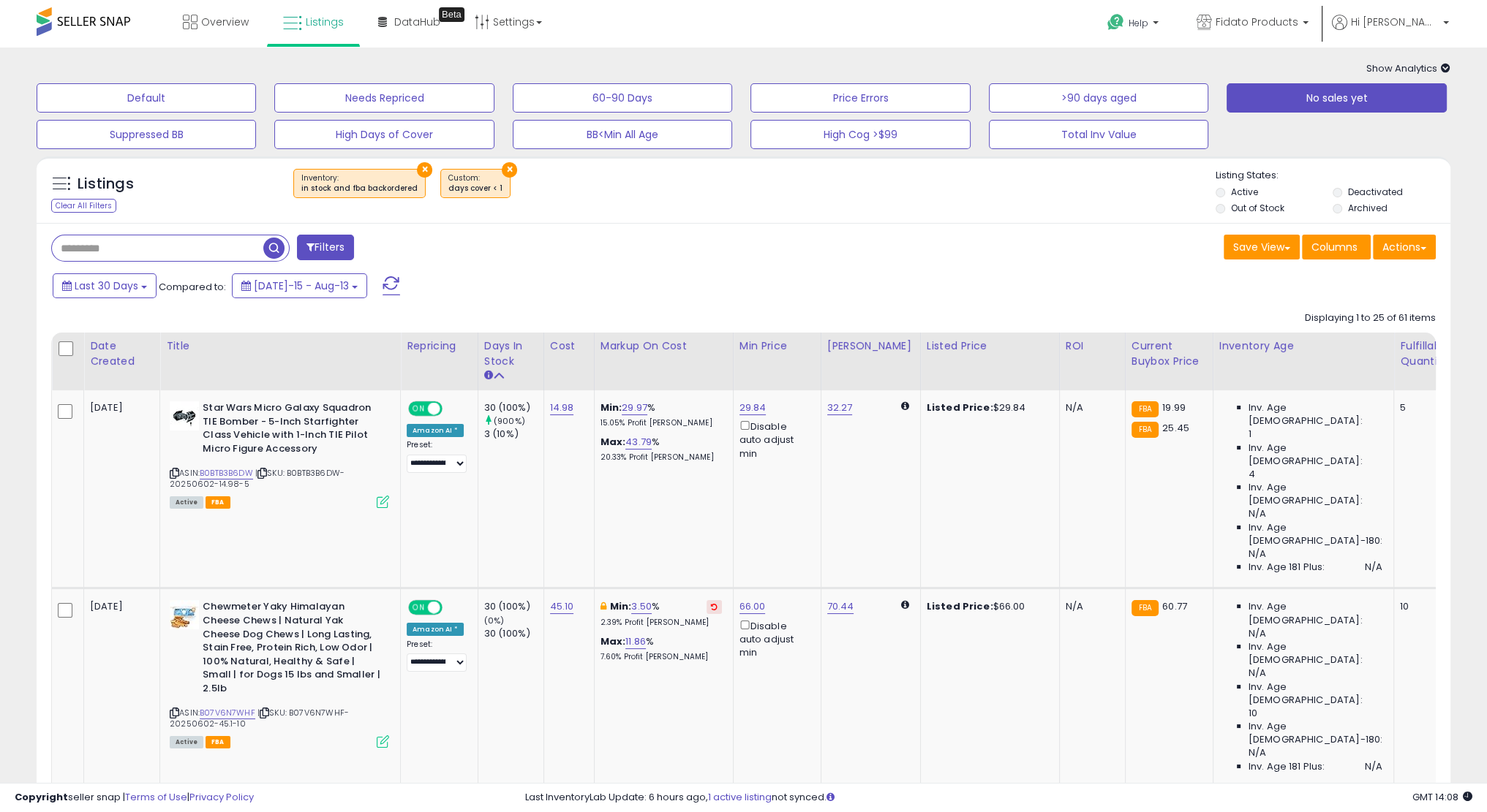
click at [1276, 341] on div "Inventory Age" at bounding box center [1303, 346] width 168 height 15
click at [1264, 255] on button "Save View" at bounding box center [1262, 247] width 76 height 25
click at [1258, 304] on link "Update Current View" at bounding box center [1217, 303] width 156 height 22
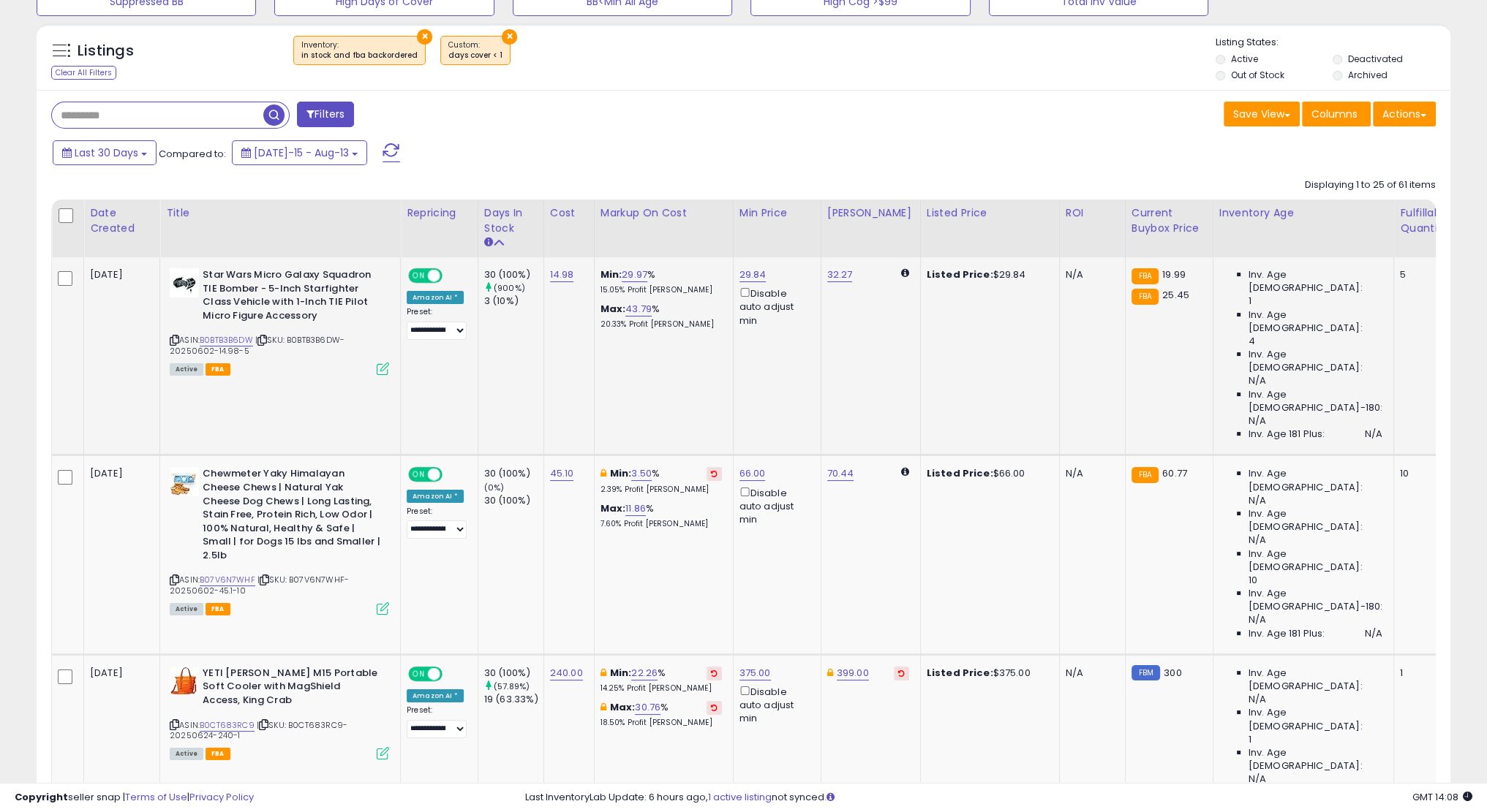
scroll to position [136, 0]
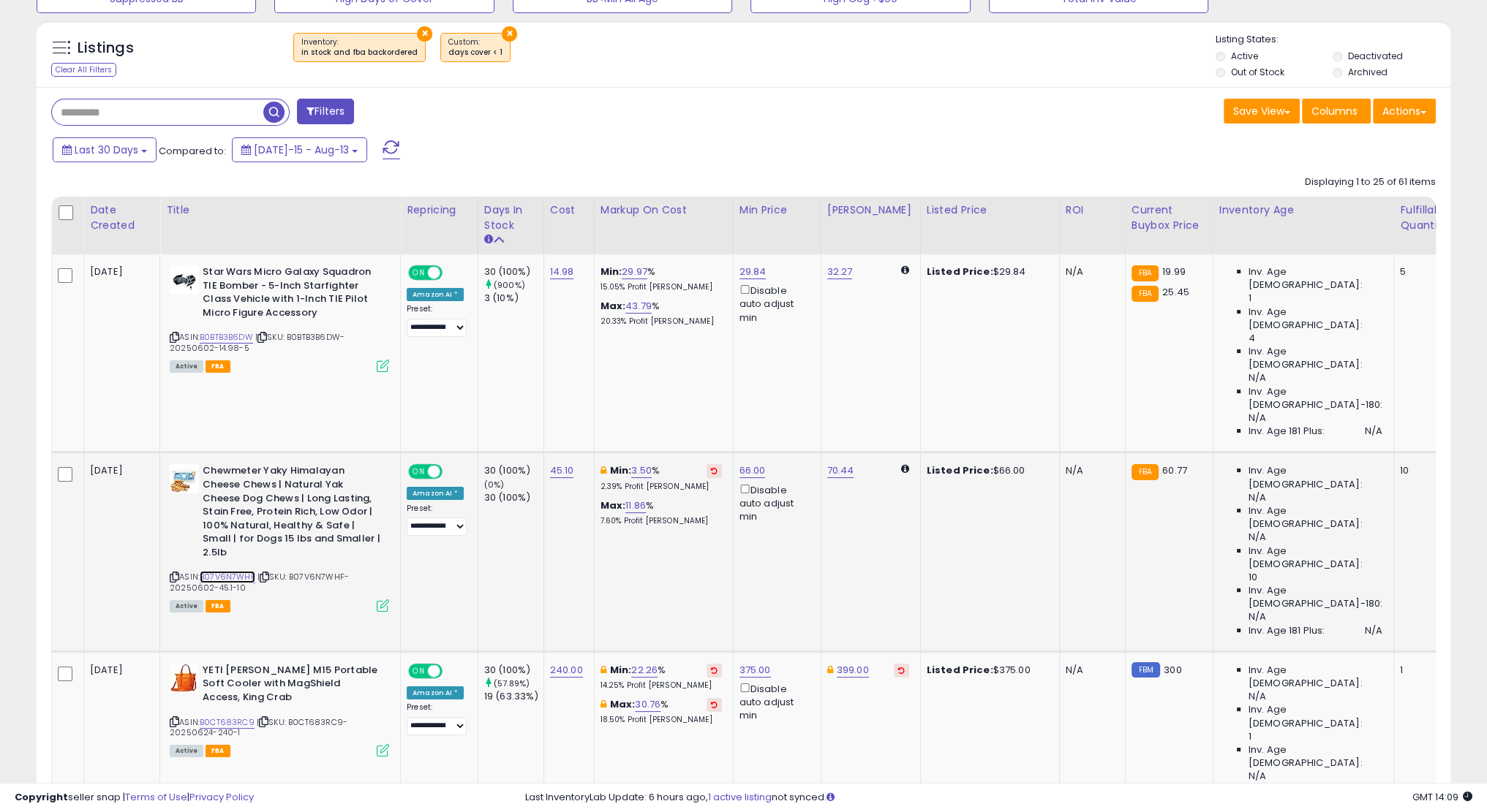
click at [252, 571] on link "B07V6N7WHF" at bounding box center [228, 577] width 55 height 12
click at [752, 464] on link "66.00" at bounding box center [752, 471] width 26 height 15
type input "**"
click button "submit" at bounding box center [795, 348] width 25 height 22
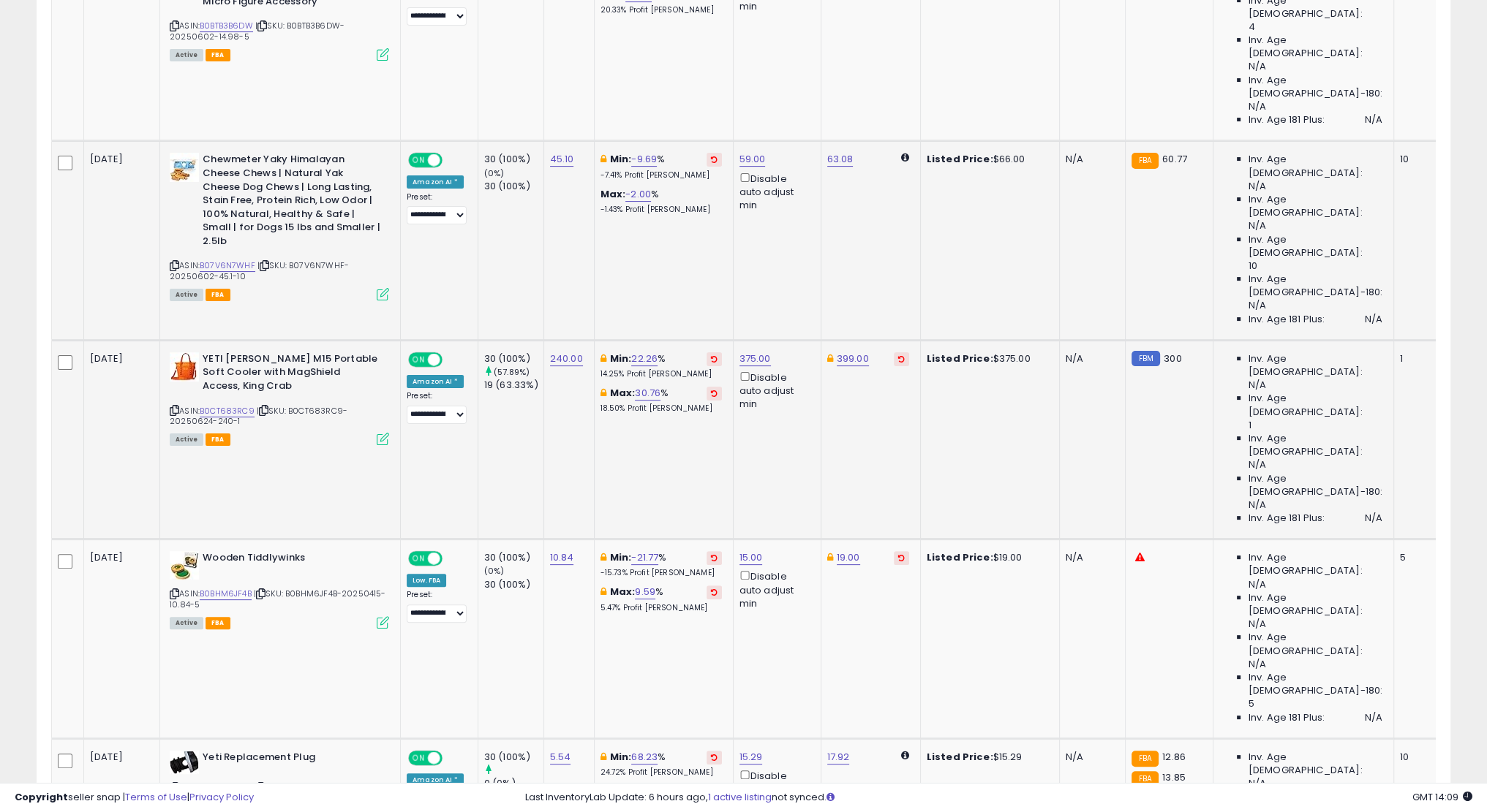
scroll to position [478, 0]
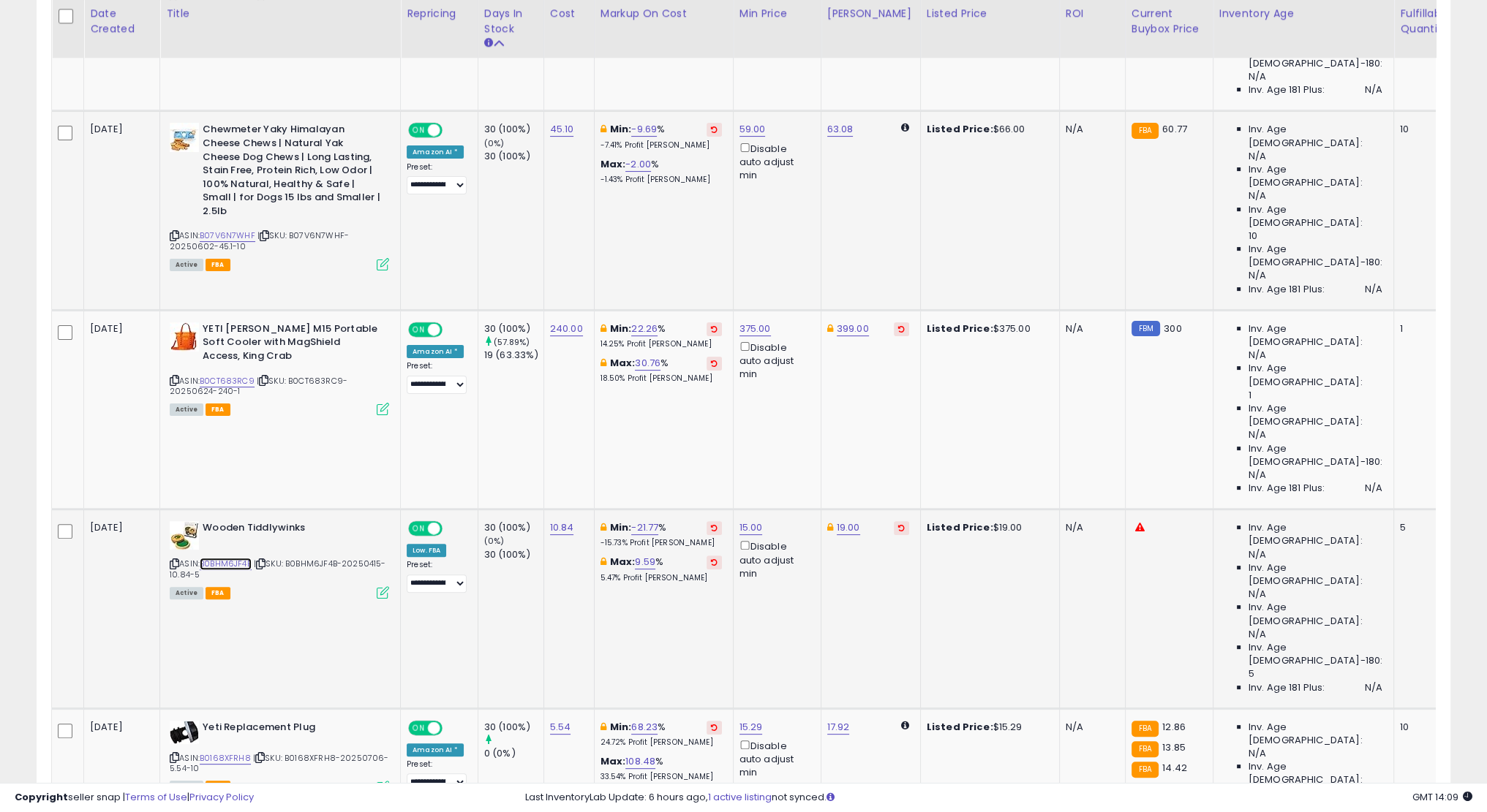
click at [236, 558] on link "B0BHM6JF4B" at bounding box center [226, 564] width 52 height 12
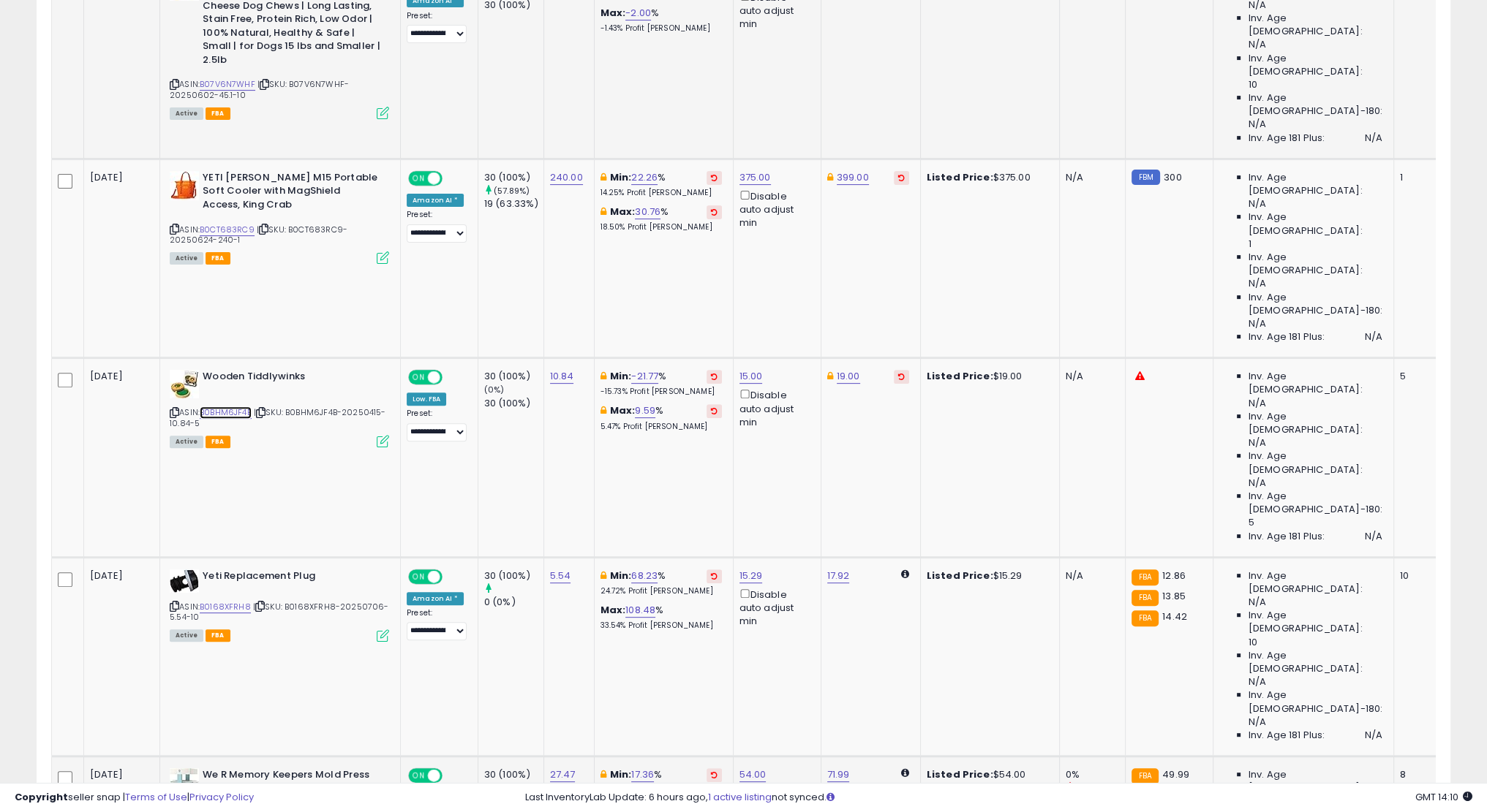
scroll to position [682, 0]
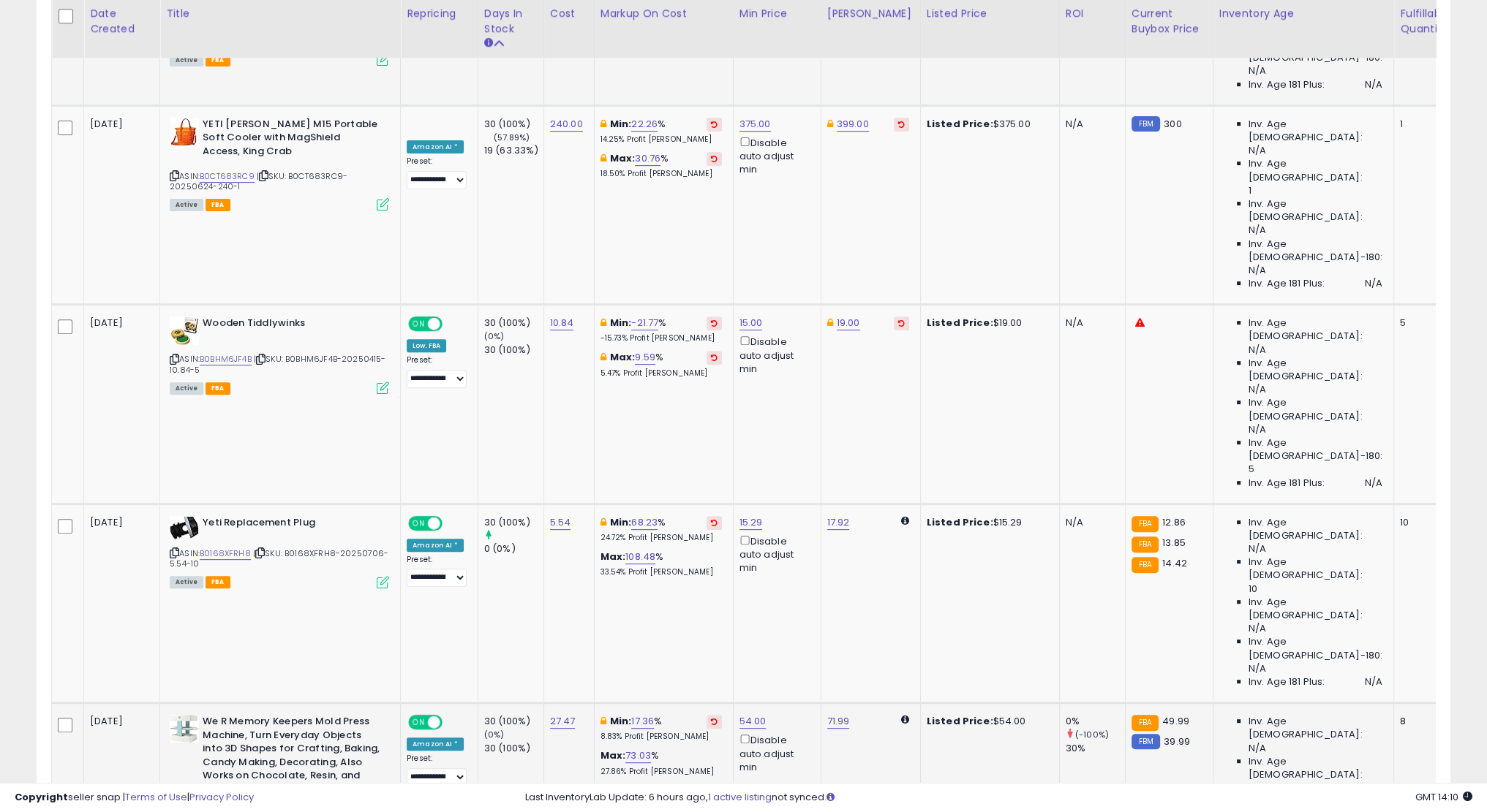
click at [243, 809] on link "B08D7TB7TR" at bounding box center [225, 815] width 49 height 12
click at [743, 714] on link "54.00" at bounding box center [752, 721] width 27 height 15
type input "**"
click button "submit" at bounding box center [795, 258] width 25 height 22
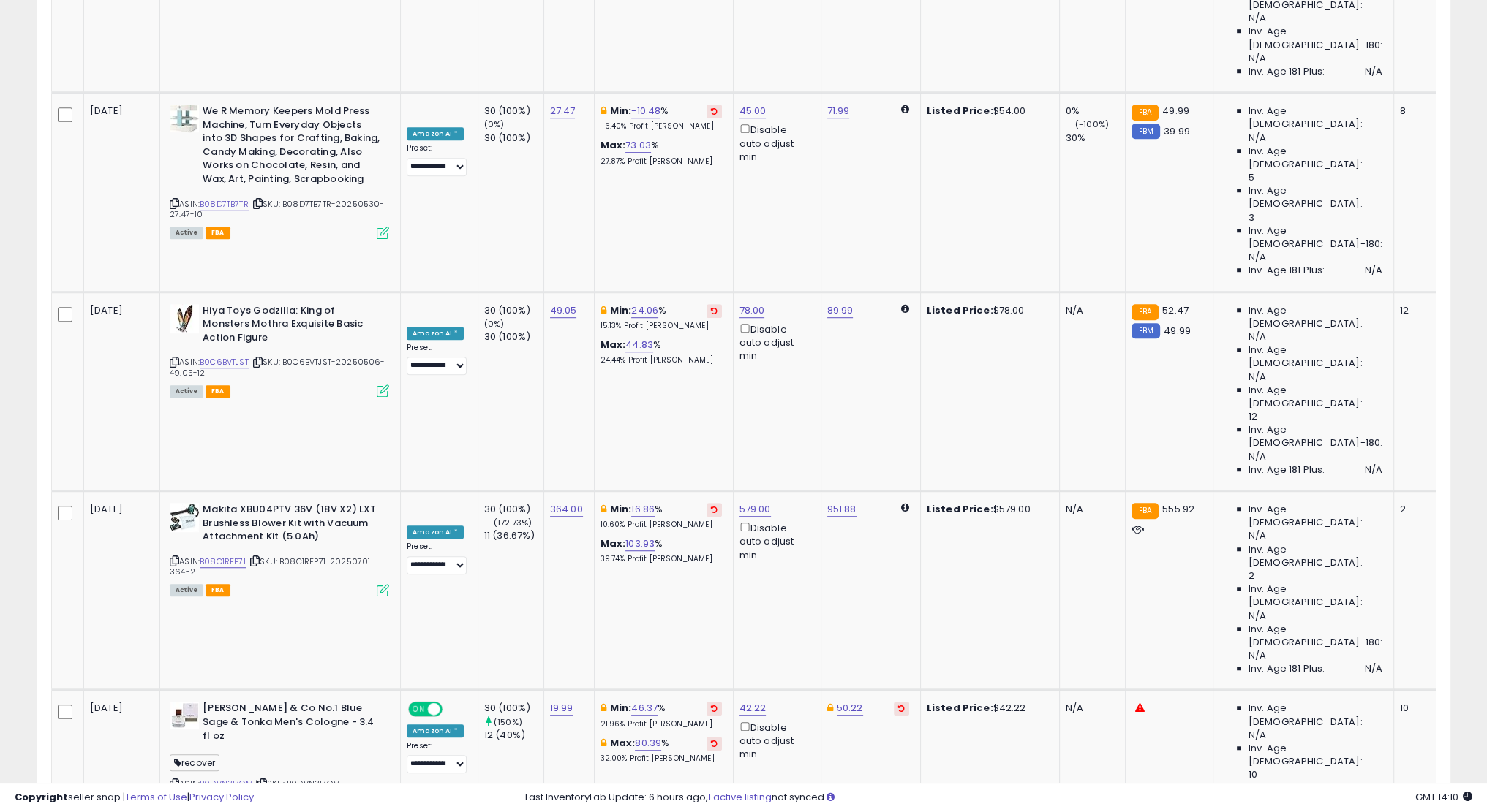
scroll to position [1296, 0]
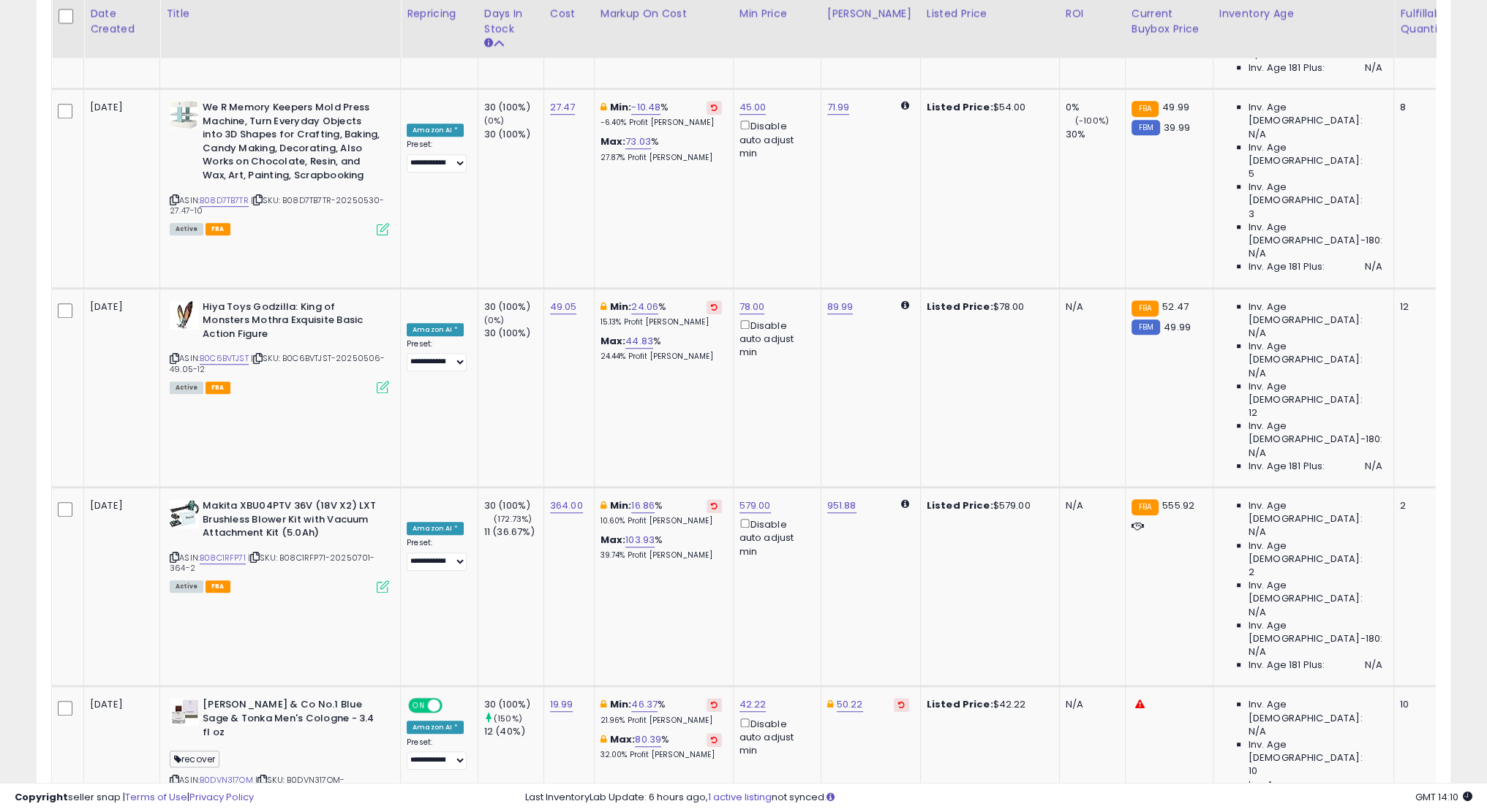
type input "**"
click button "submit" at bounding box center [795, 250] width 25 height 22
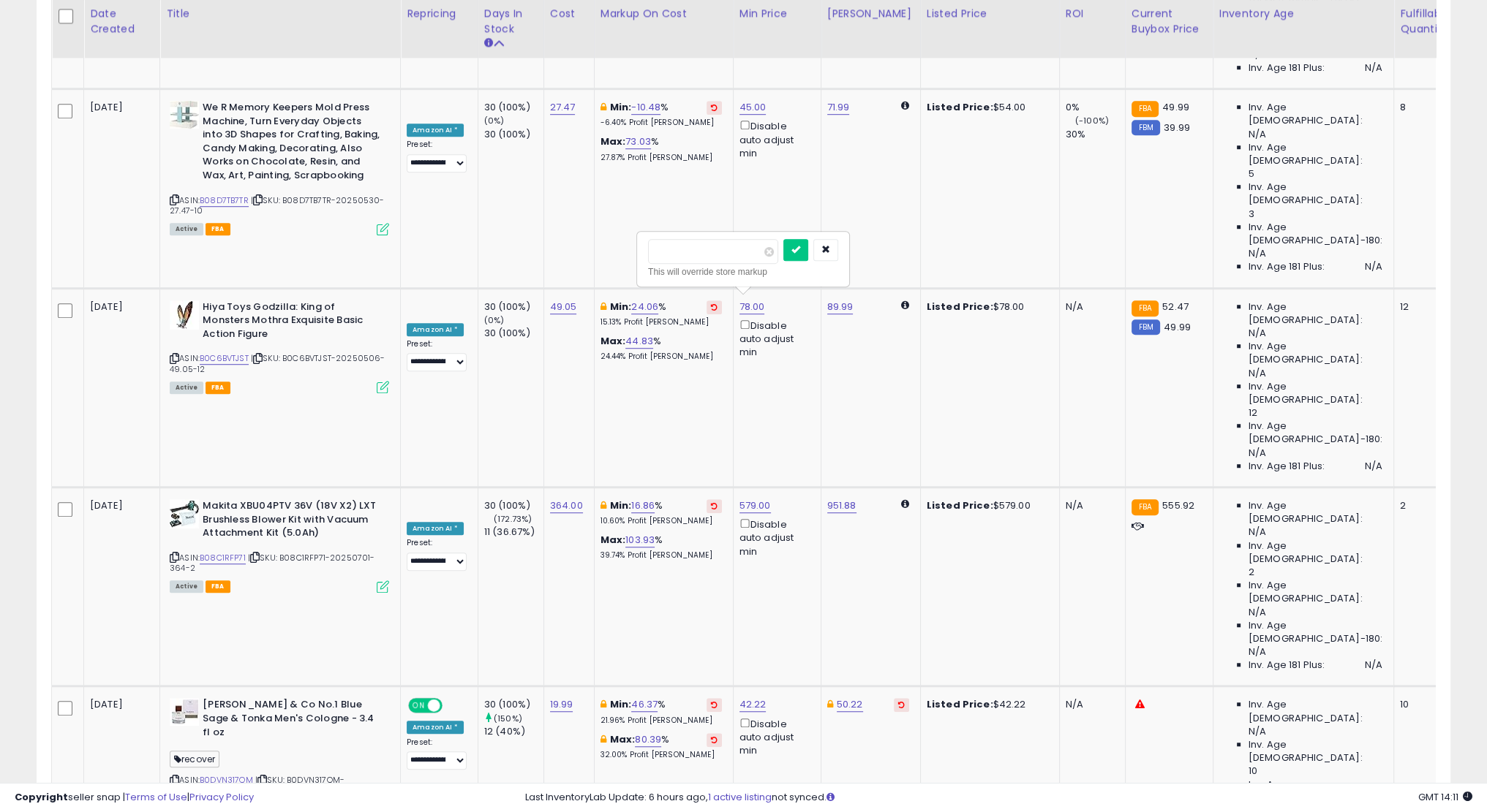
type input "**"
click button "submit" at bounding box center [795, 250] width 25 height 22
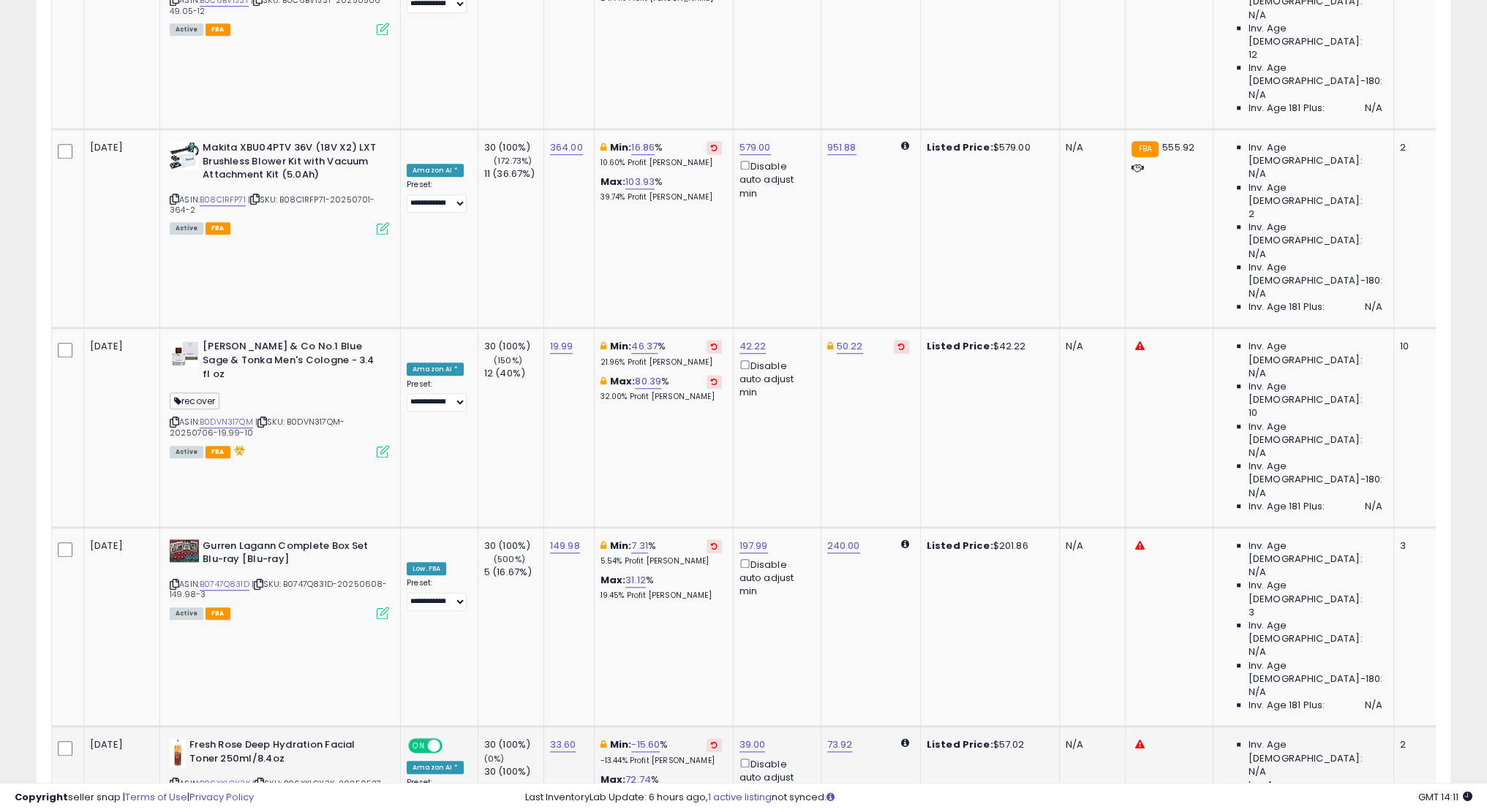
scroll to position [1706, 0]
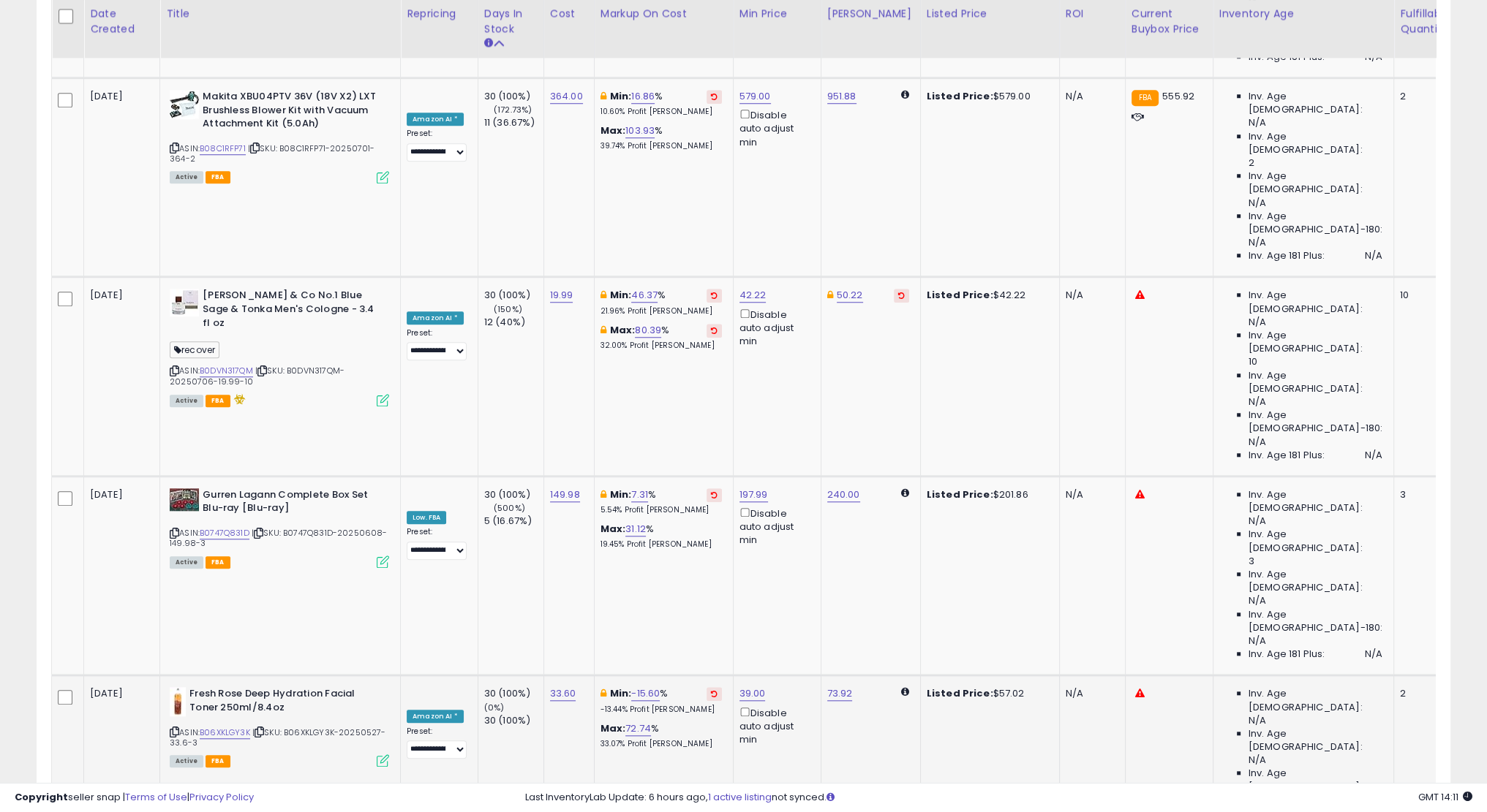
type input "**"
click button "submit" at bounding box center [794, 225] width 25 height 22
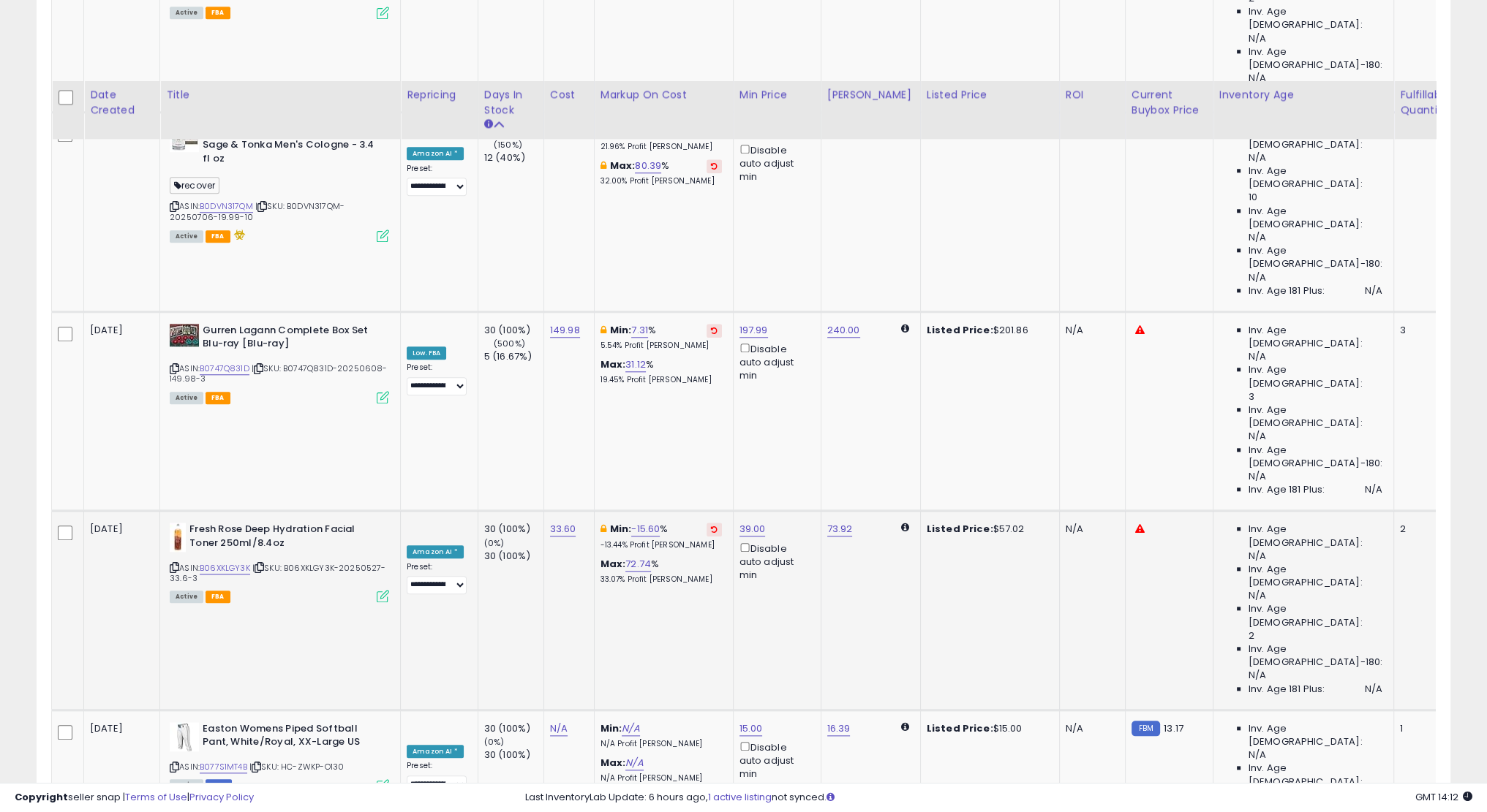
scroll to position [1978, 0]
